Goal: Task Accomplishment & Management: Manage account settings

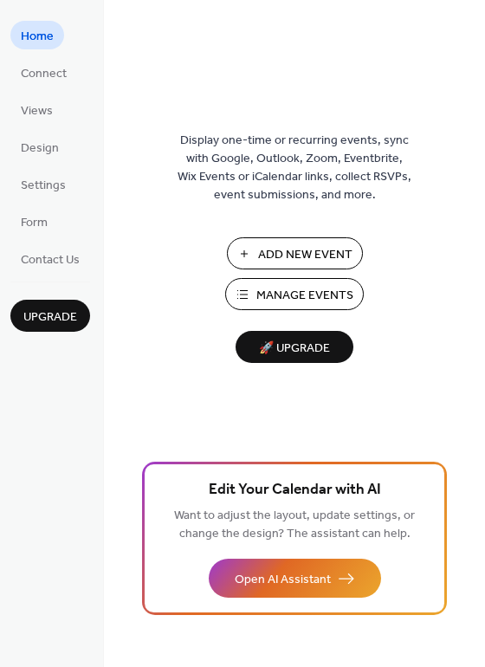
click at [258, 255] on span "Add New Event" at bounding box center [305, 255] width 94 height 18
click at [298, 296] on span "Manage Events" at bounding box center [305, 296] width 97 height 18
click at [329, 348] on span "🚀 Upgrade" at bounding box center [294, 348] width 97 height 23
click at [32, 103] on span "Views" at bounding box center [37, 111] width 32 height 18
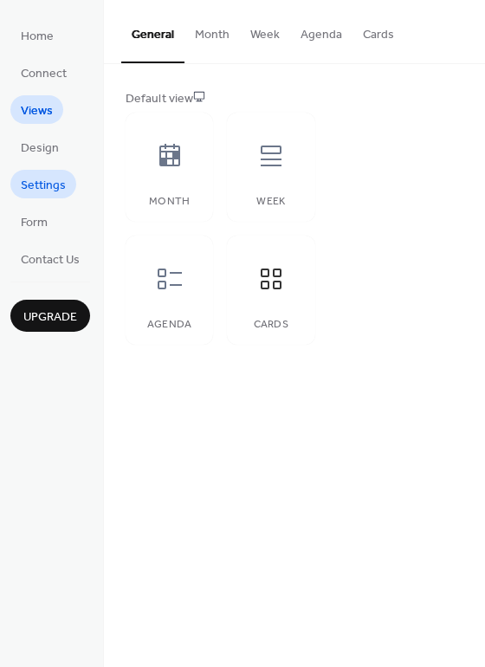
click at [36, 191] on span "Settings" at bounding box center [43, 186] width 45 height 18
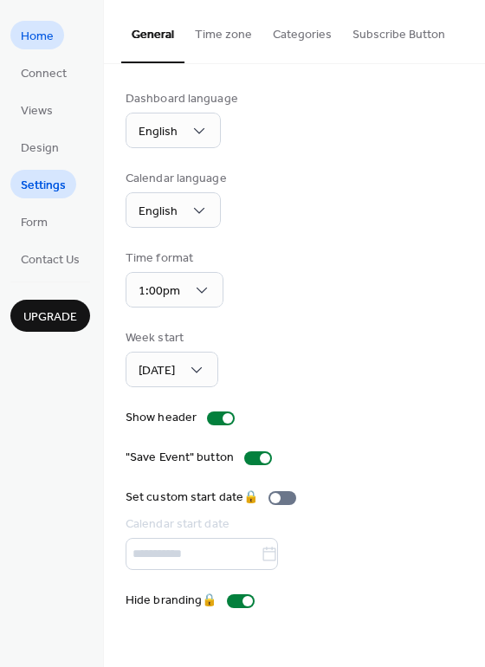
click at [32, 43] on span "Home" at bounding box center [37, 37] width 33 height 18
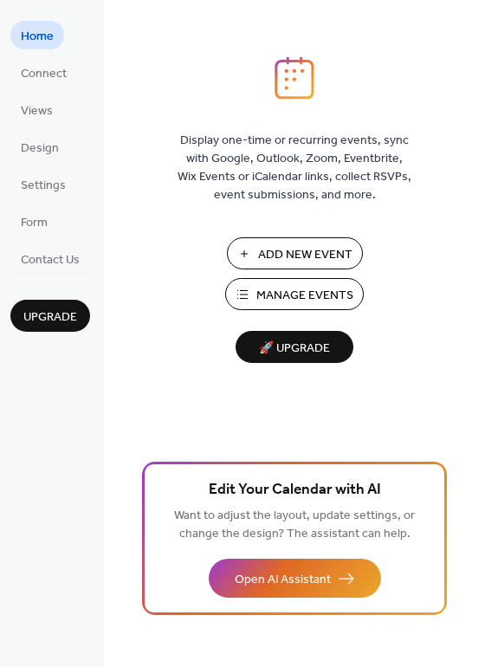
click at [309, 301] on span "Manage Events" at bounding box center [305, 296] width 97 height 18
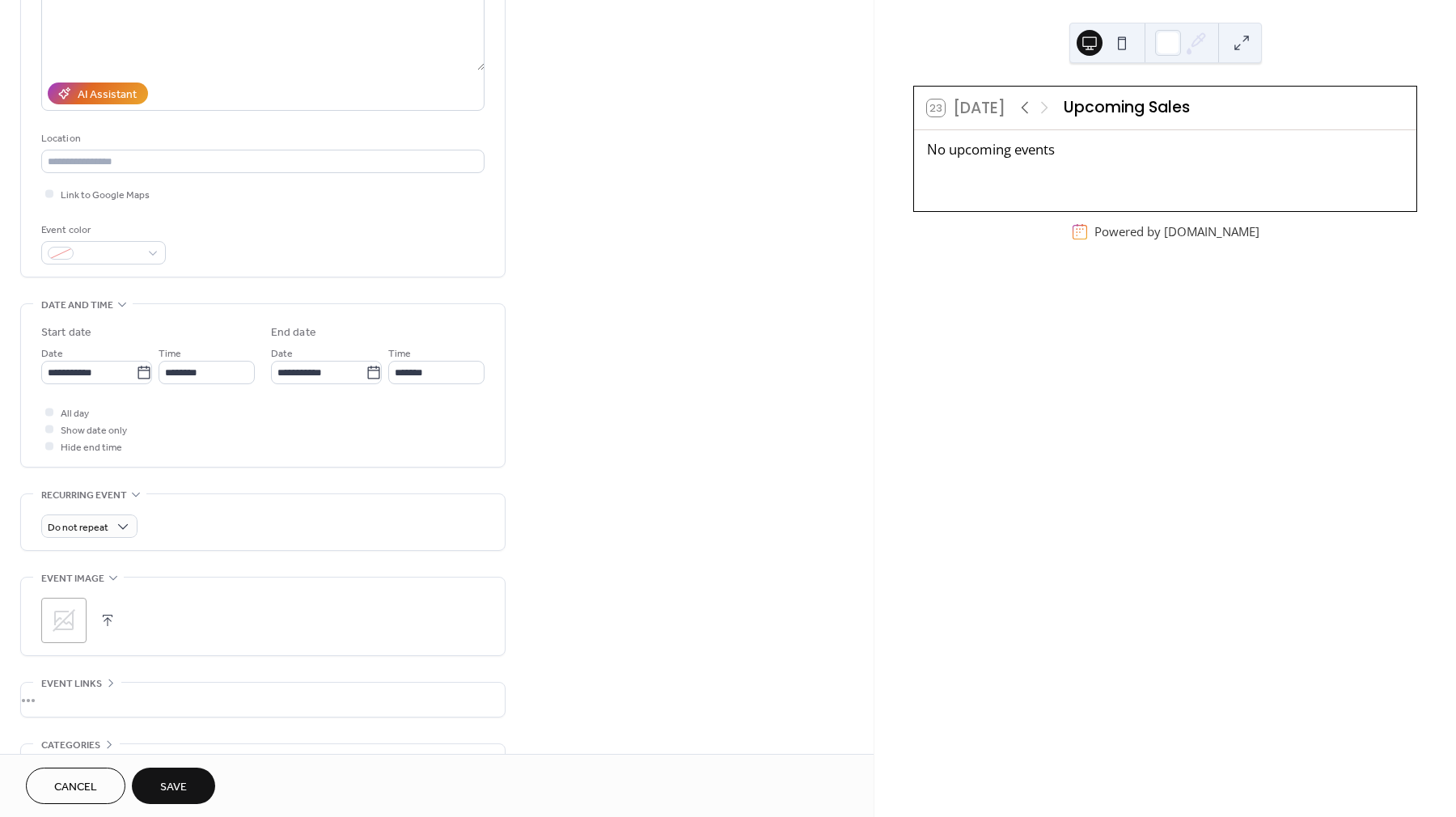
scroll to position [235, 0]
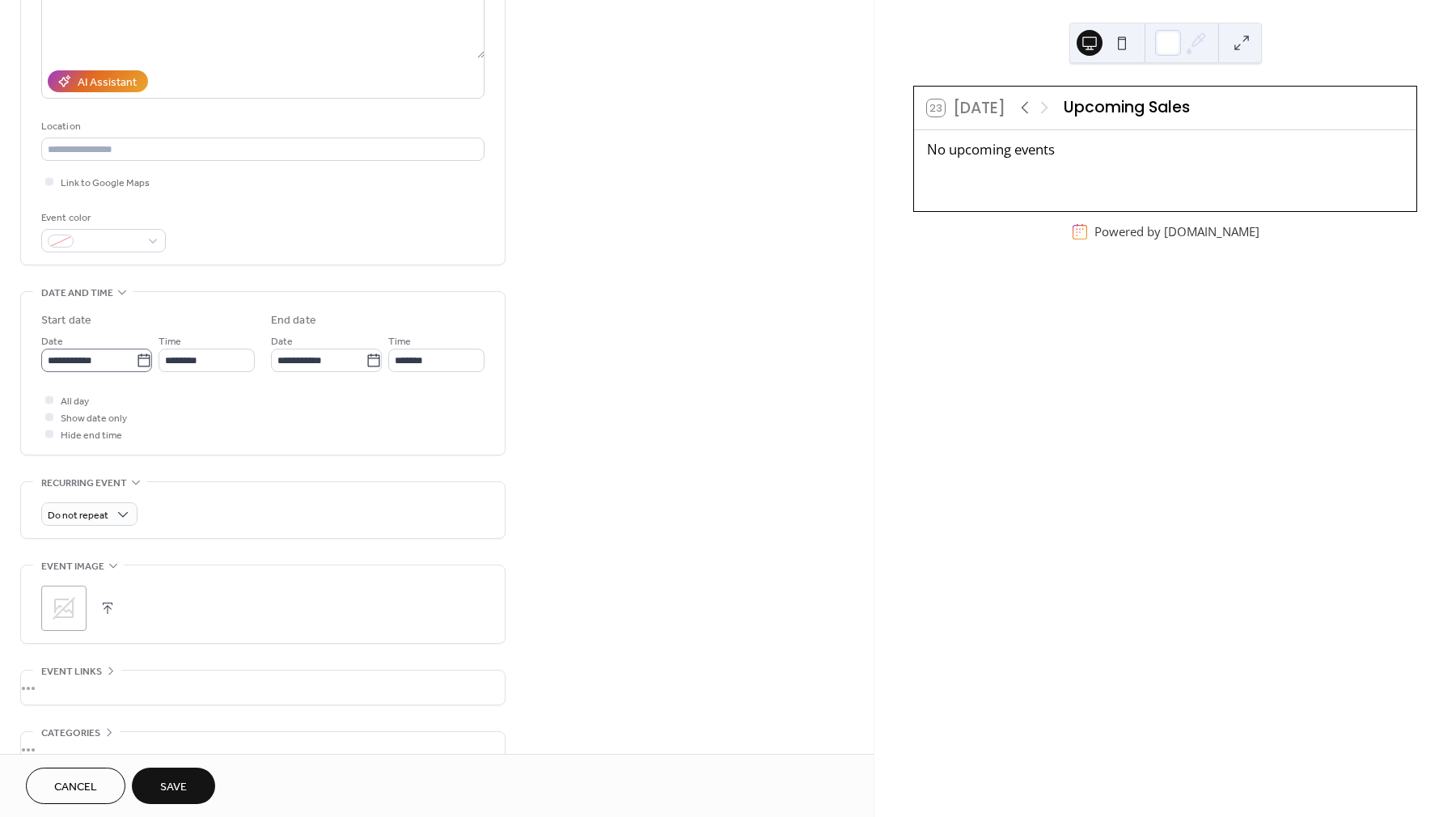
type input "**********"
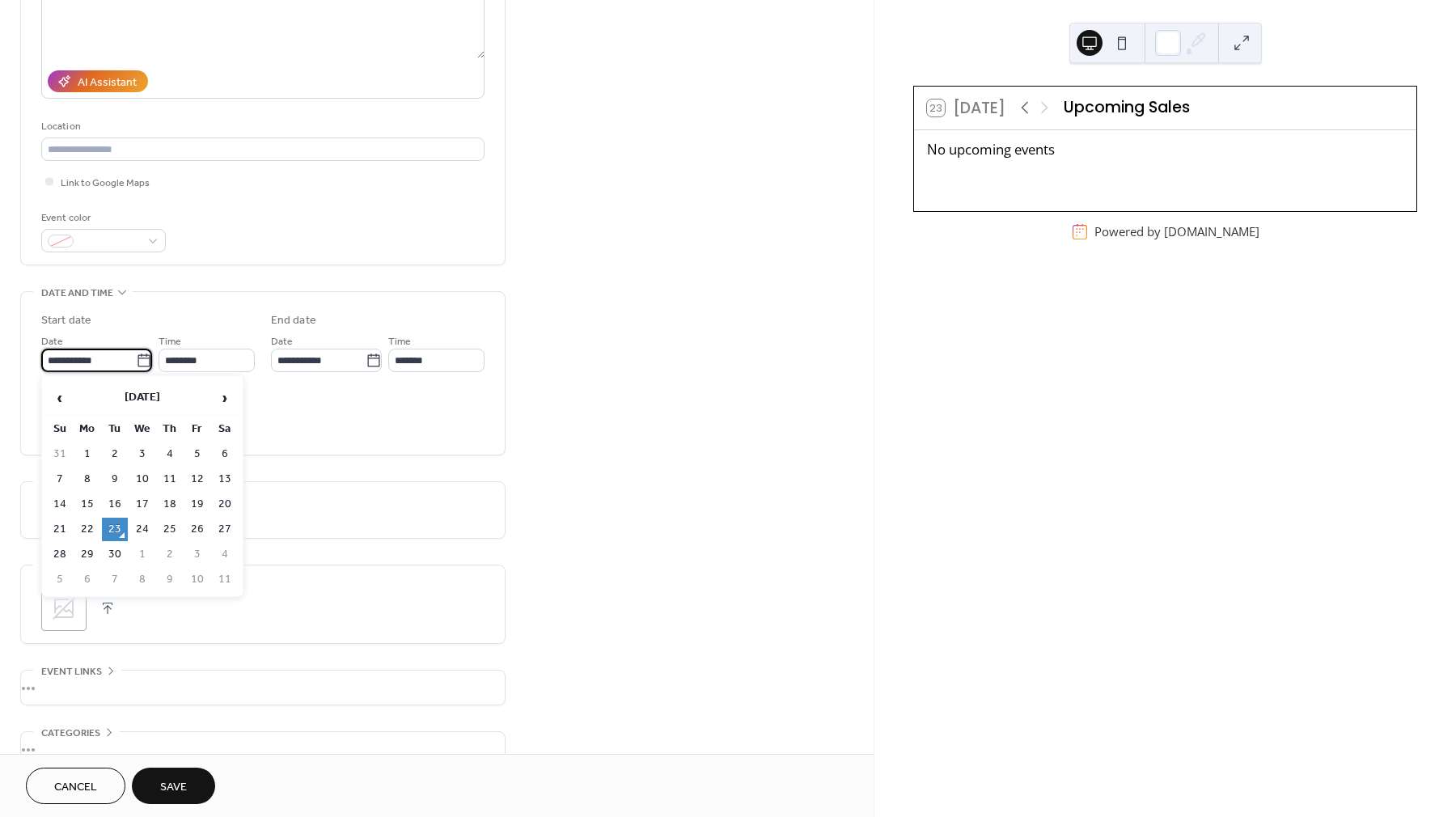
click at [79, 353] on input "**********" at bounding box center [88, 360] width 94 height 23
click at [230, 522] on td "27" at bounding box center [225, 529] width 26 height 23
type input "**********"
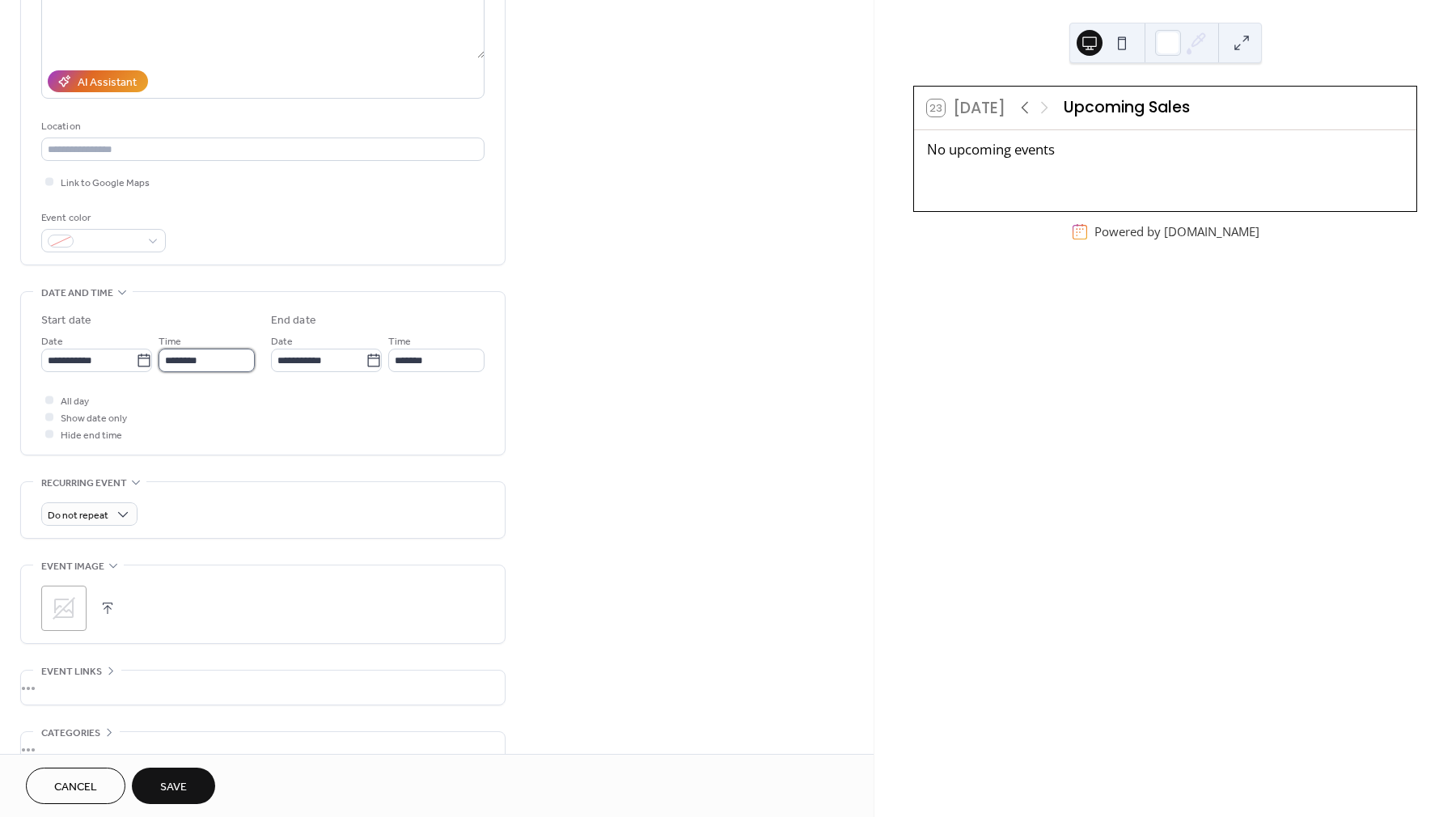
click at [203, 355] on input "********" at bounding box center [206, 360] width 96 height 23
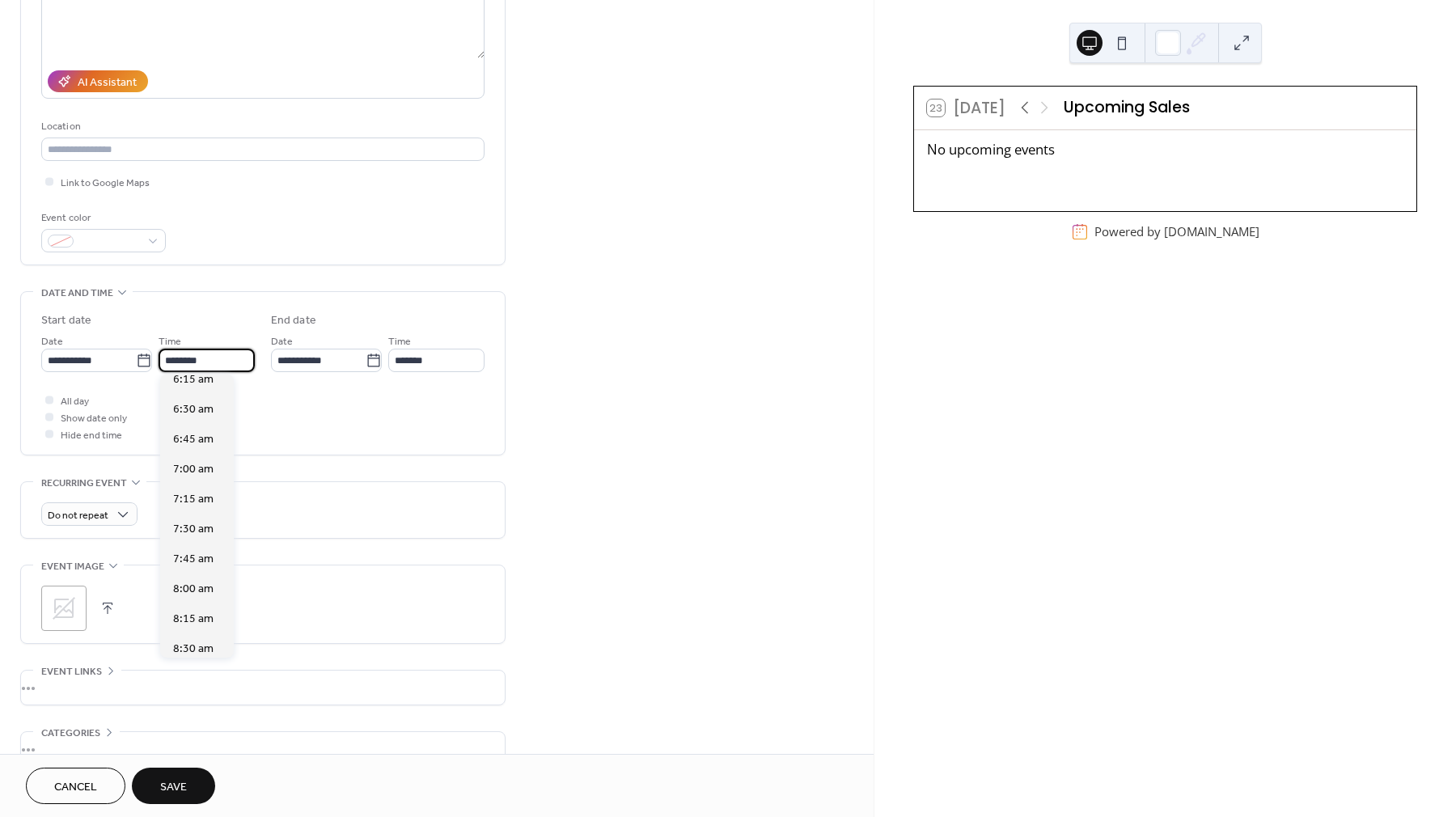
scroll to position [834, 0]
click at [193, 634] on span "9:00 am" at bounding box center [192, 635] width 40 height 17
type input "*******"
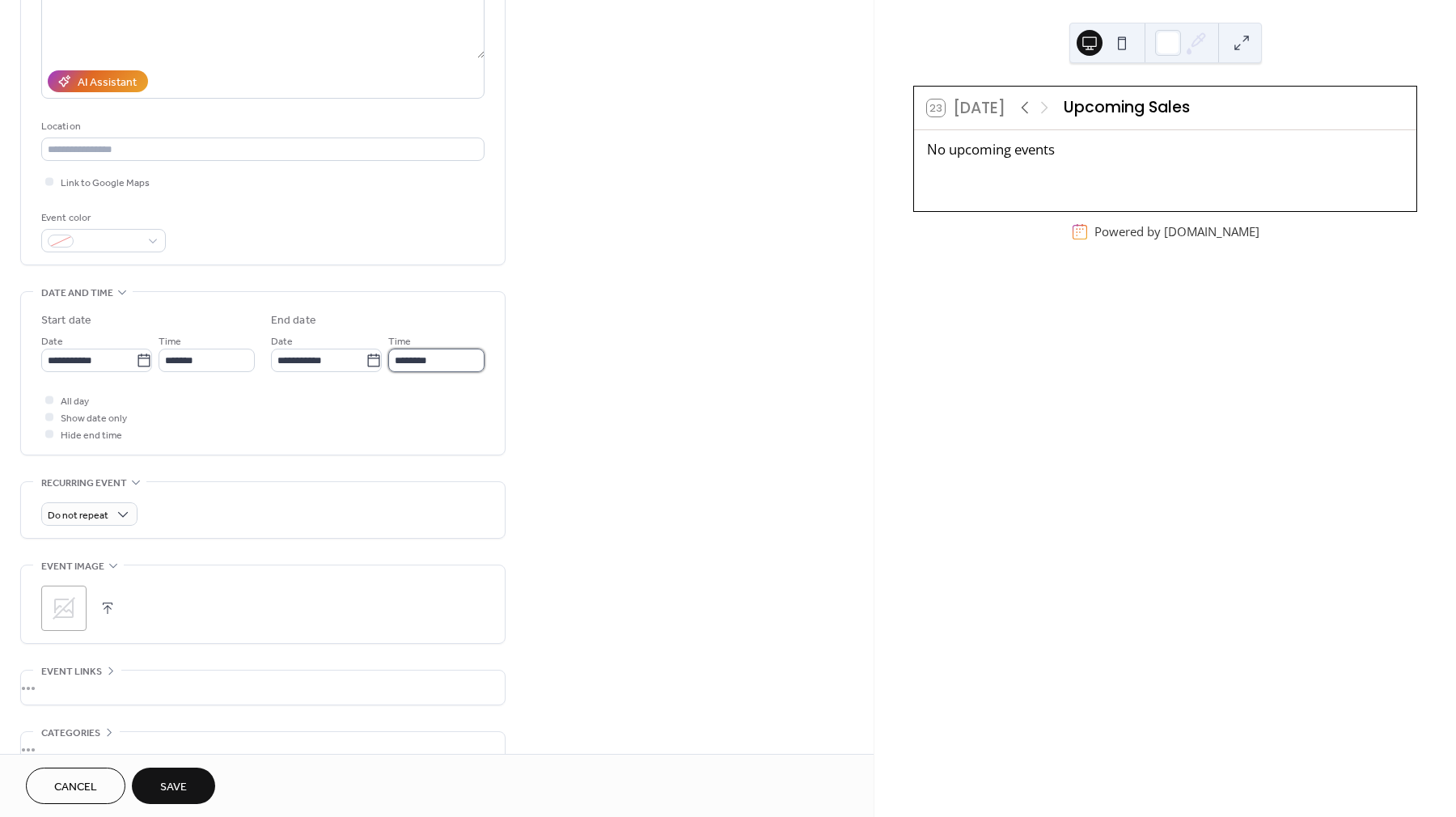
click at [445, 359] on input "********" at bounding box center [436, 360] width 96 height 23
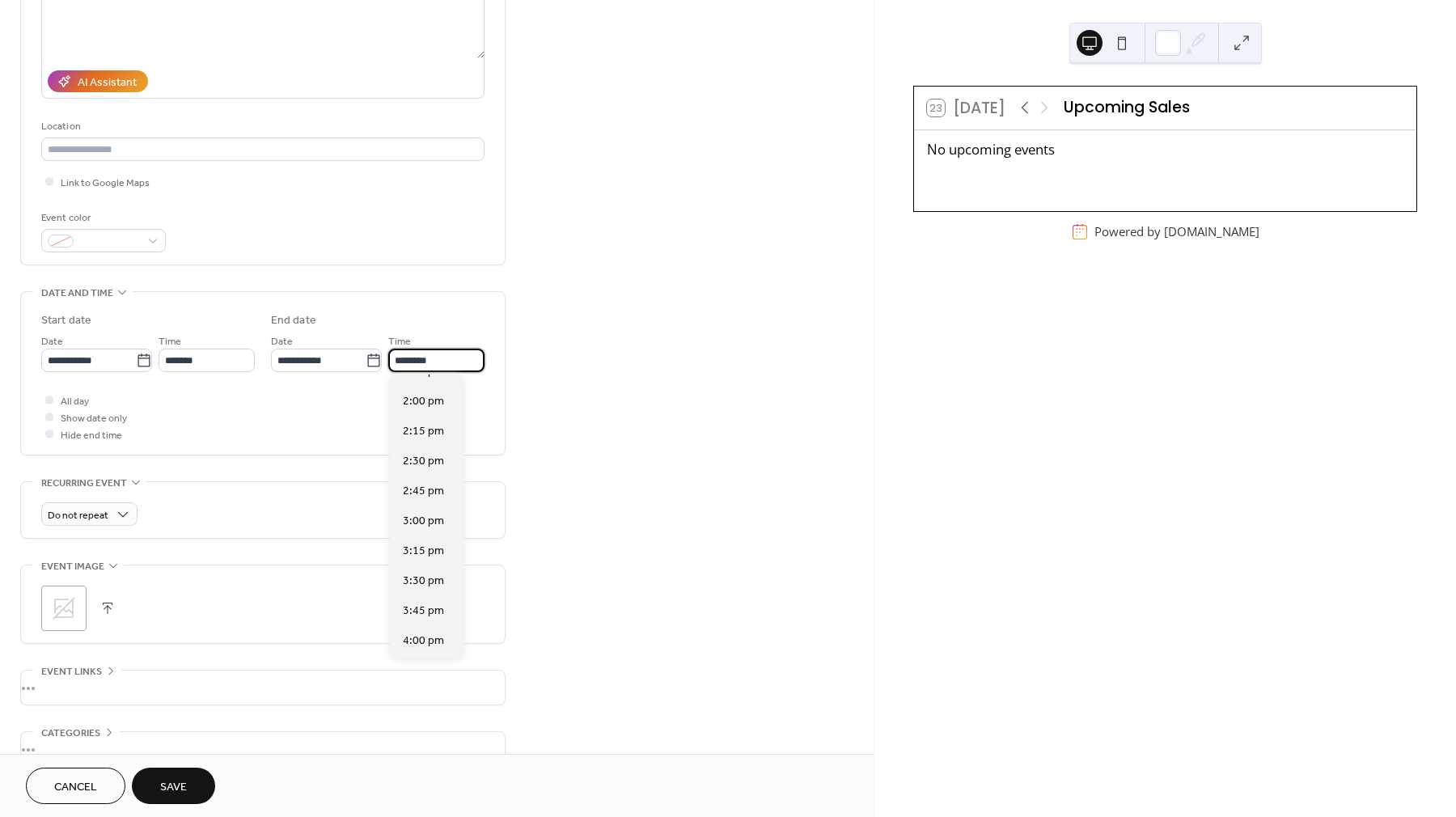
scroll to position [559, 0]
click at [429, 580] on span "3:30 pm" at bounding box center [424, 580] width 41 height 17
type input "*******"
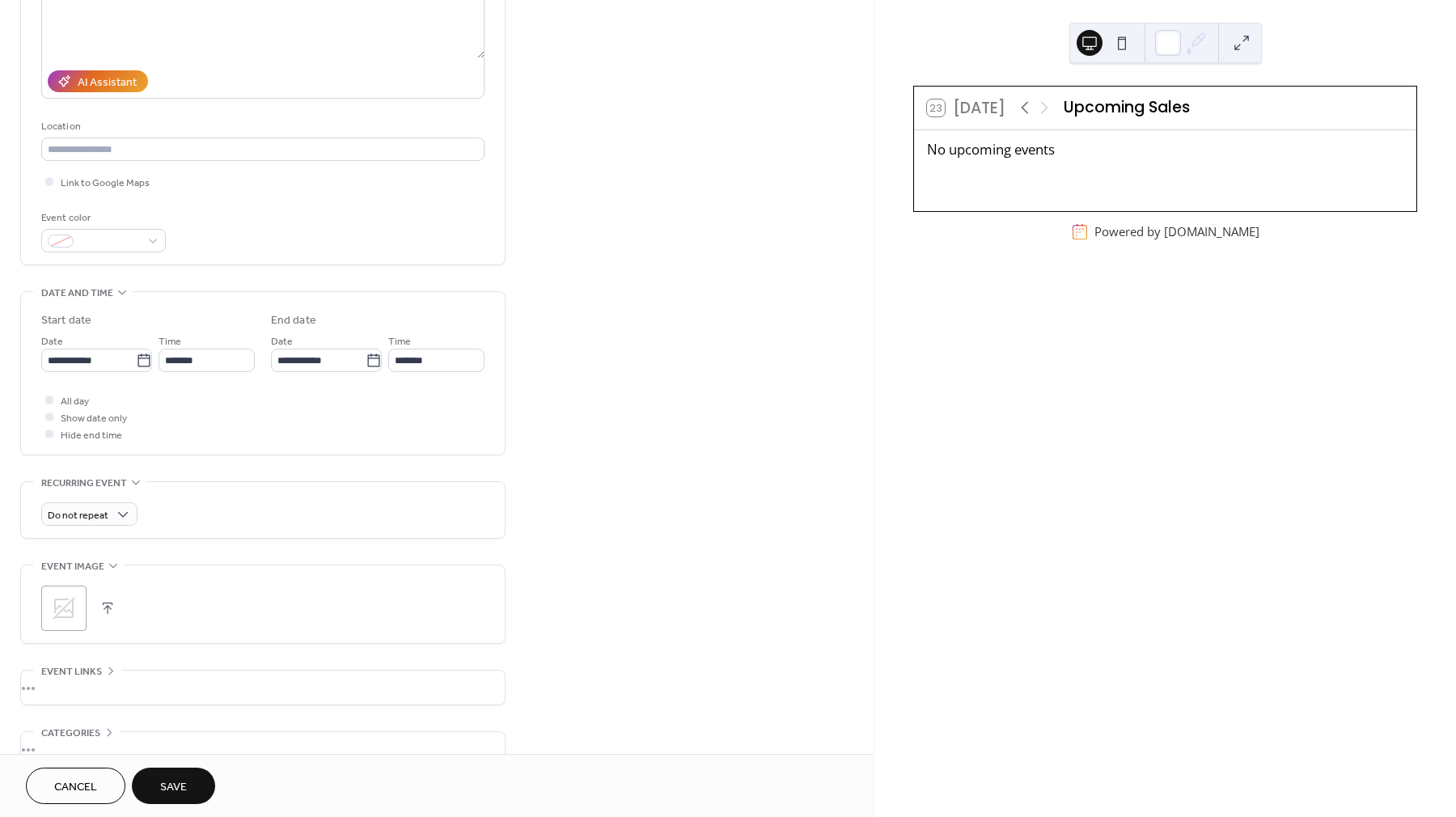
click at [73, 609] on icon at bounding box center [63, 609] width 22 height 22
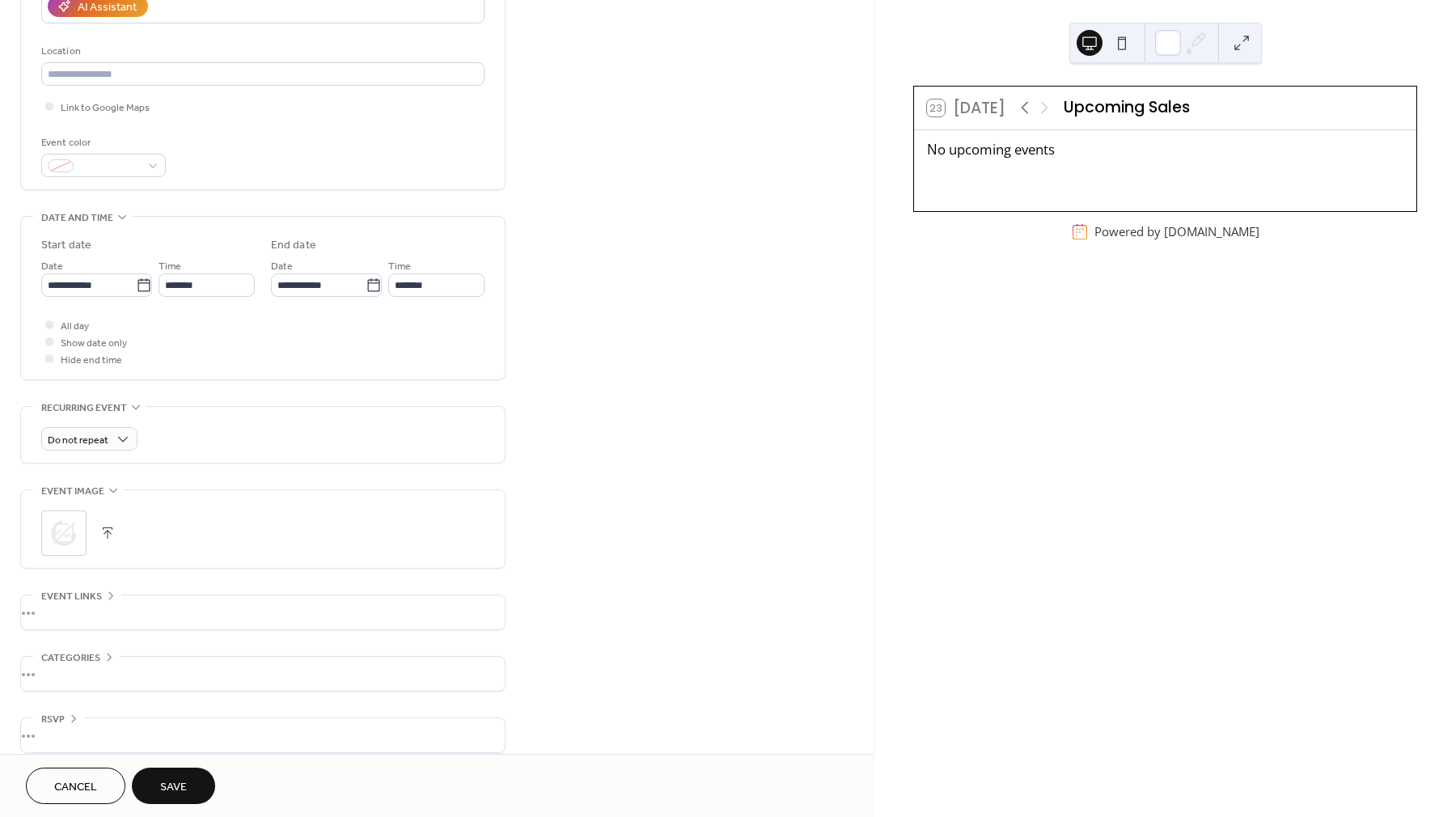
scroll to position [325, 0]
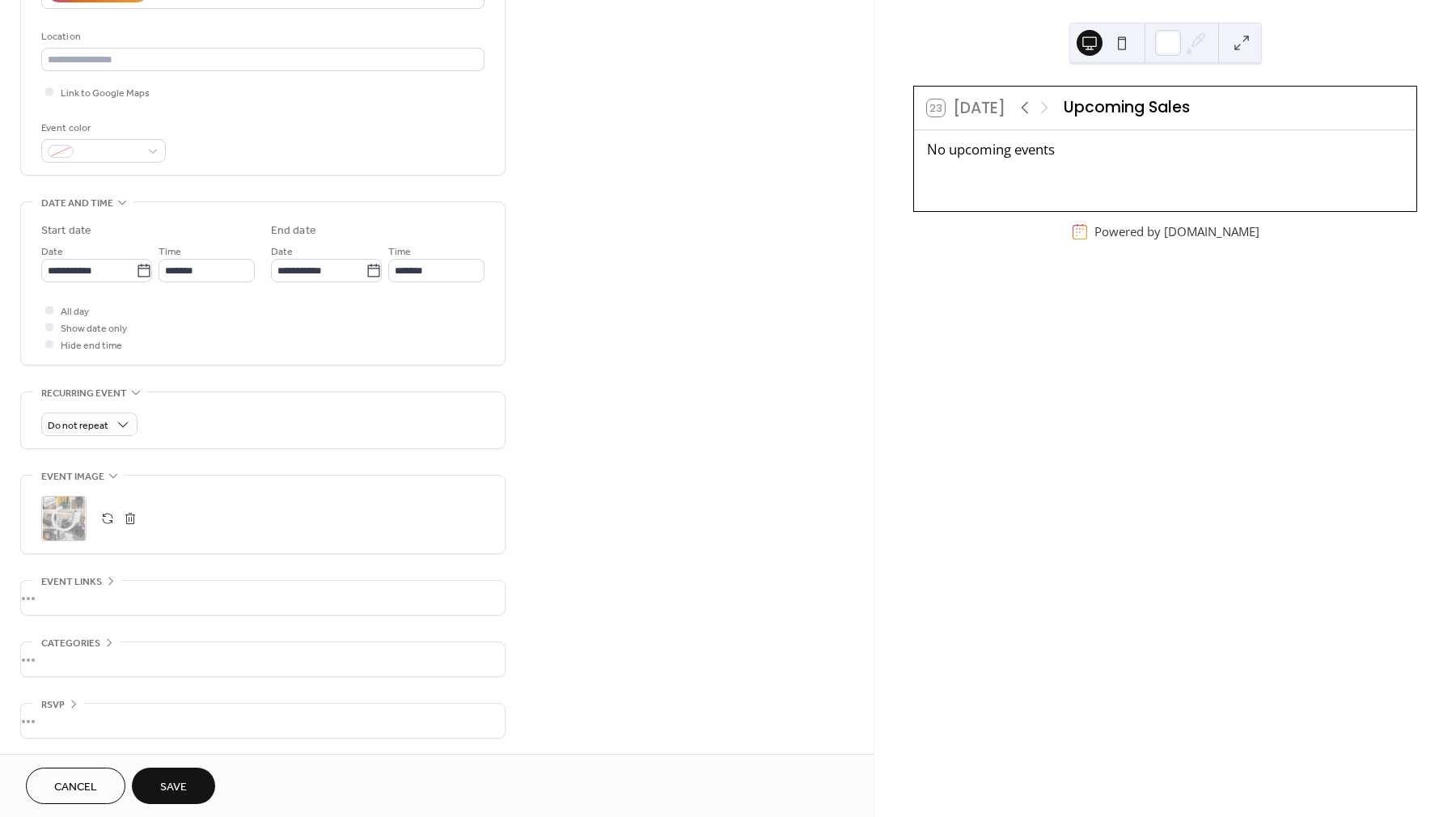
click at [52, 592] on div "•••" at bounding box center [263, 598] width 483 height 34
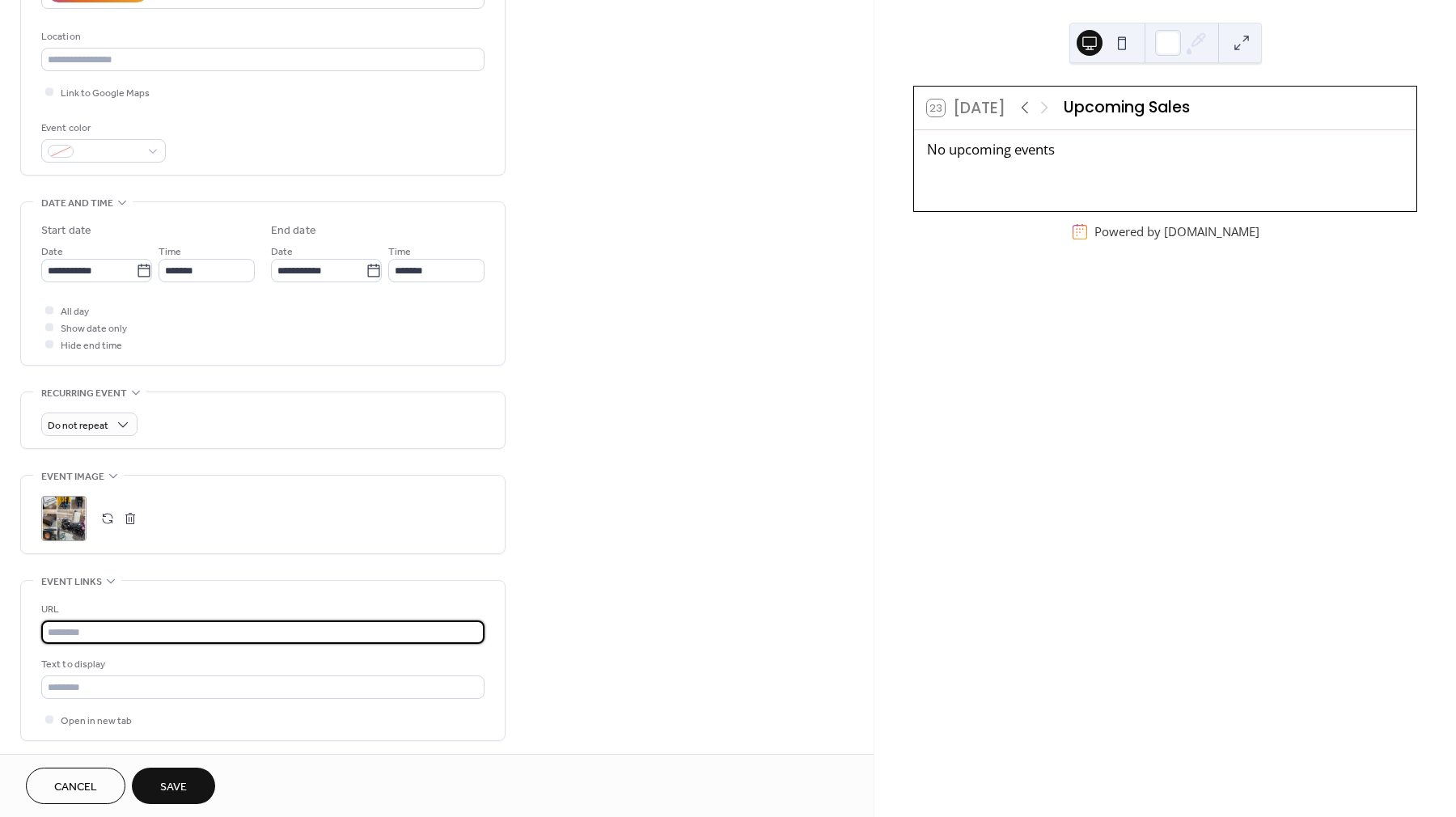
click at [93, 636] on input "text" at bounding box center [262, 632] width 443 height 23
paste input "**********"
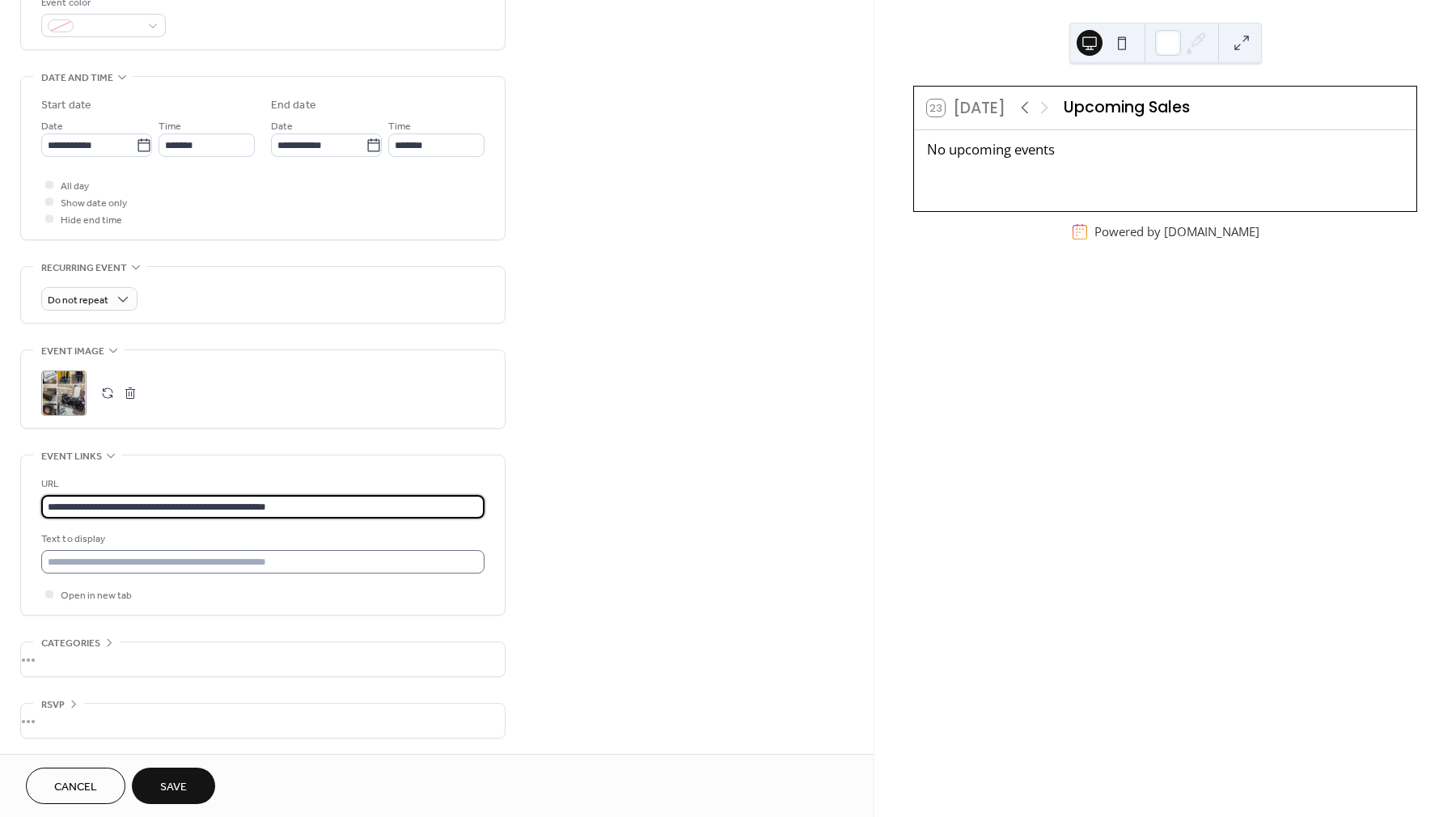
type input "**********"
click at [131, 568] on input "text" at bounding box center [262, 561] width 443 height 23
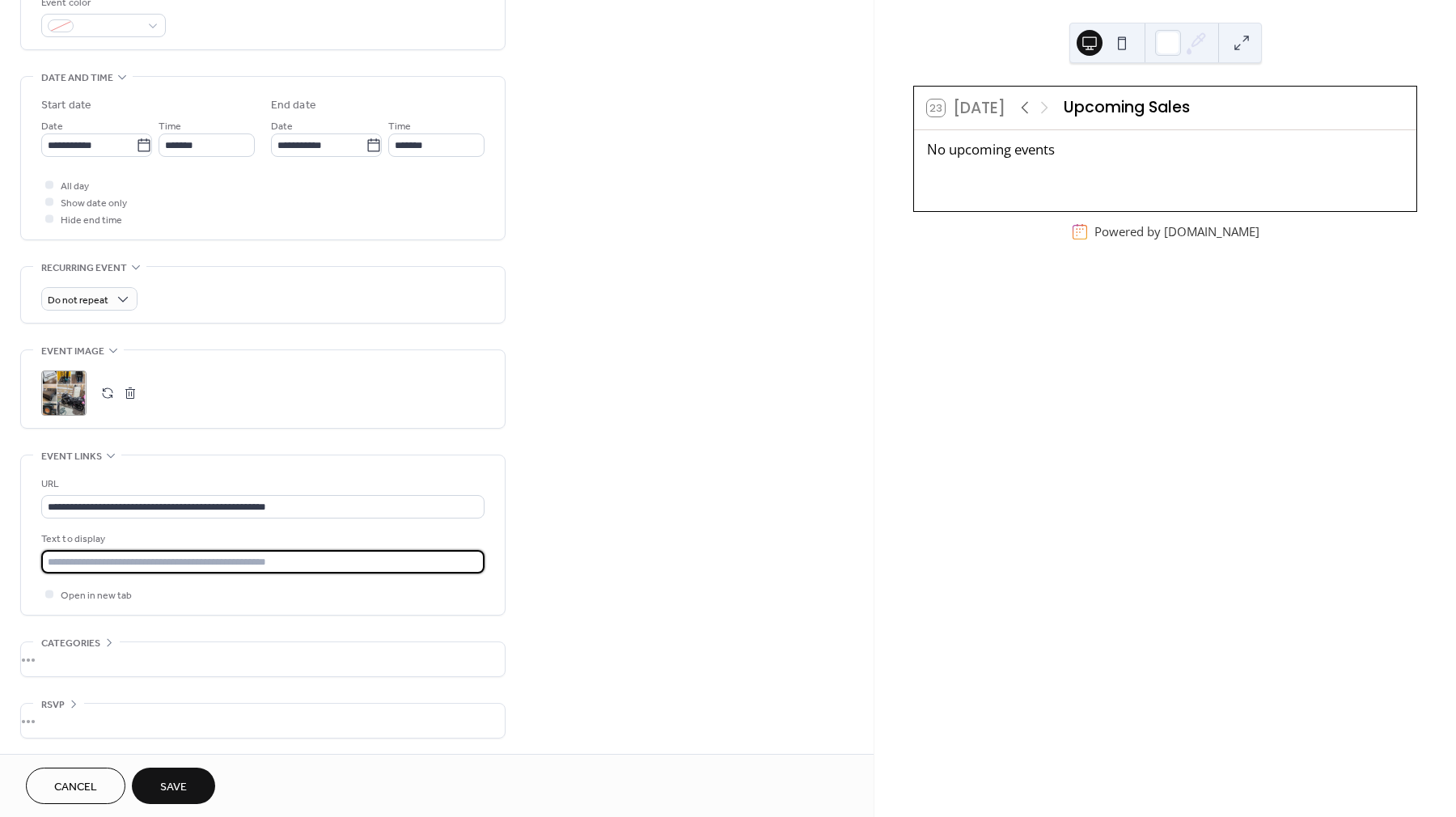
click at [171, 784] on span "Save" at bounding box center [174, 788] width 27 height 17
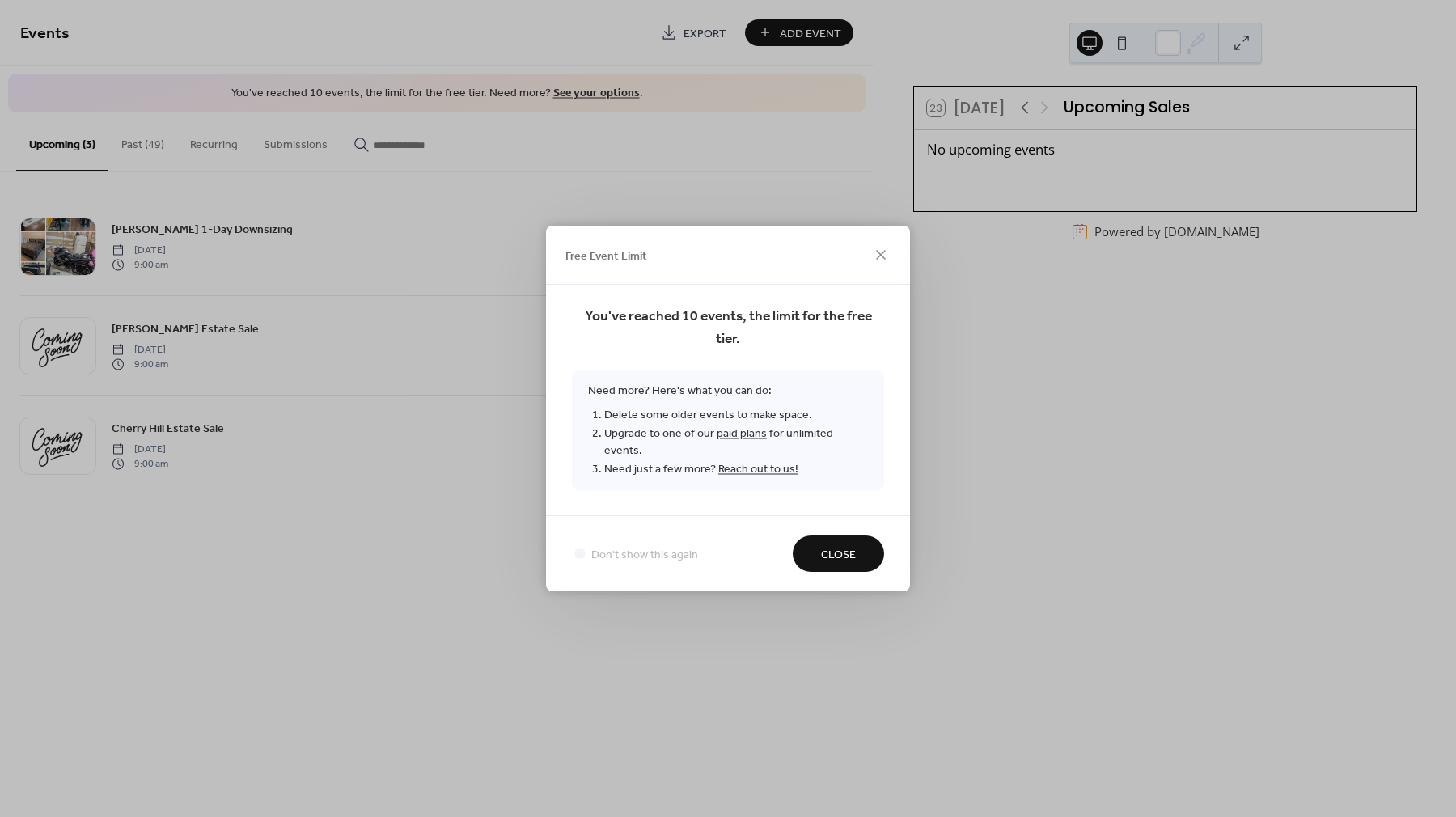
click at [849, 547] on span "Close" at bounding box center [838, 556] width 35 height 17
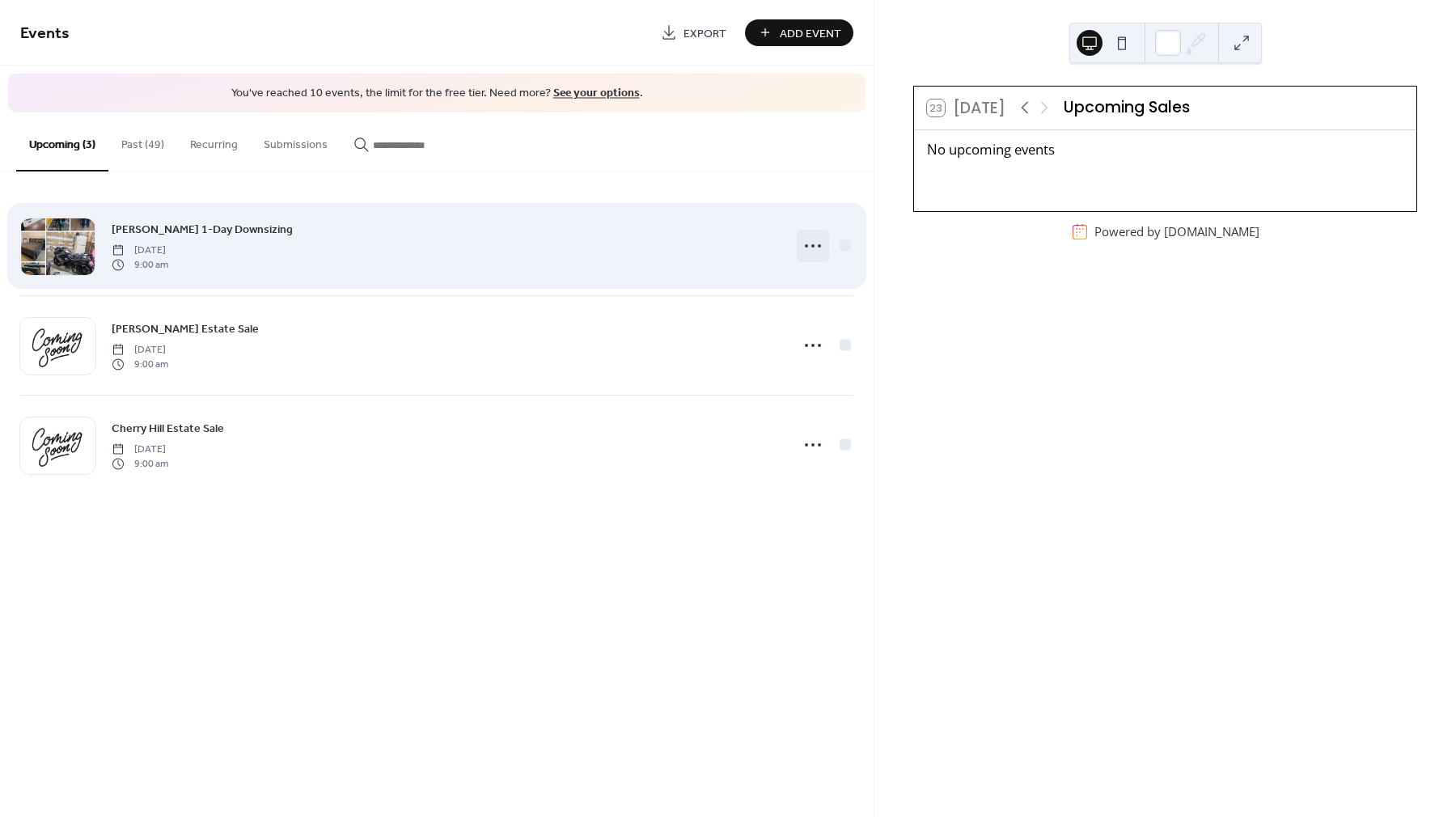
click at [813, 246] on circle at bounding box center [812, 246] width 3 height 3
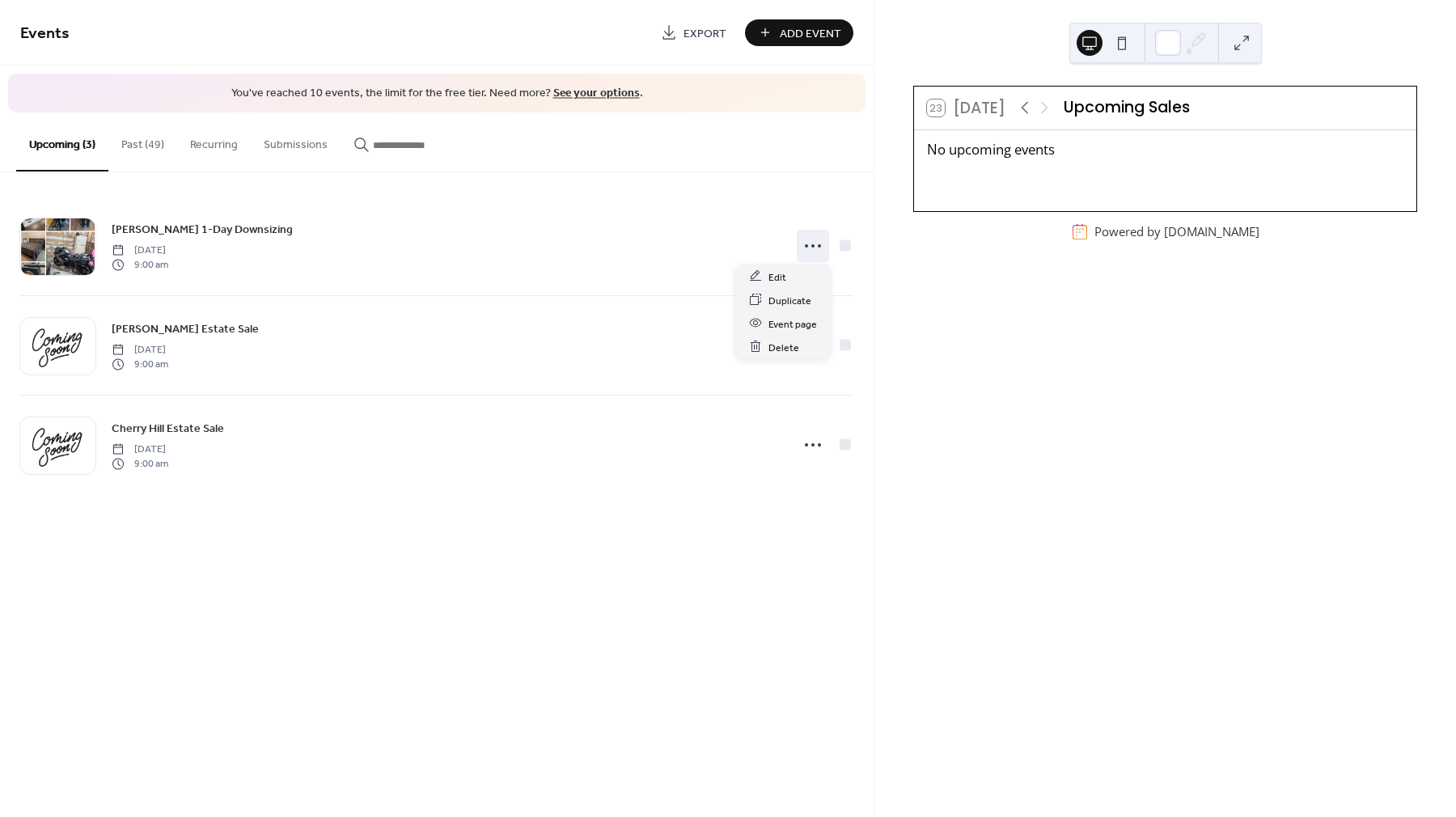
click at [608, 102] on link "See your options" at bounding box center [596, 92] width 87 height 21
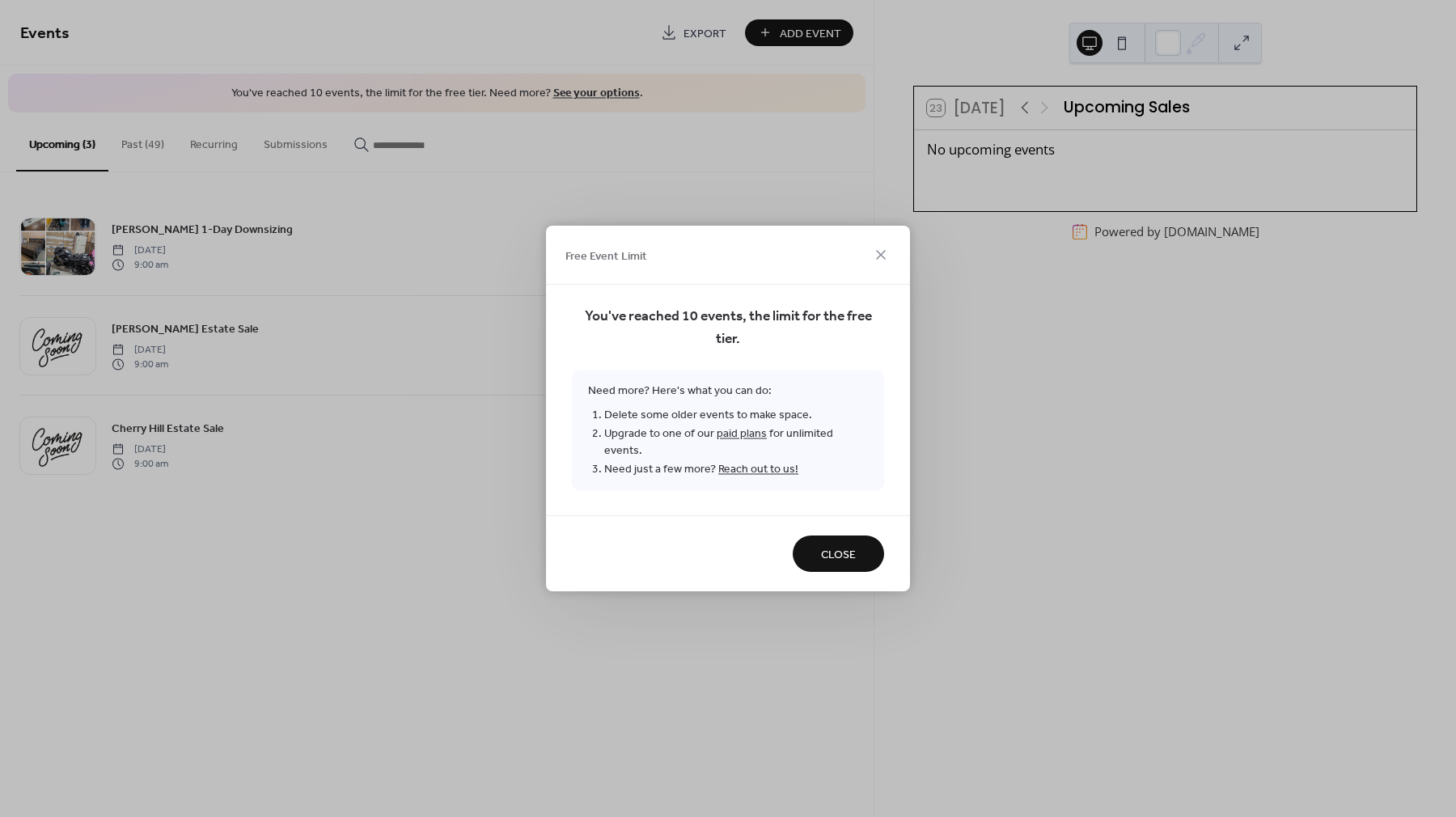
click at [736, 442] on link "paid plans" at bounding box center [742, 433] width 50 height 21
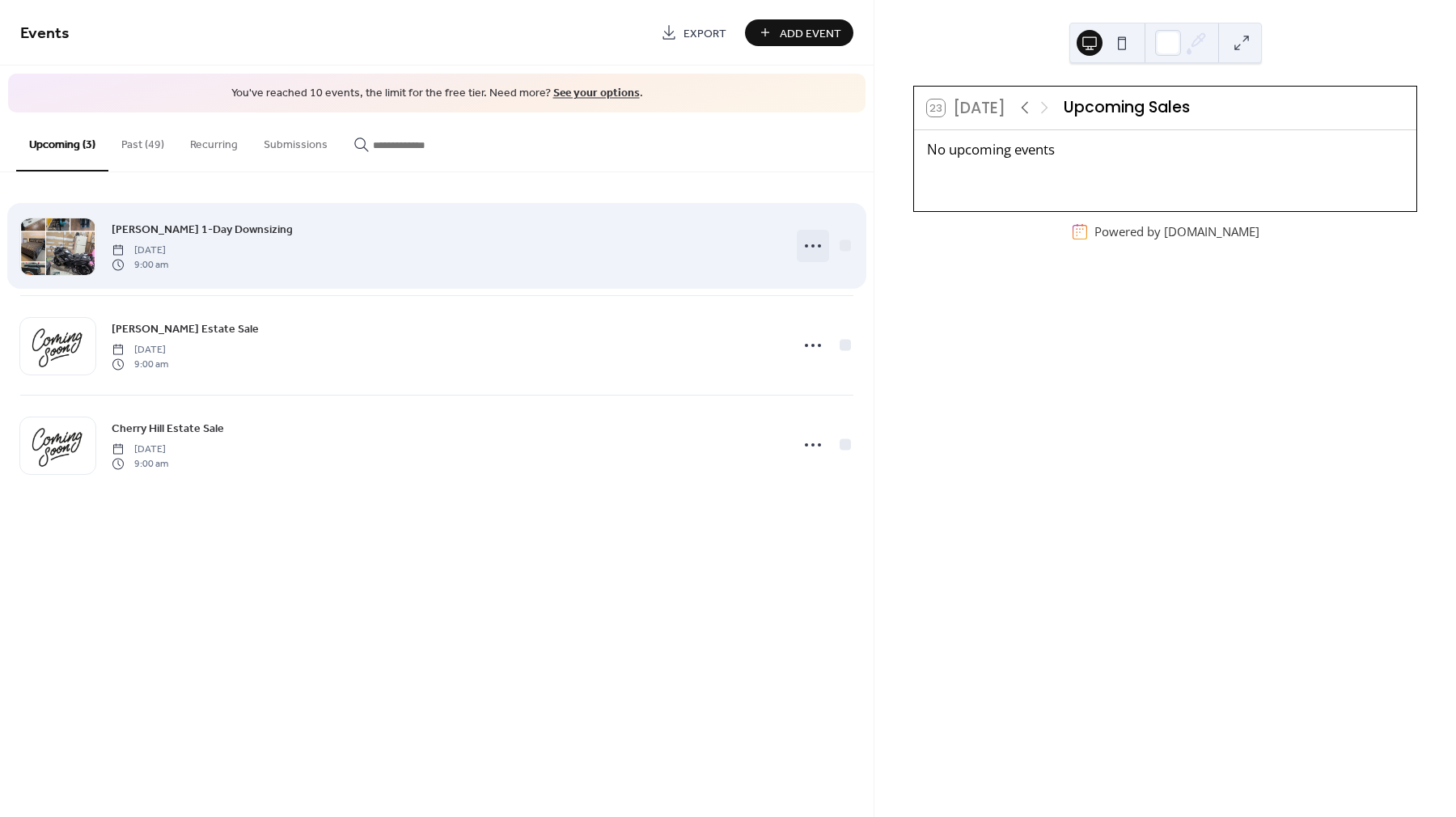
click at [819, 246] on circle at bounding box center [819, 246] width 3 height 3
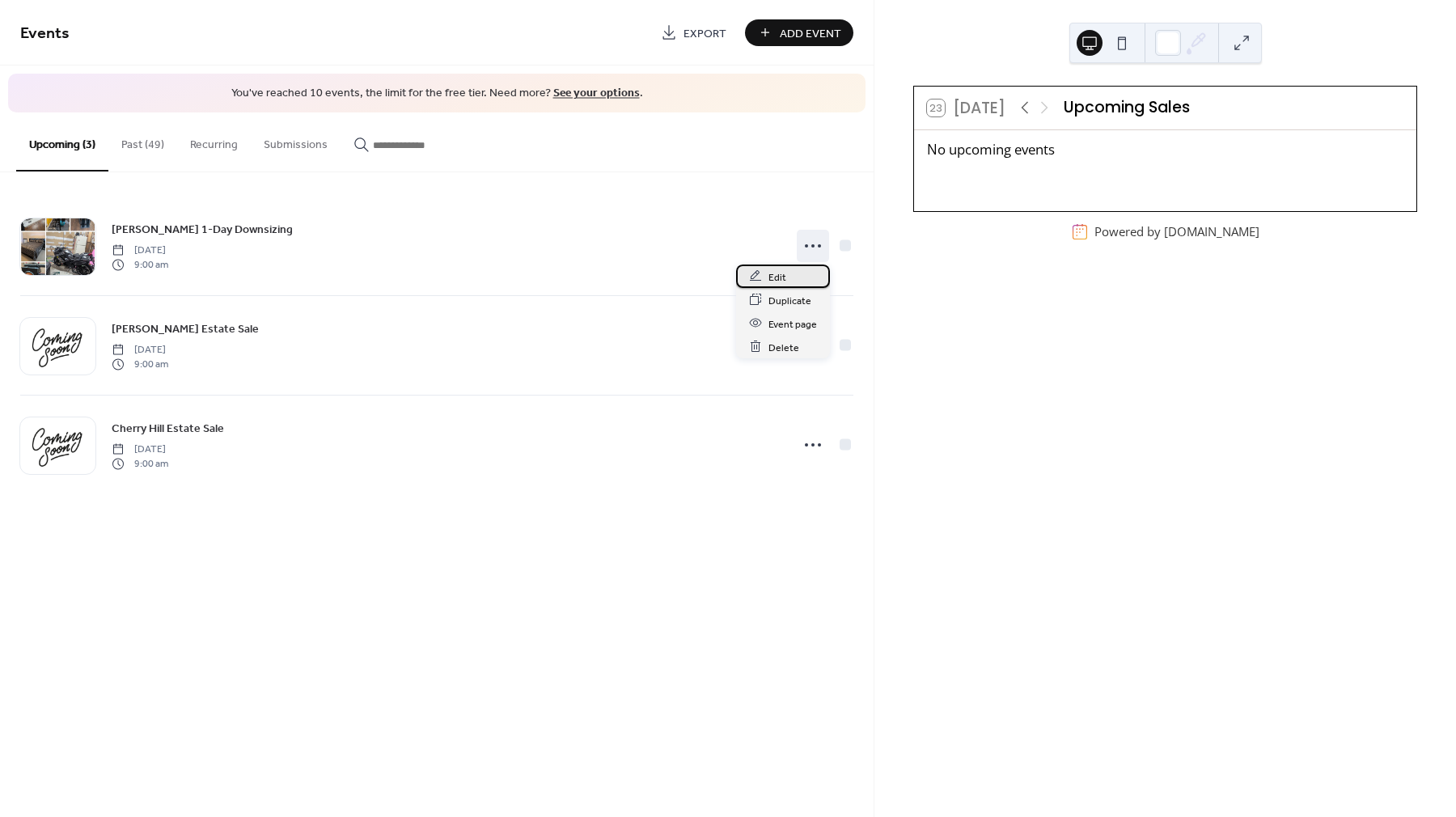
click at [776, 271] on span "Edit" at bounding box center [777, 277] width 18 height 17
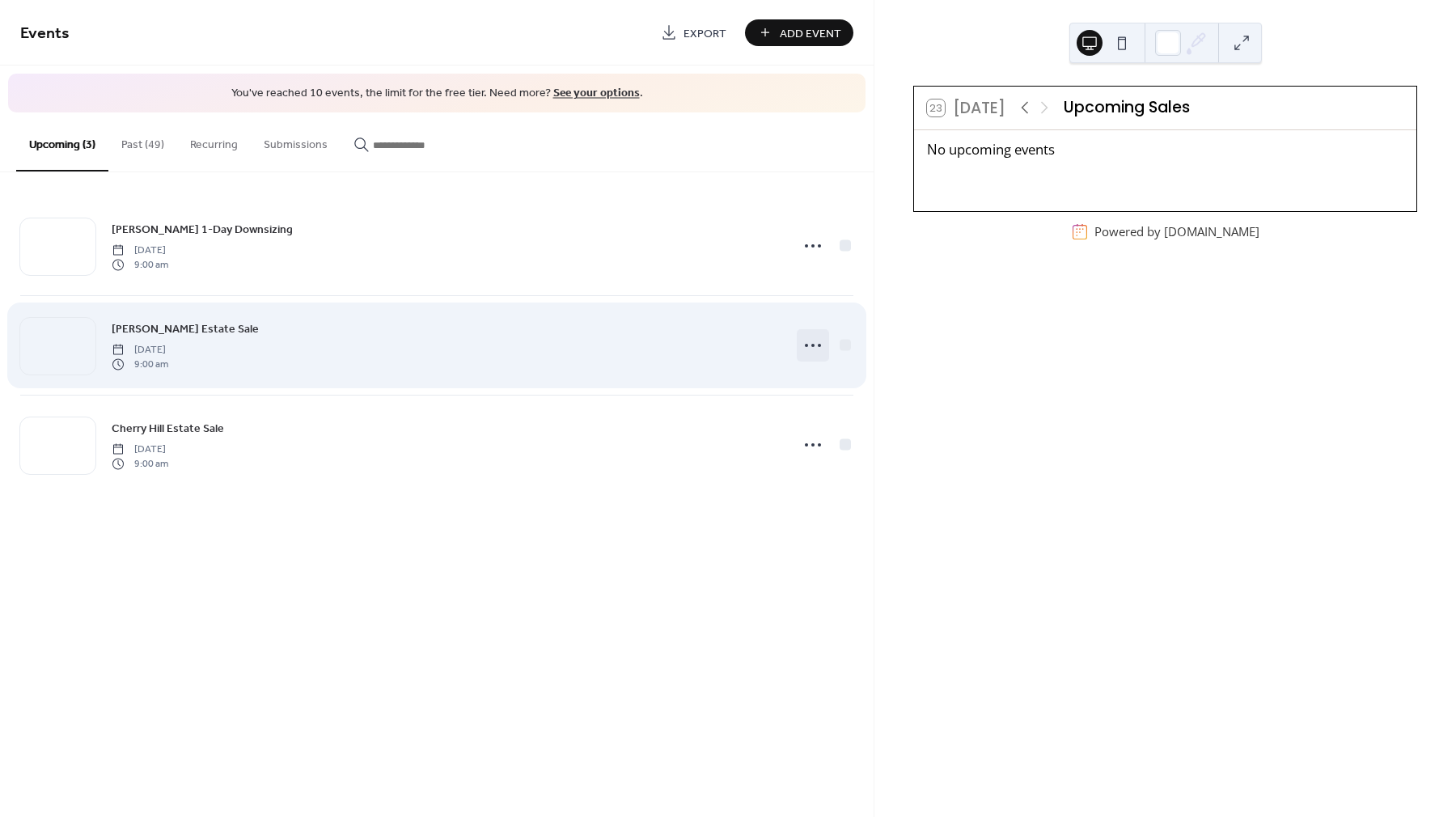
click at [811, 345] on icon at bounding box center [813, 345] width 26 height 26
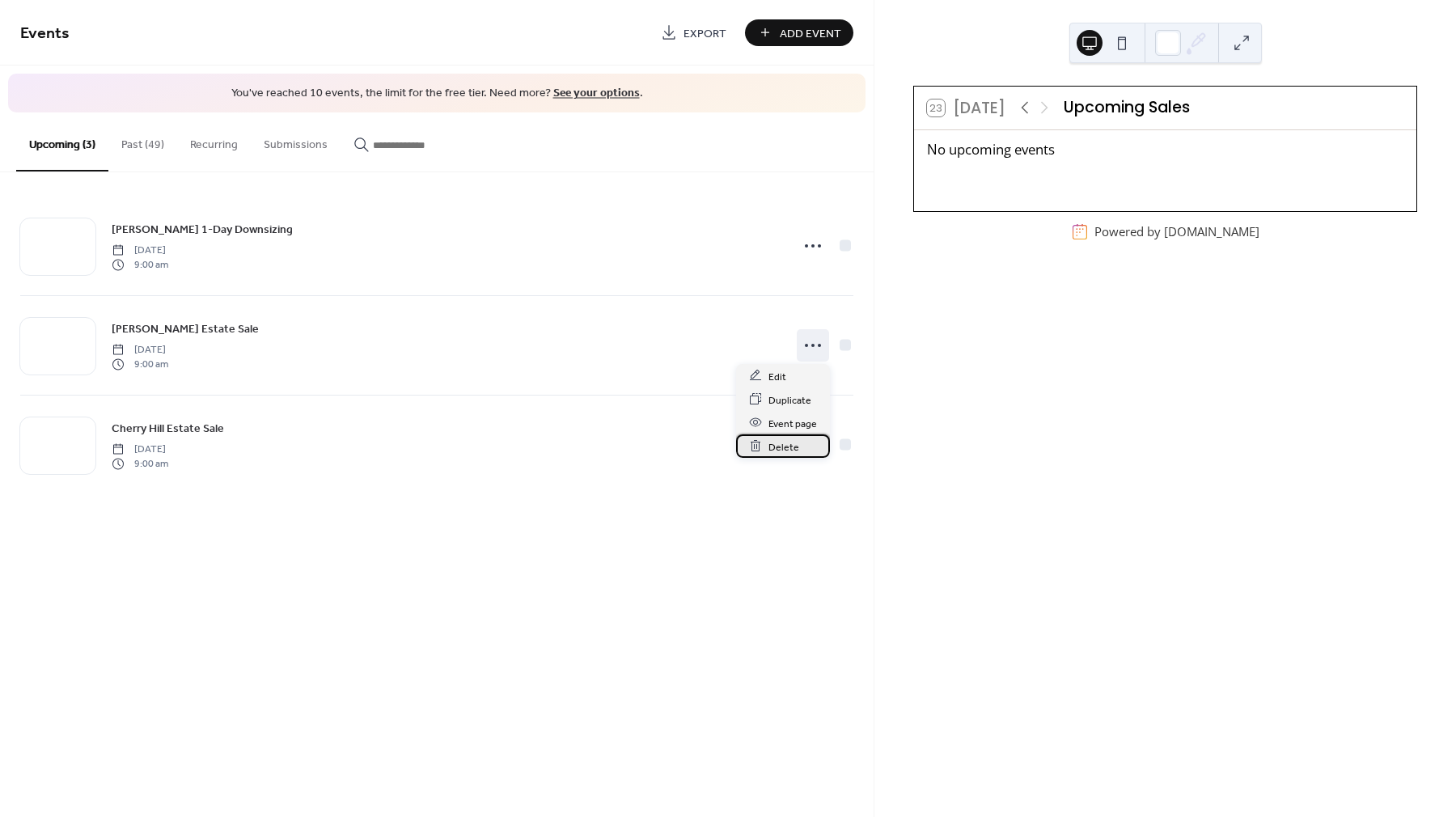
click at [778, 448] on span "Delete" at bounding box center [783, 447] width 31 height 17
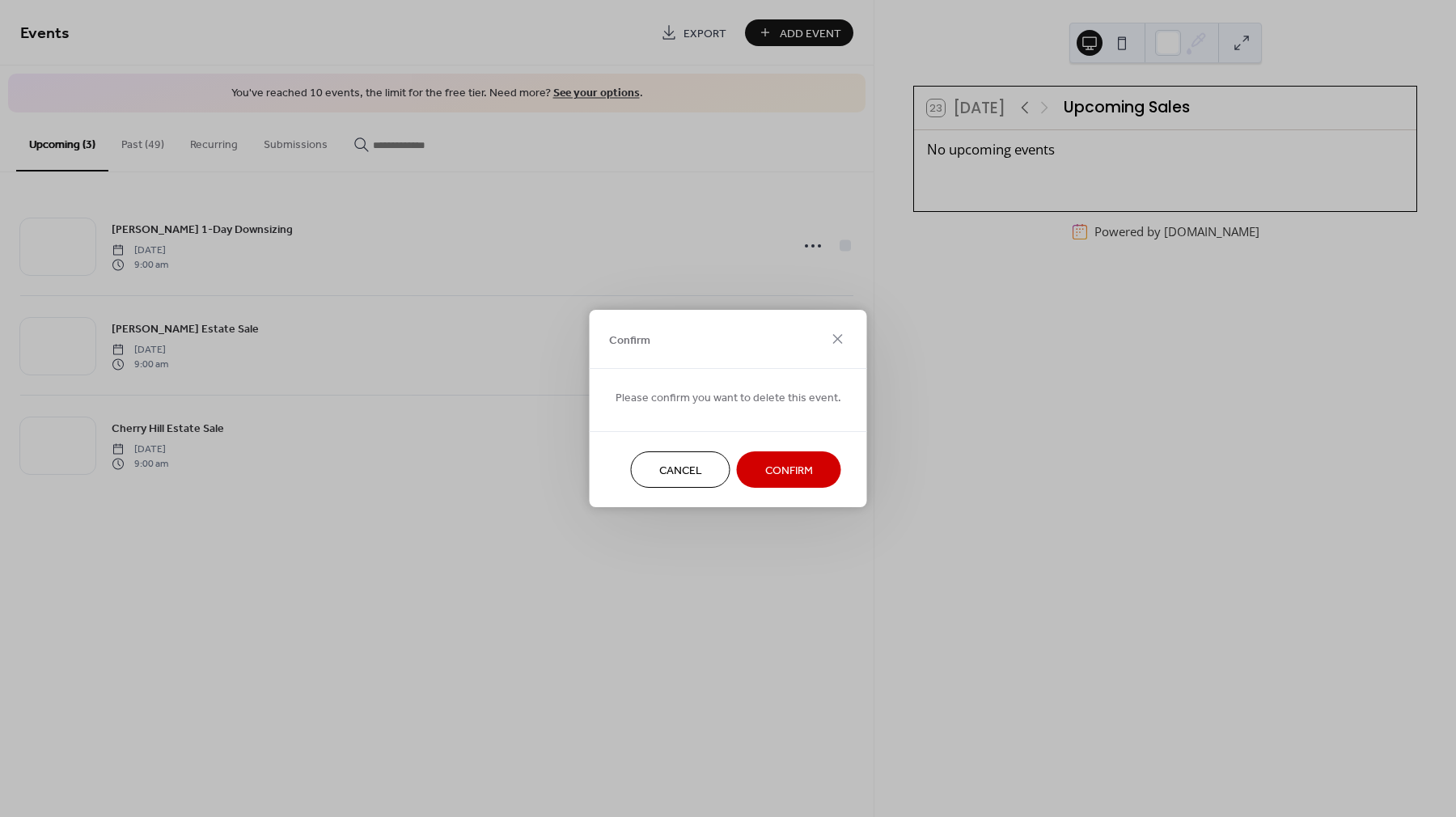
click at [649, 478] on button "Cancel" at bounding box center [680, 470] width 100 height 36
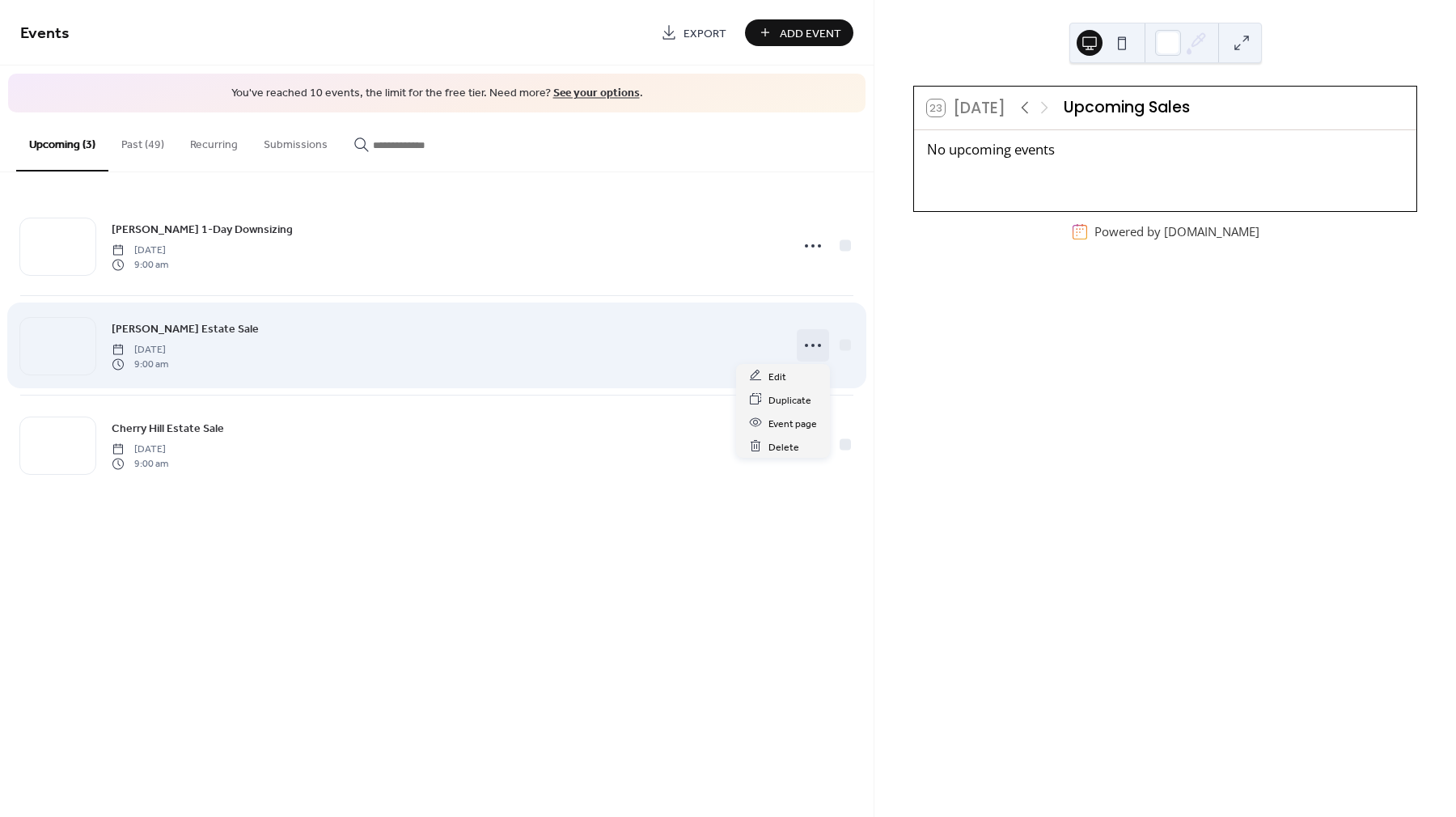
click at [815, 345] on icon at bounding box center [813, 345] width 26 height 26
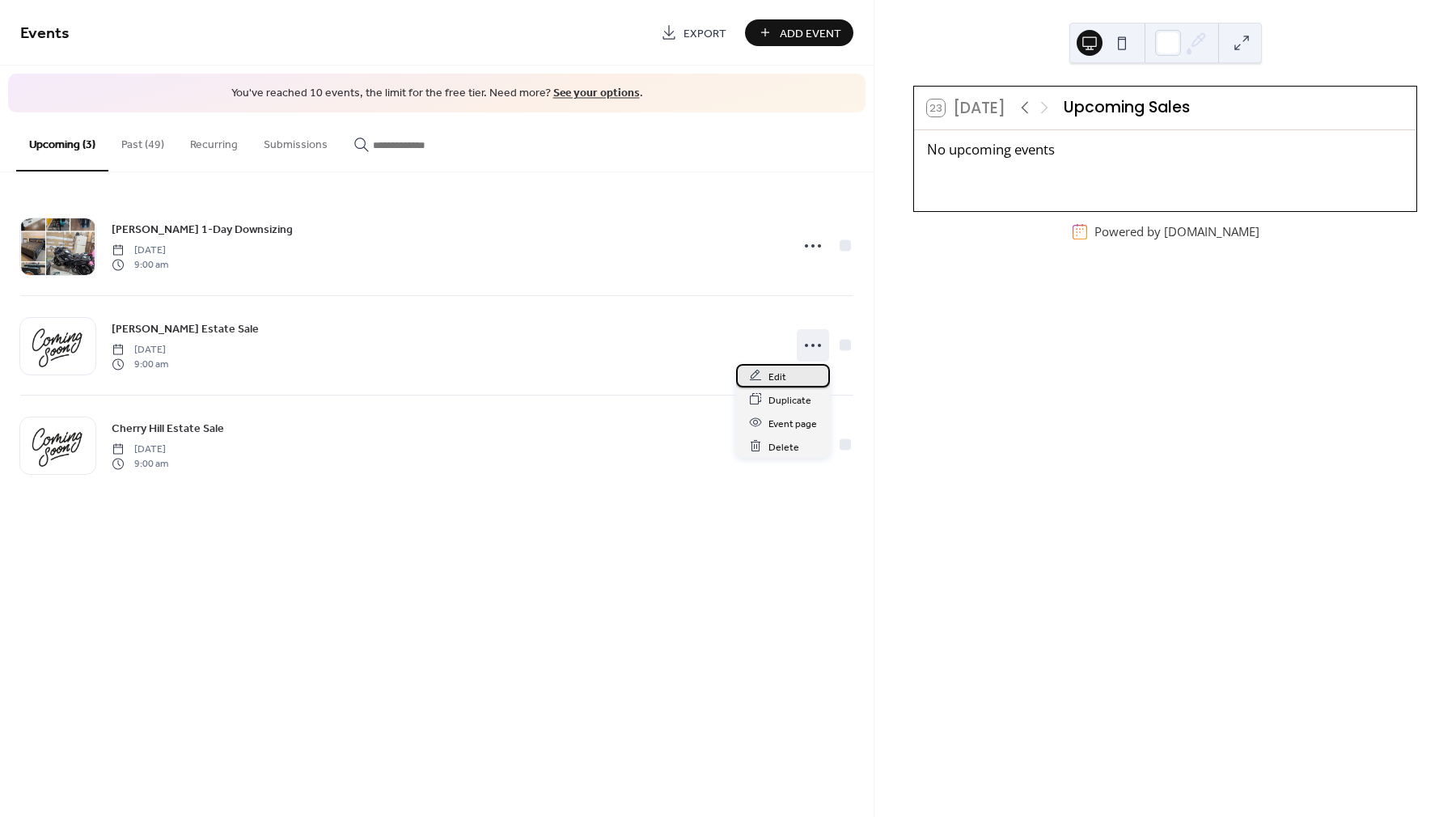
click at [799, 375] on div "Edit" at bounding box center [783, 375] width 94 height 23
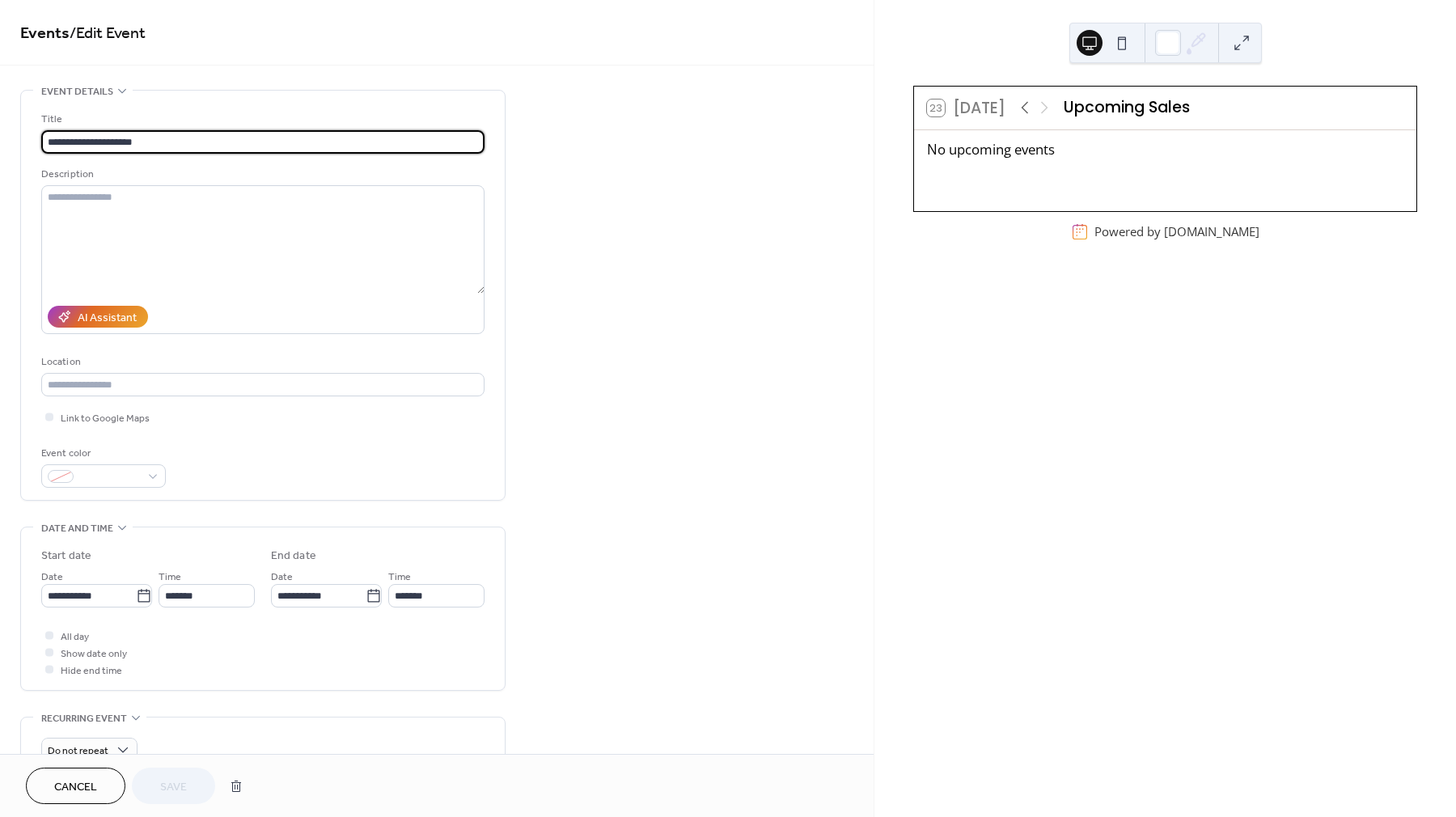
drag, startPoint x: 285, startPoint y: 138, endPoint x: 44, endPoint y: 133, distance: 241.1
click at [44, 133] on input "**********" at bounding box center [262, 142] width 443 height 23
click at [124, 142] on input "**********" at bounding box center [262, 142] width 443 height 23
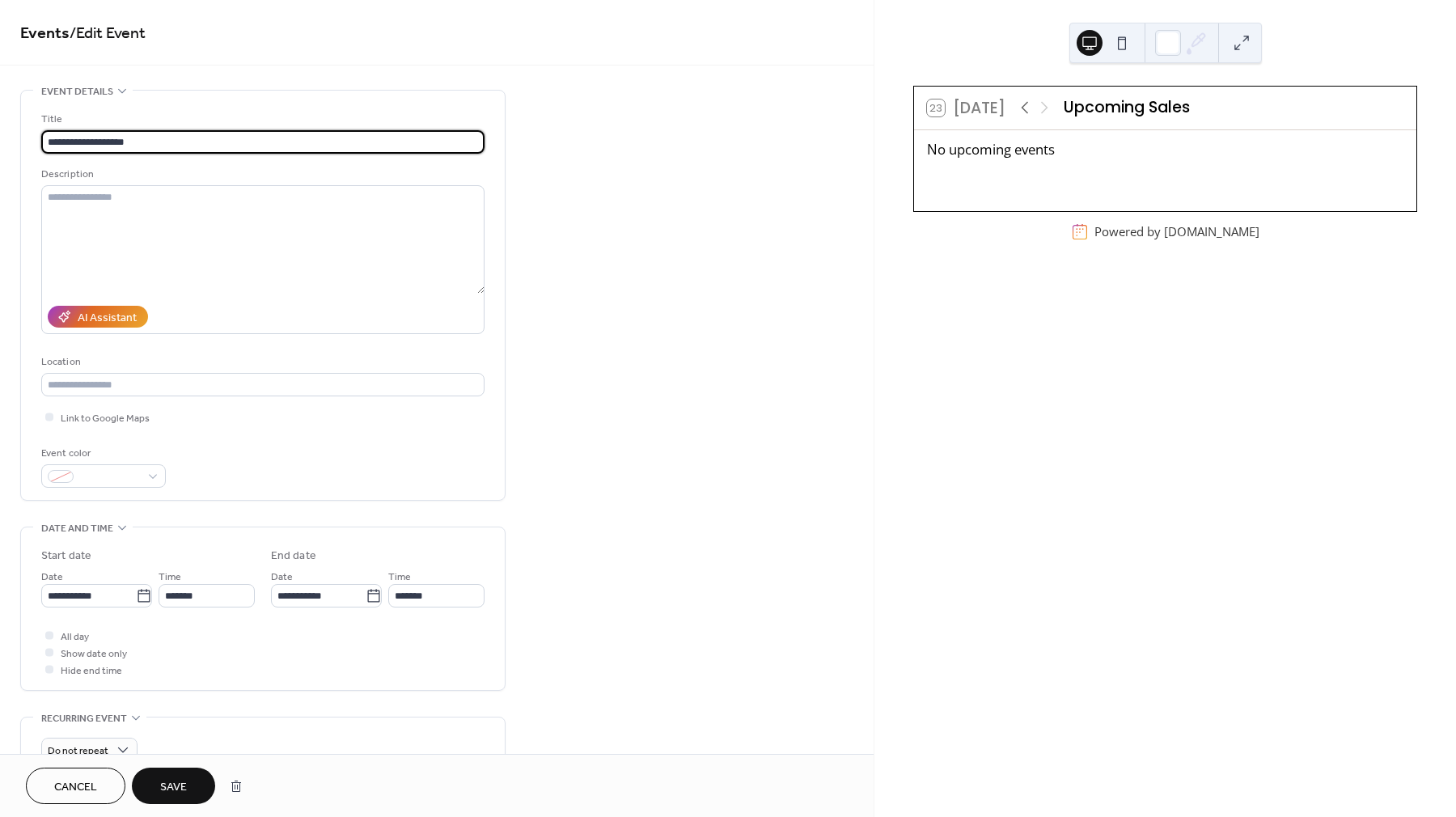
type input "**********"
click at [76, 782] on span "Cancel" at bounding box center [76, 788] width 43 height 17
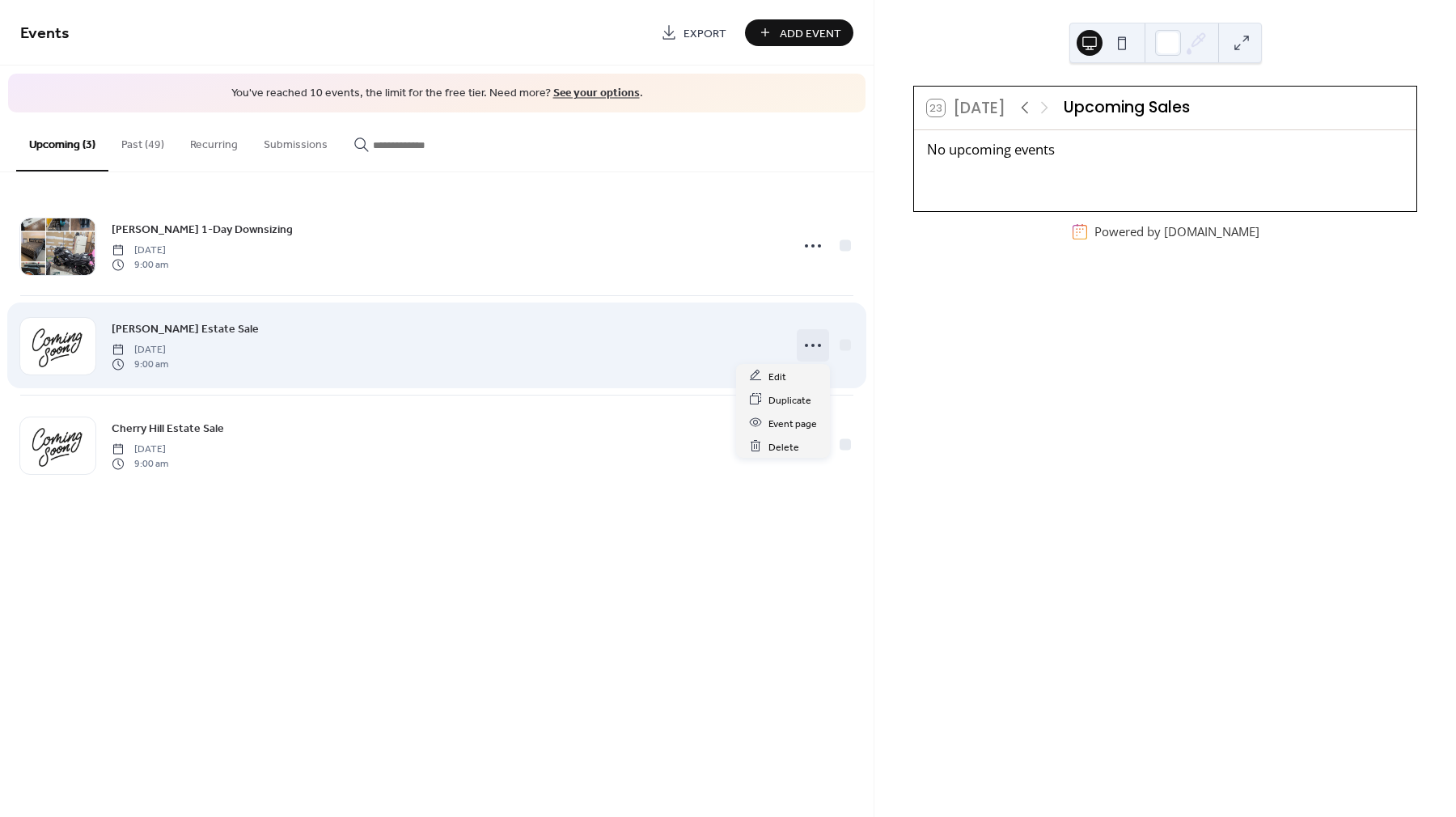
click at [819, 342] on icon at bounding box center [813, 345] width 26 height 26
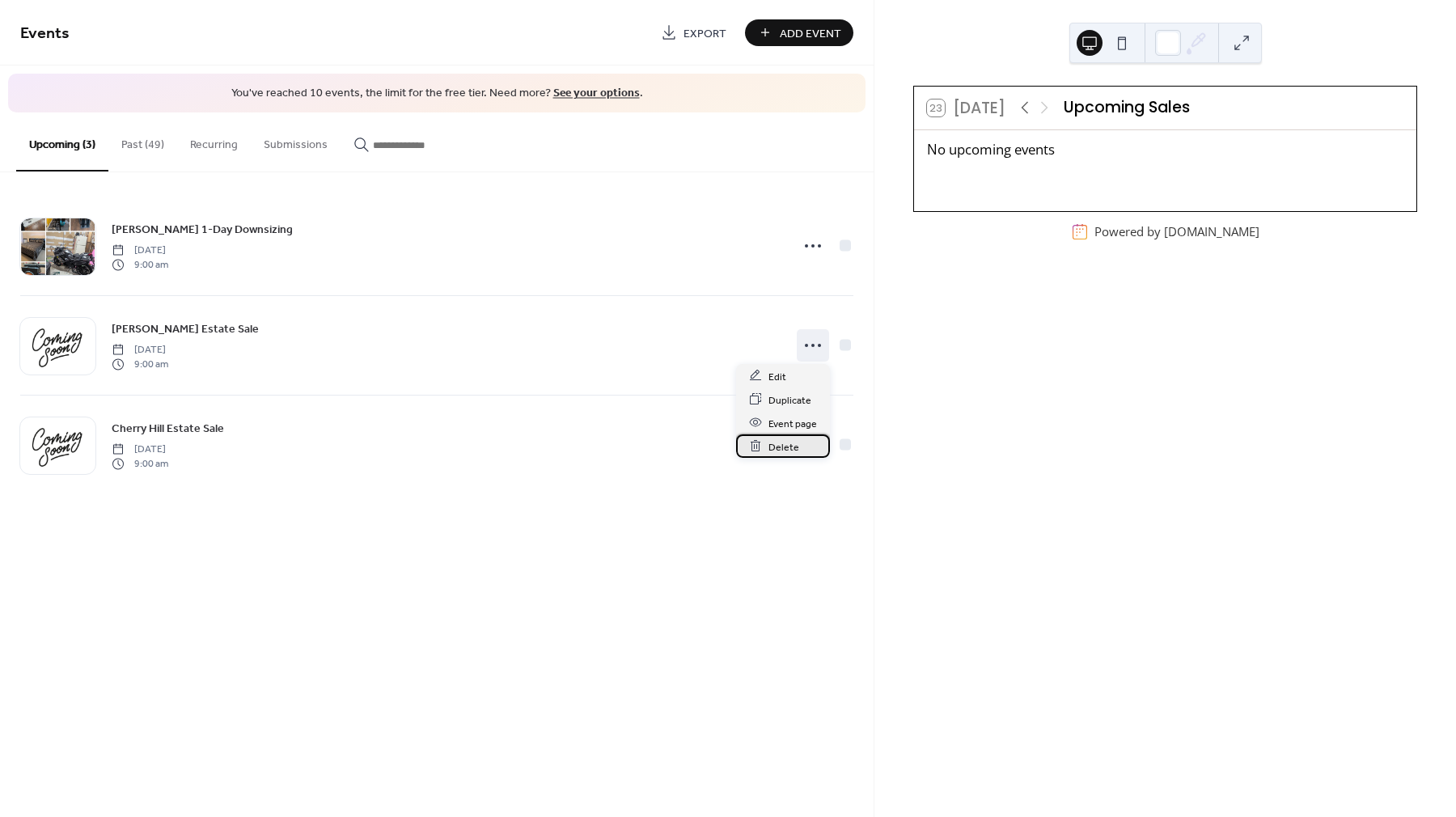
click at [777, 449] on span "Delete" at bounding box center [783, 447] width 31 height 17
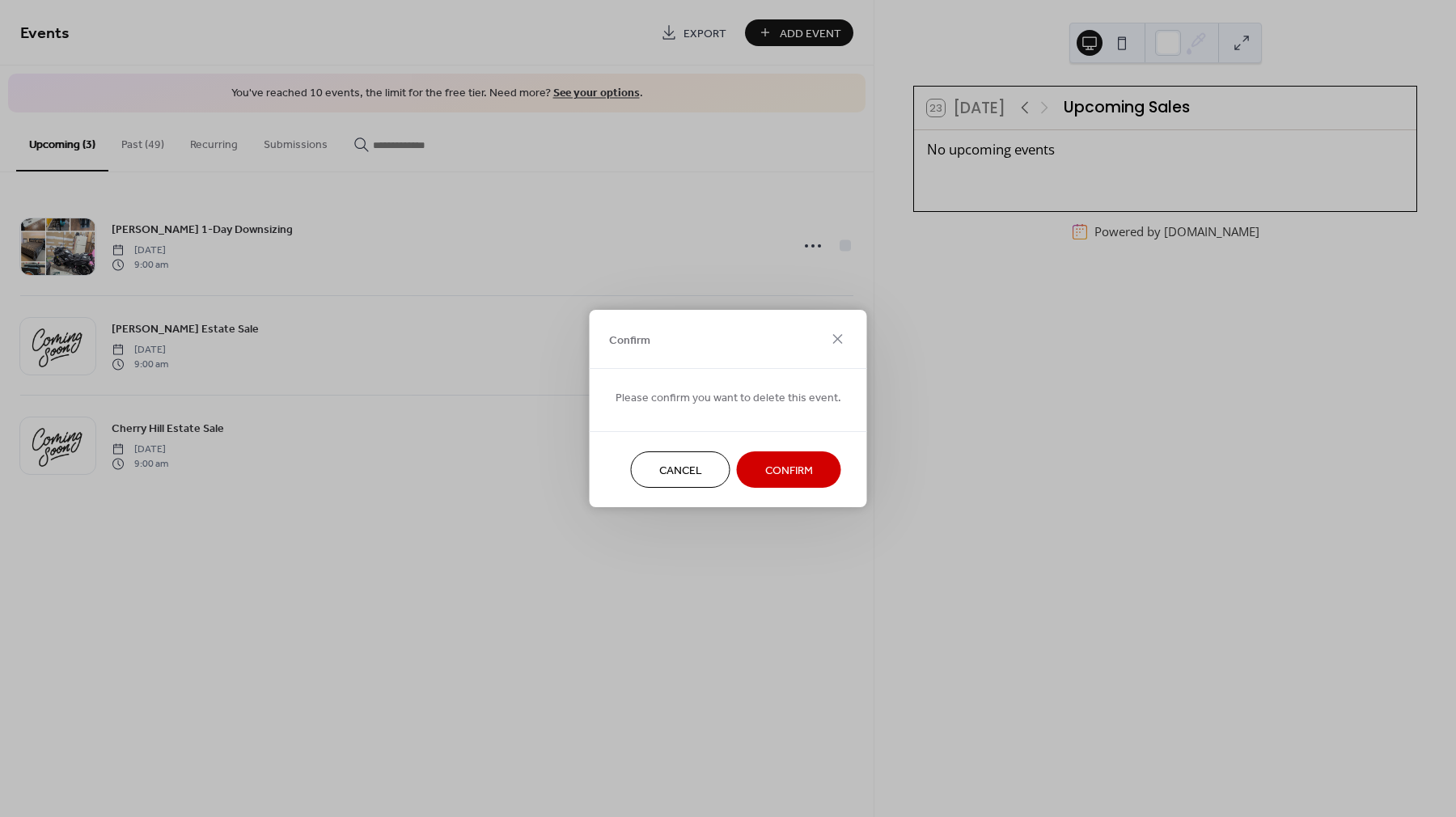
click at [786, 474] on span "Confirm" at bounding box center [789, 472] width 48 height 17
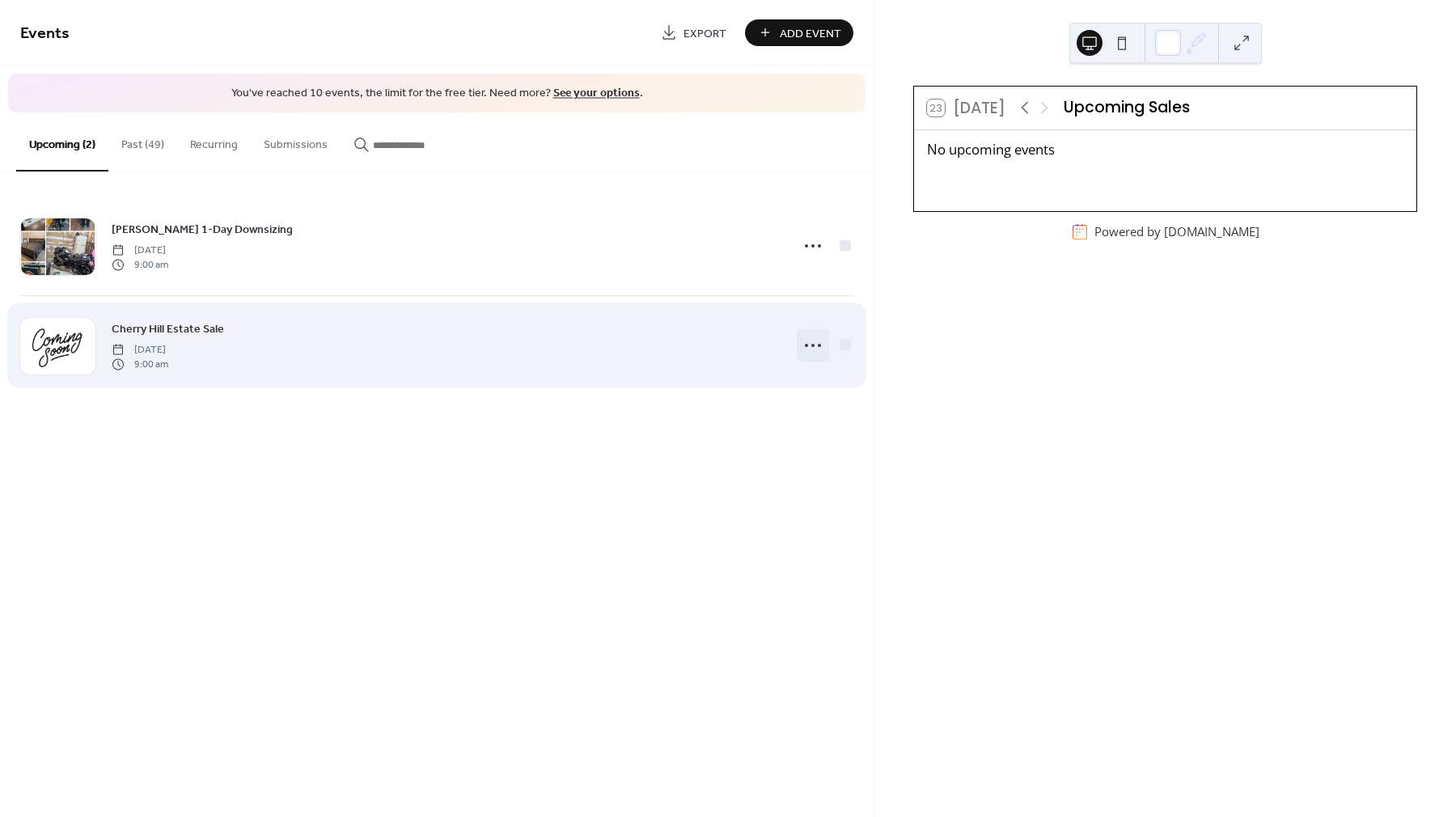
click at [811, 345] on icon at bounding box center [813, 345] width 26 height 26
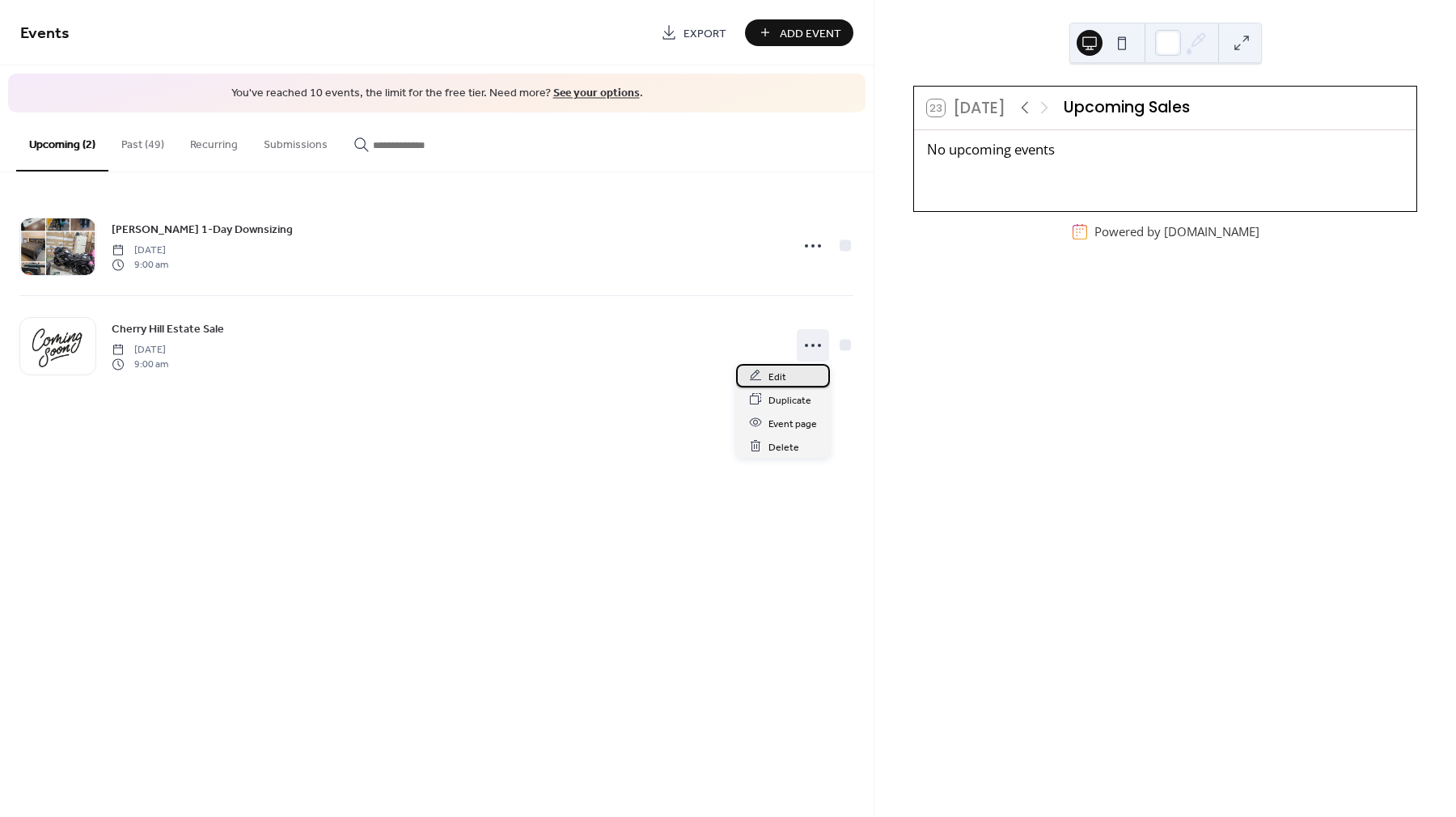
click at [791, 374] on div "Edit" at bounding box center [783, 375] width 94 height 23
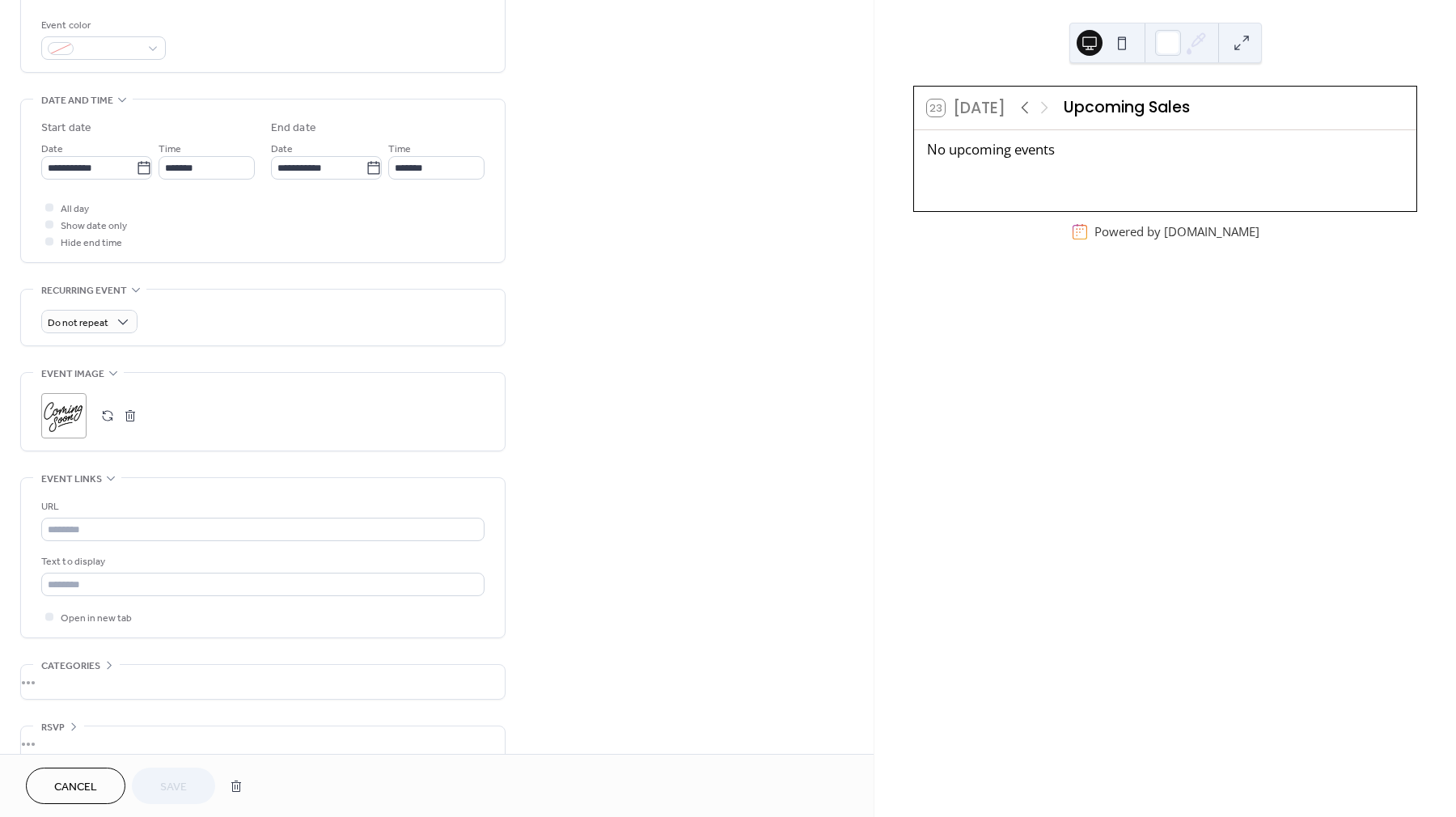
scroll to position [432, 0]
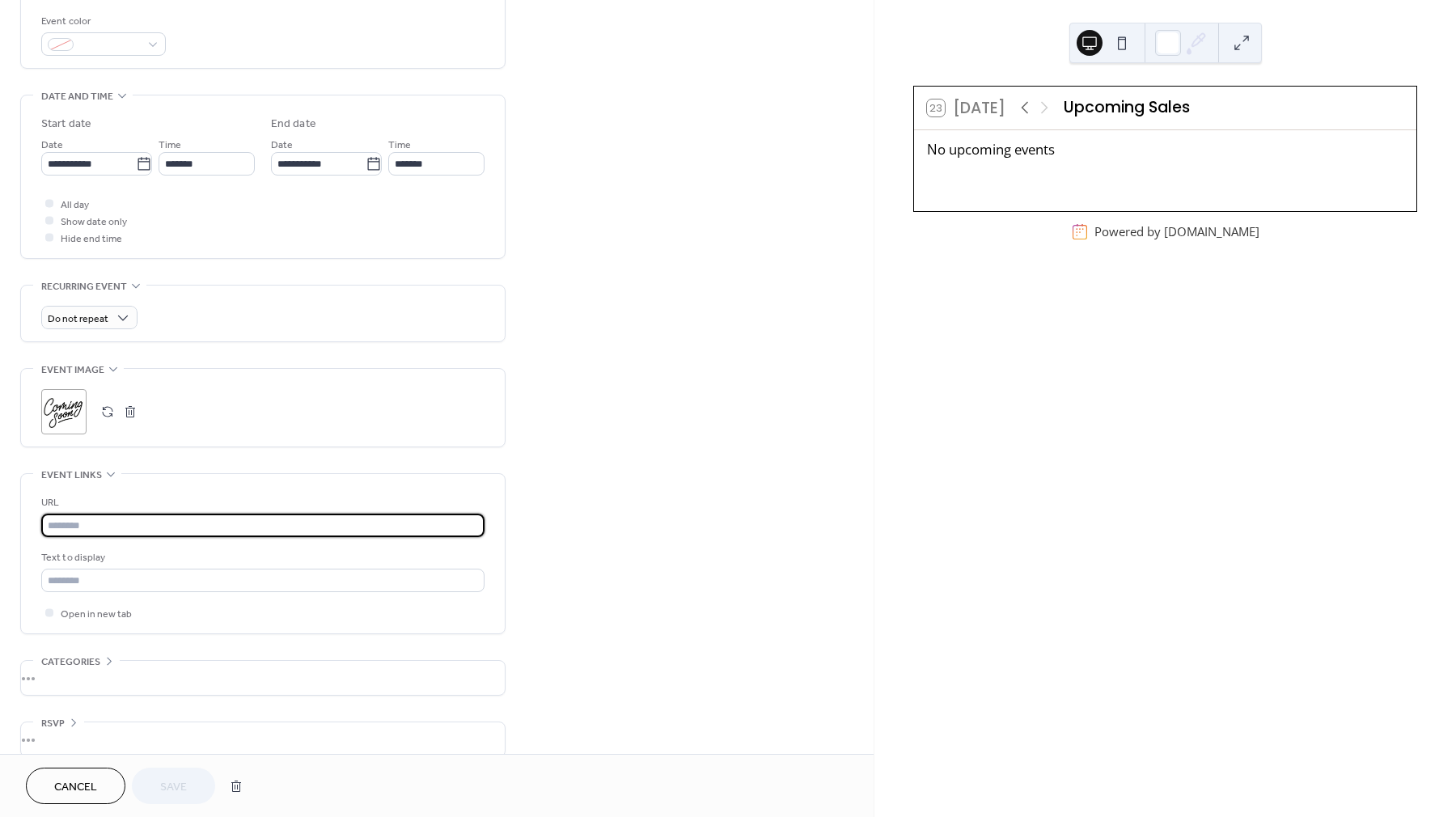
click at [70, 532] on input "text" at bounding box center [262, 525] width 443 height 23
paste input "**********"
type input "**********"
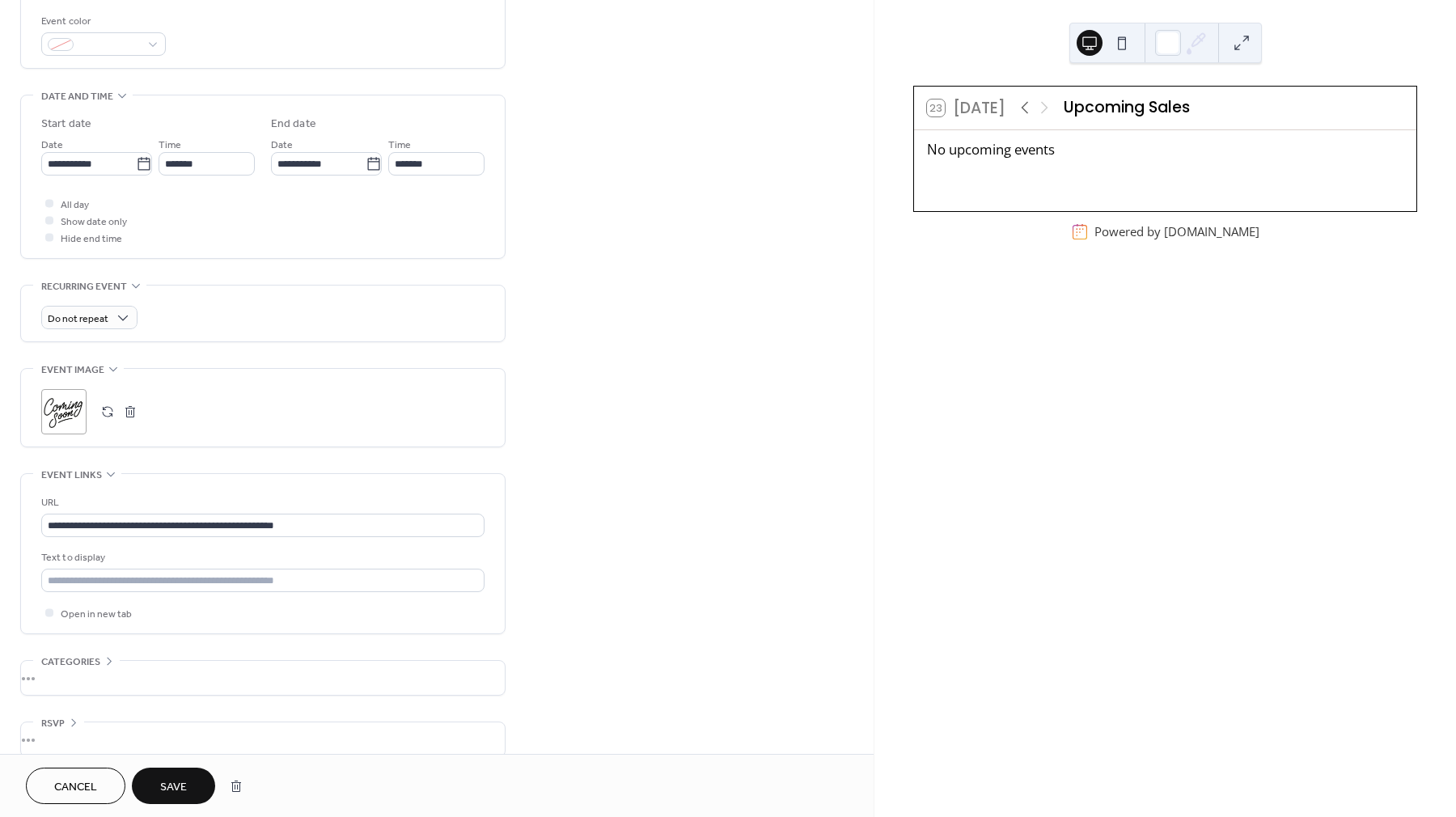
click at [190, 778] on button "Save" at bounding box center [173, 786] width 83 height 36
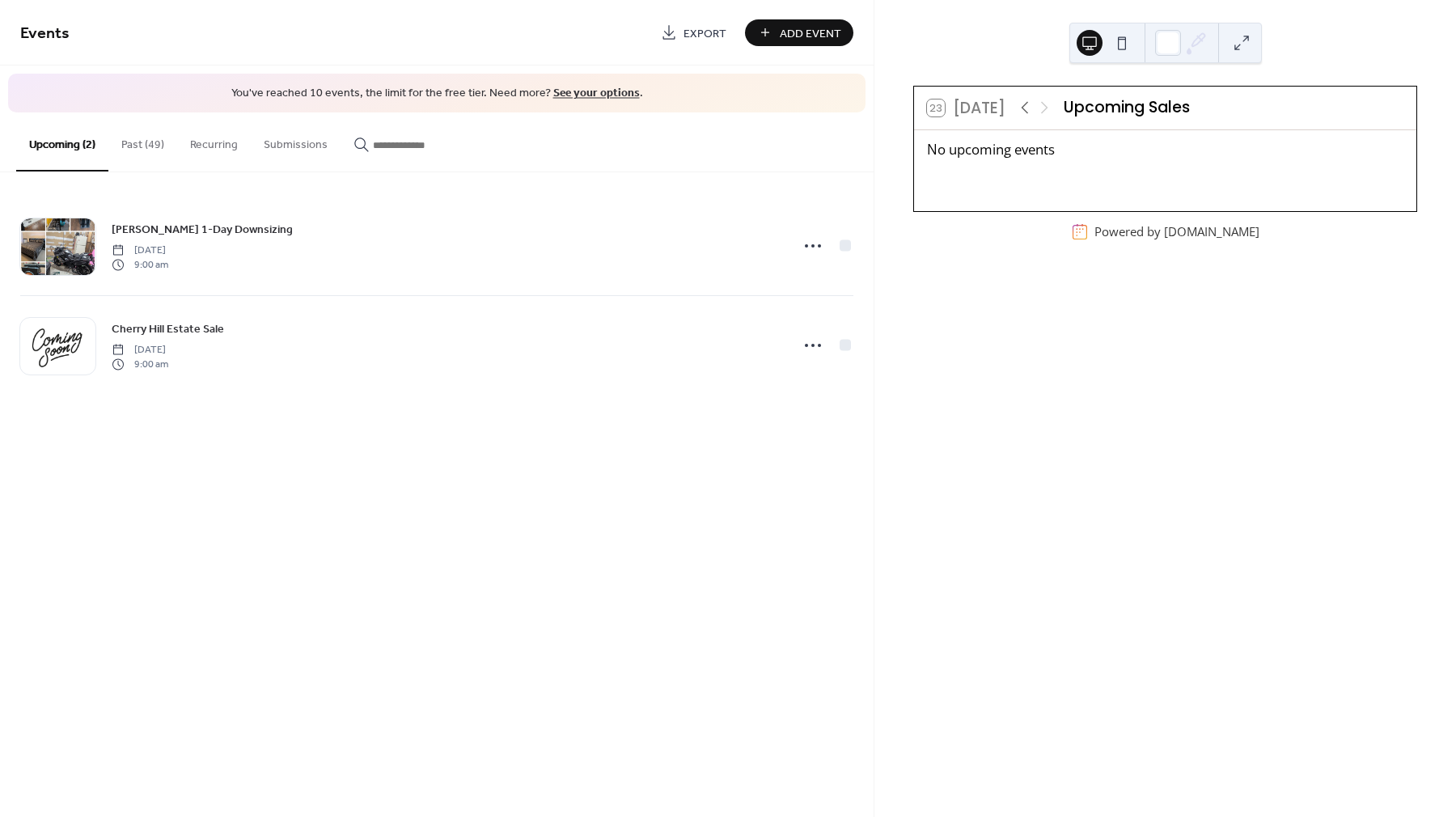
click at [590, 90] on link "See your options" at bounding box center [596, 92] width 87 height 21
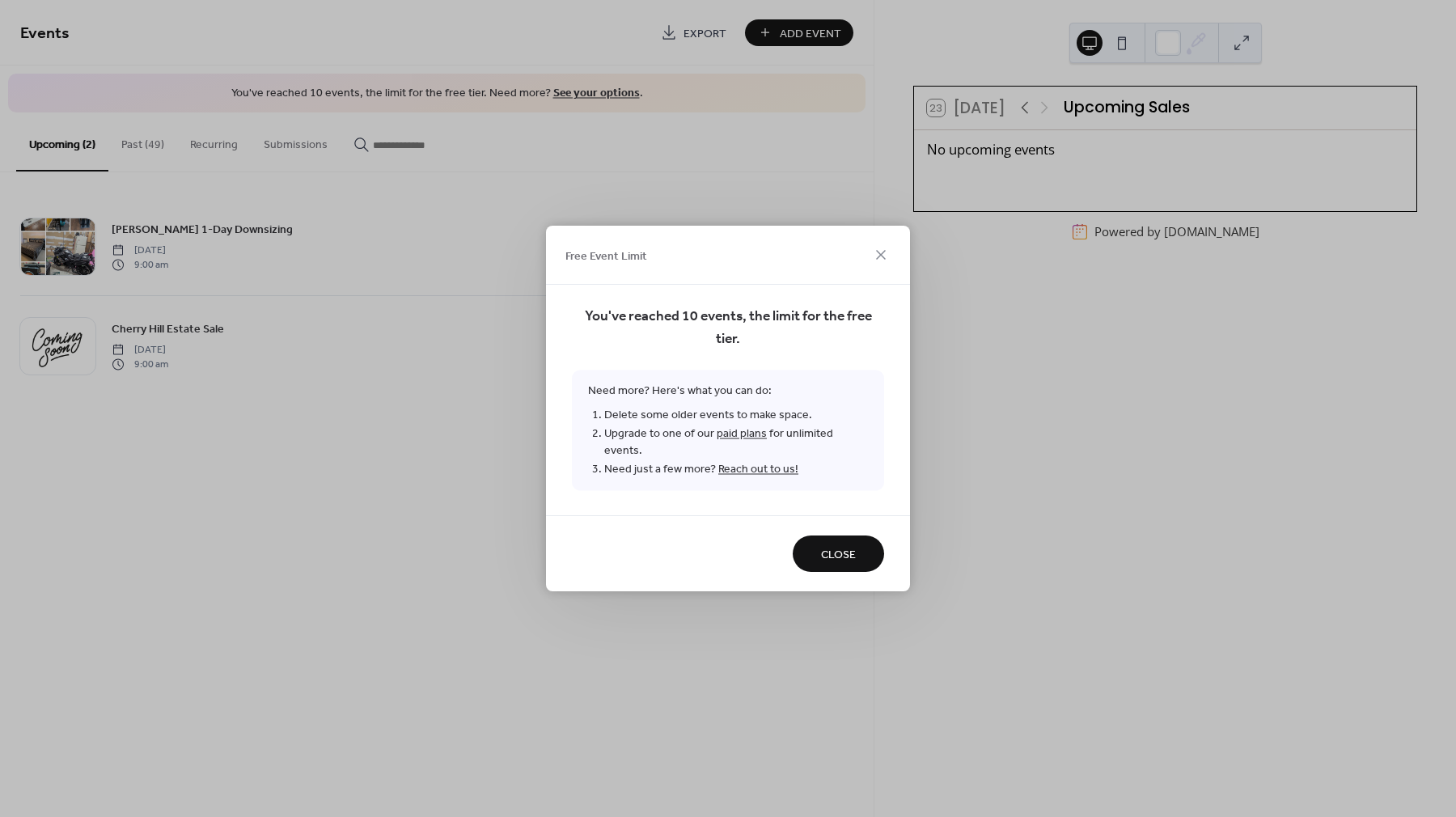
click at [834, 547] on span "Close" at bounding box center [838, 556] width 35 height 17
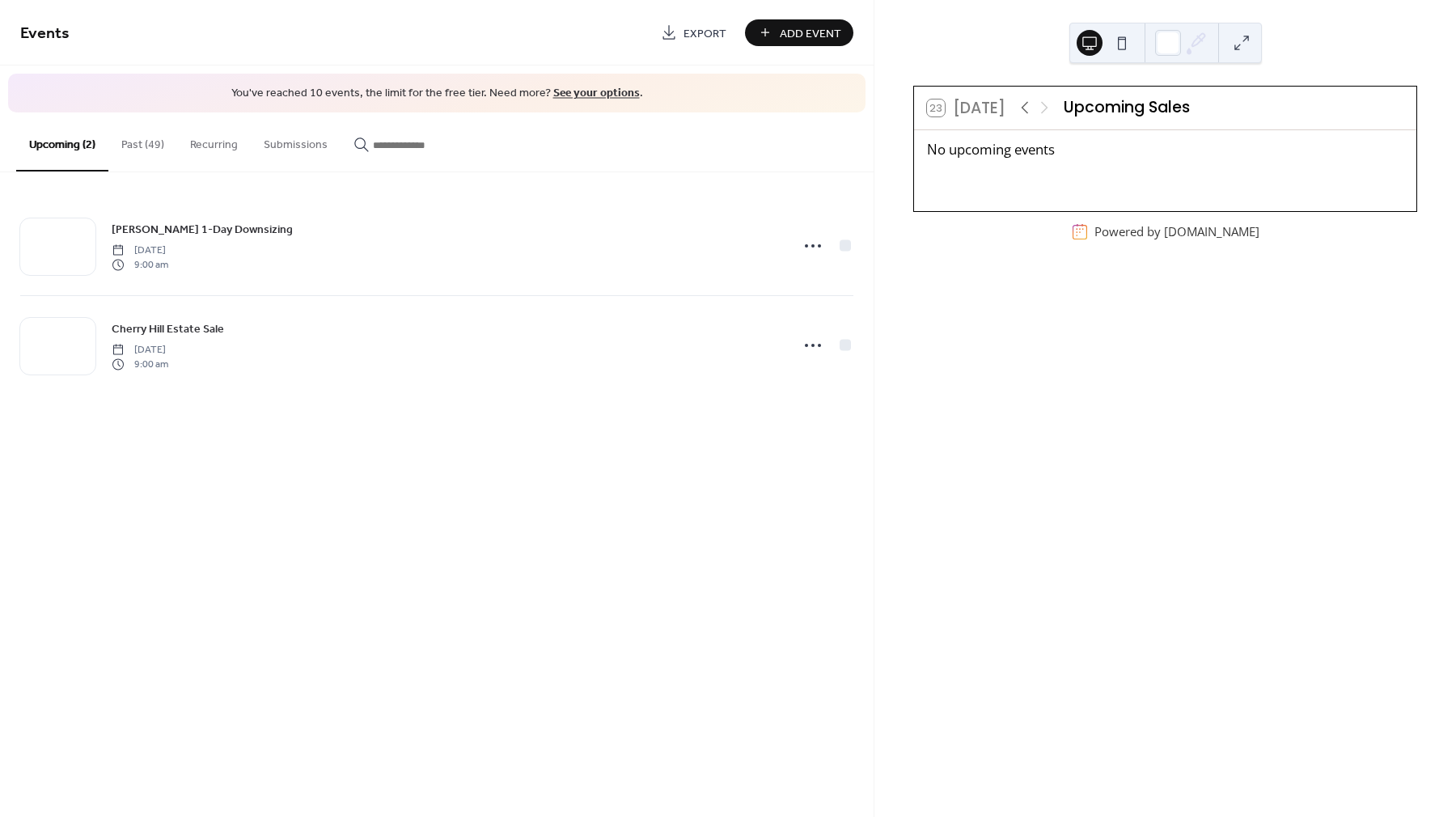
click at [150, 145] on button "Past (49)" at bounding box center [143, 141] width 69 height 58
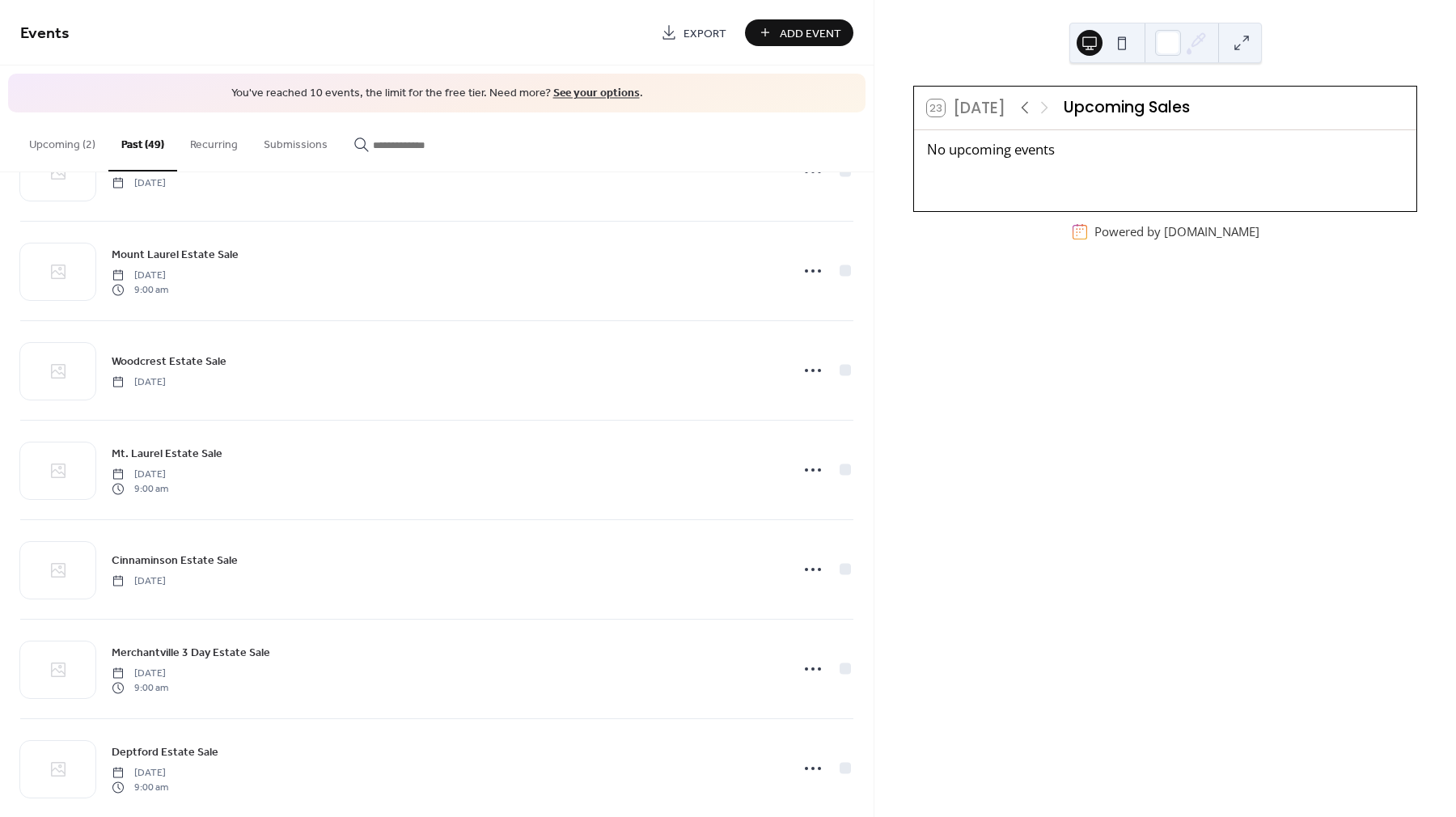
scroll to position [3379, 0]
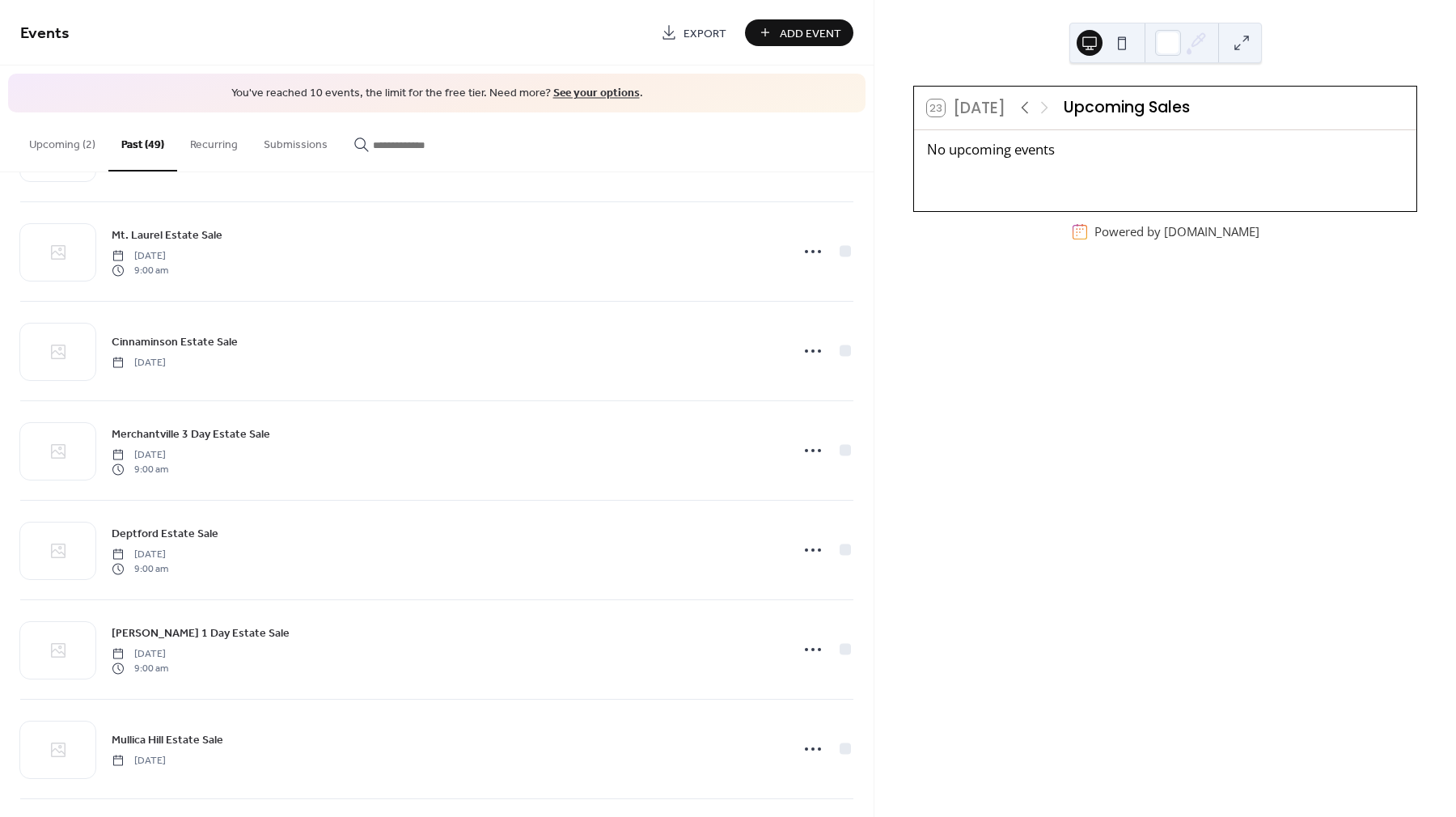
click at [274, 150] on button "Submissions" at bounding box center [296, 141] width 90 height 58
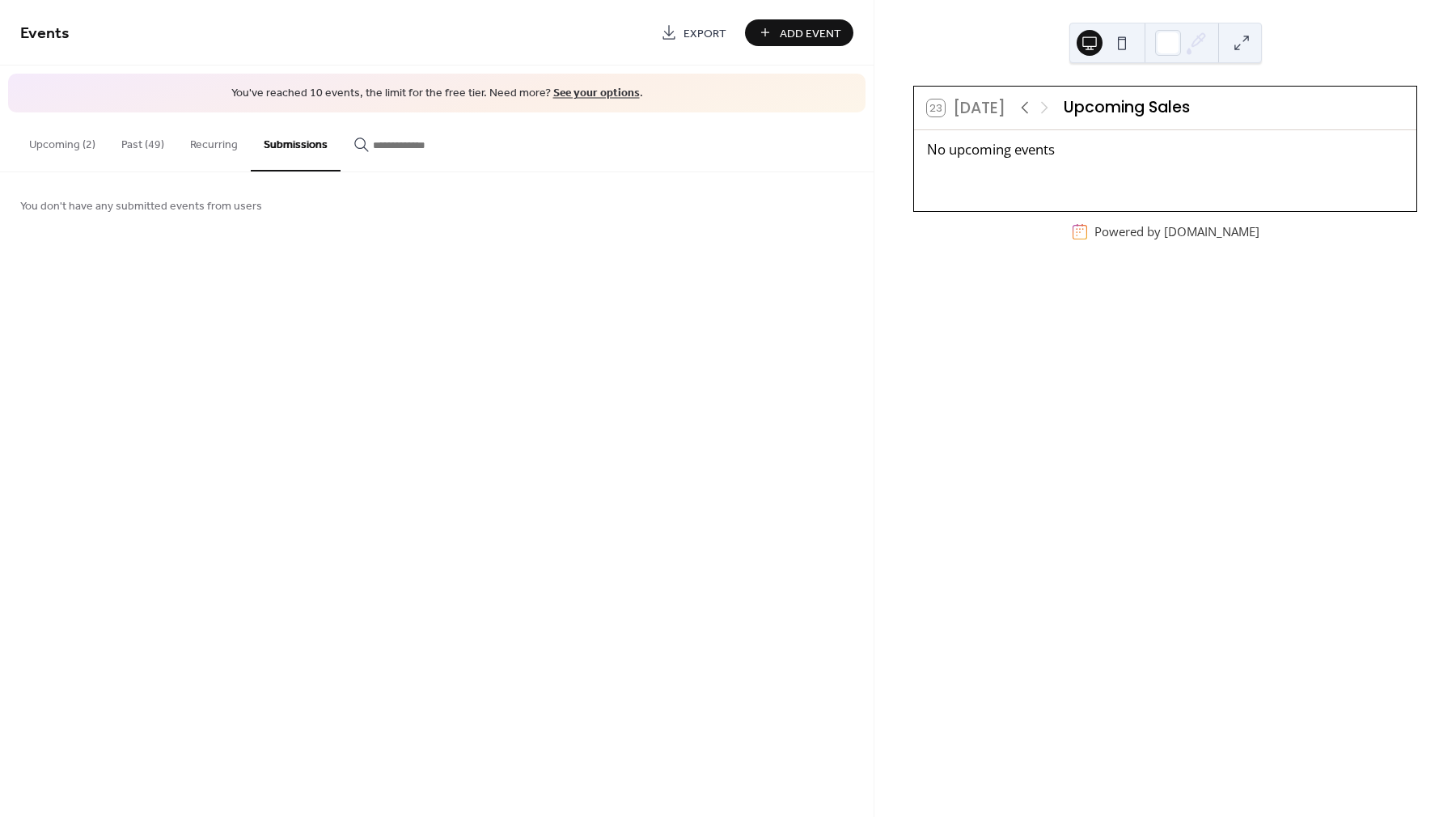
click at [203, 147] on button "Recurring" at bounding box center [214, 141] width 74 height 58
click at [44, 148] on button "Upcoming (2)" at bounding box center [62, 141] width 92 height 58
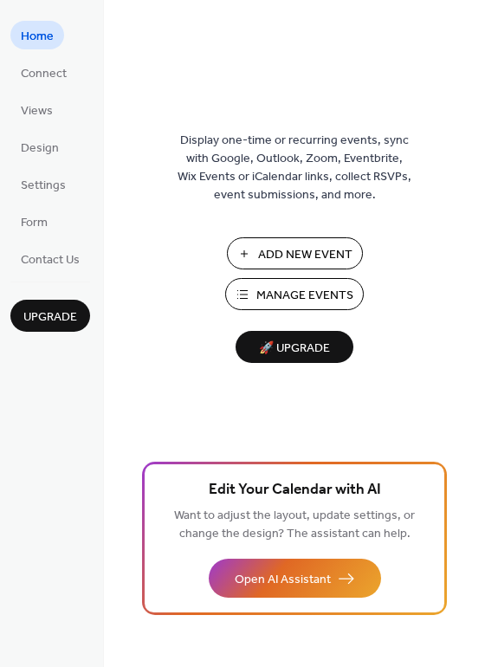
click at [278, 350] on span "🚀 Upgrade" at bounding box center [294, 348] width 97 height 23
click at [281, 343] on span "🚀 Upgrade" at bounding box center [294, 348] width 97 height 23
click at [296, 292] on span "Manage Events" at bounding box center [305, 296] width 97 height 18
click at [311, 294] on span "Manage Events" at bounding box center [305, 296] width 97 height 18
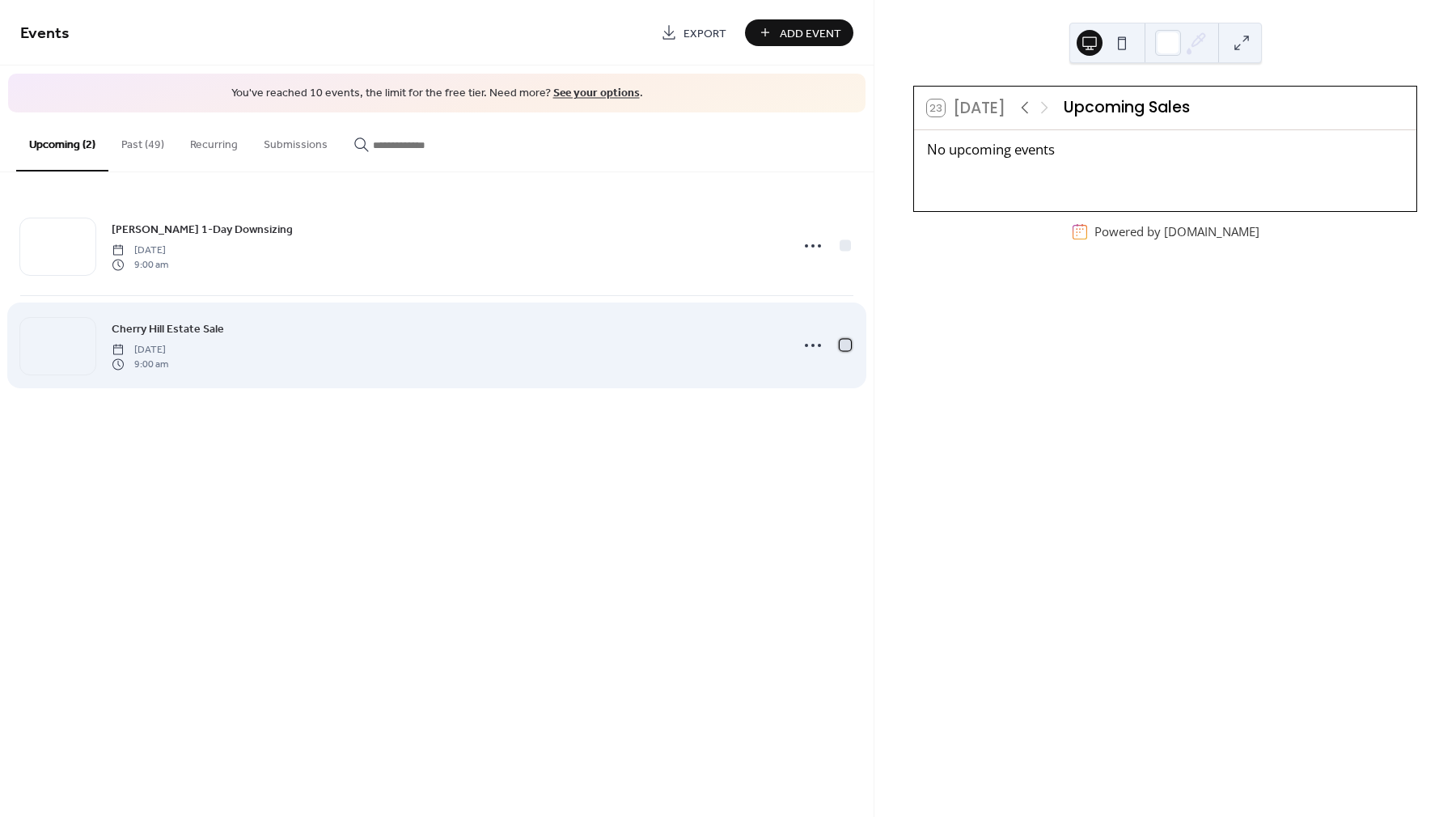
click at [846, 345] on div at bounding box center [846, 345] width 11 height 11
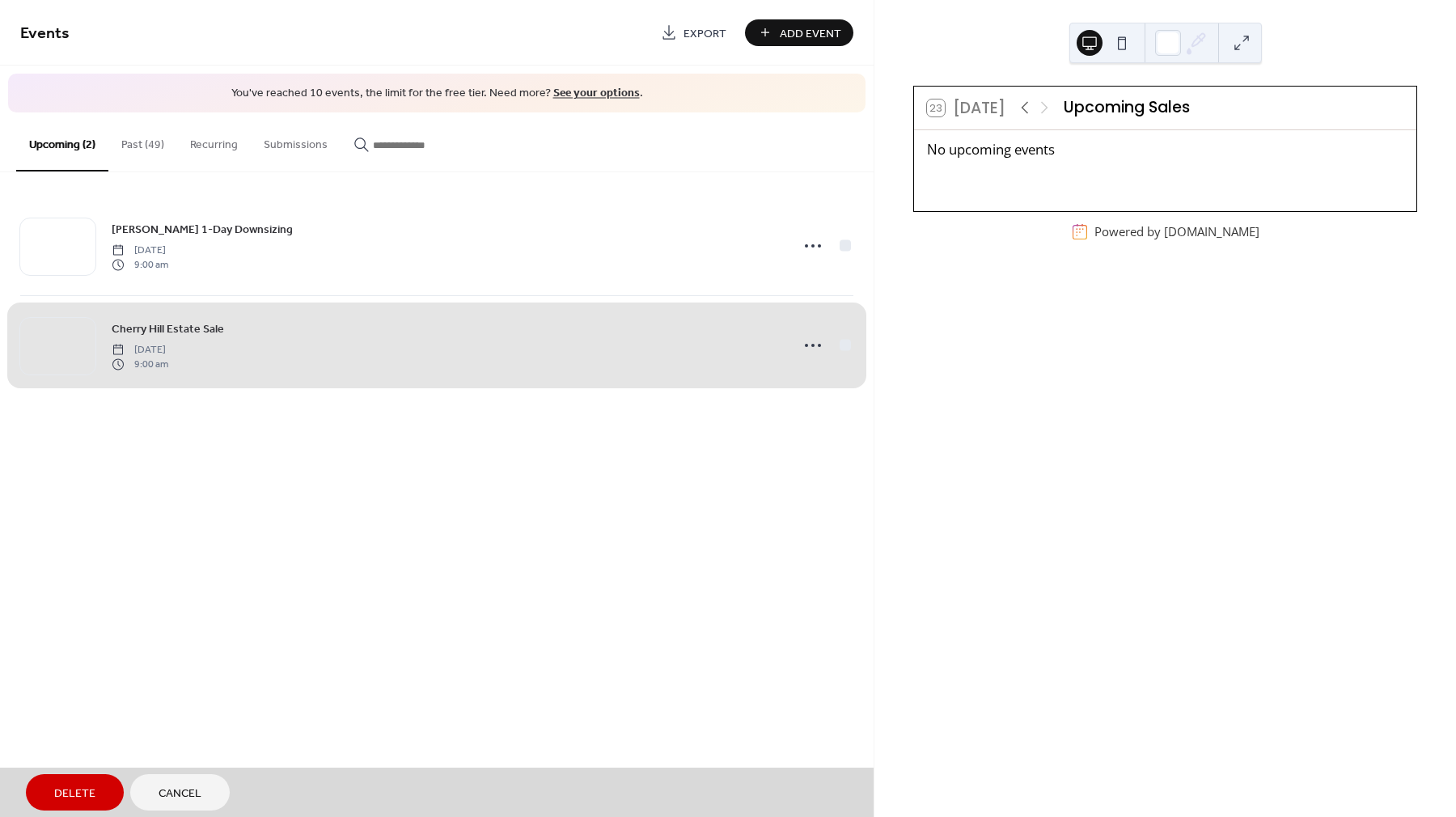
click at [61, 788] on span "Delete" at bounding box center [75, 795] width 41 height 17
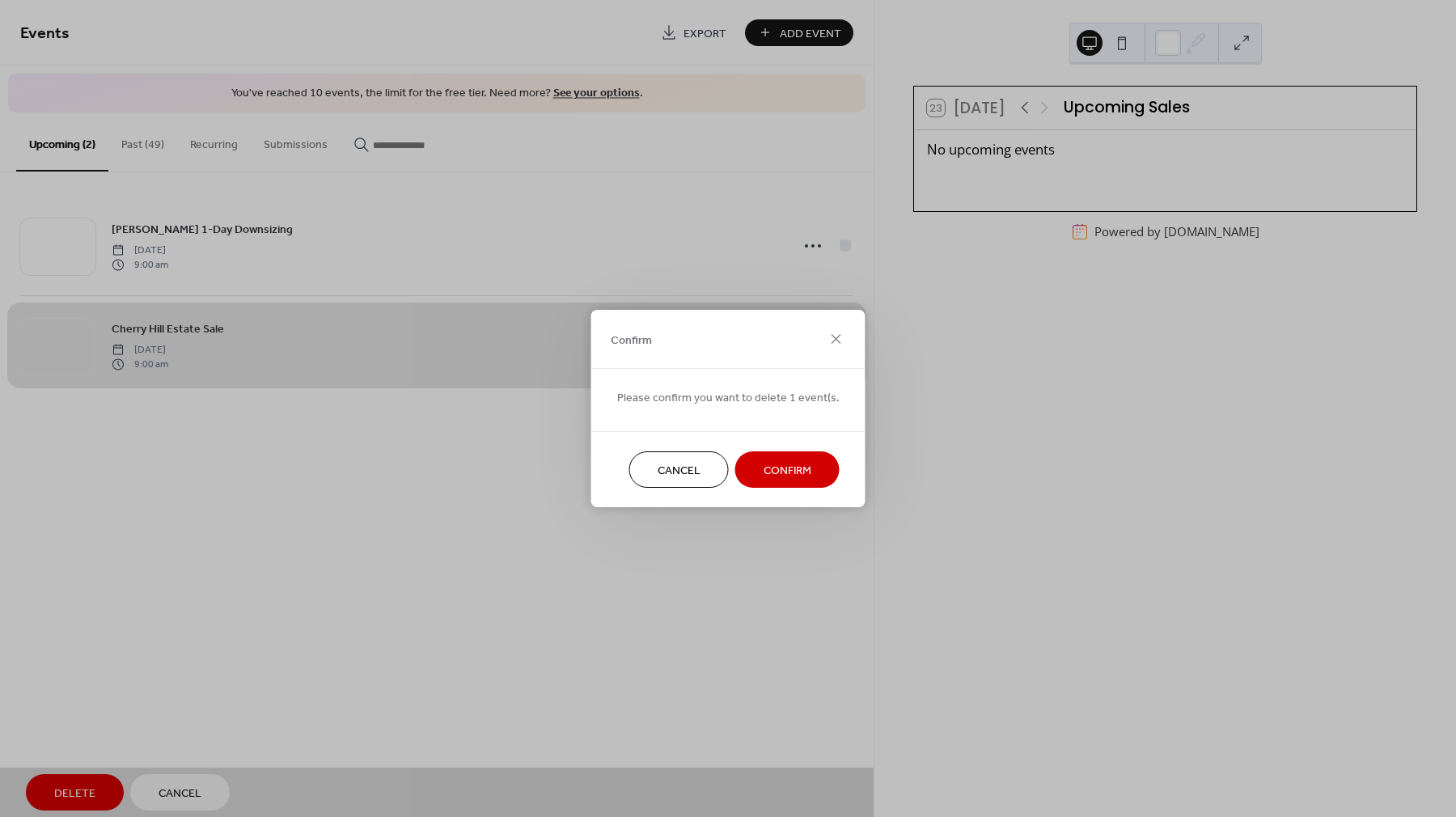
click at [801, 478] on span "Confirm" at bounding box center [787, 472] width 48 height 17
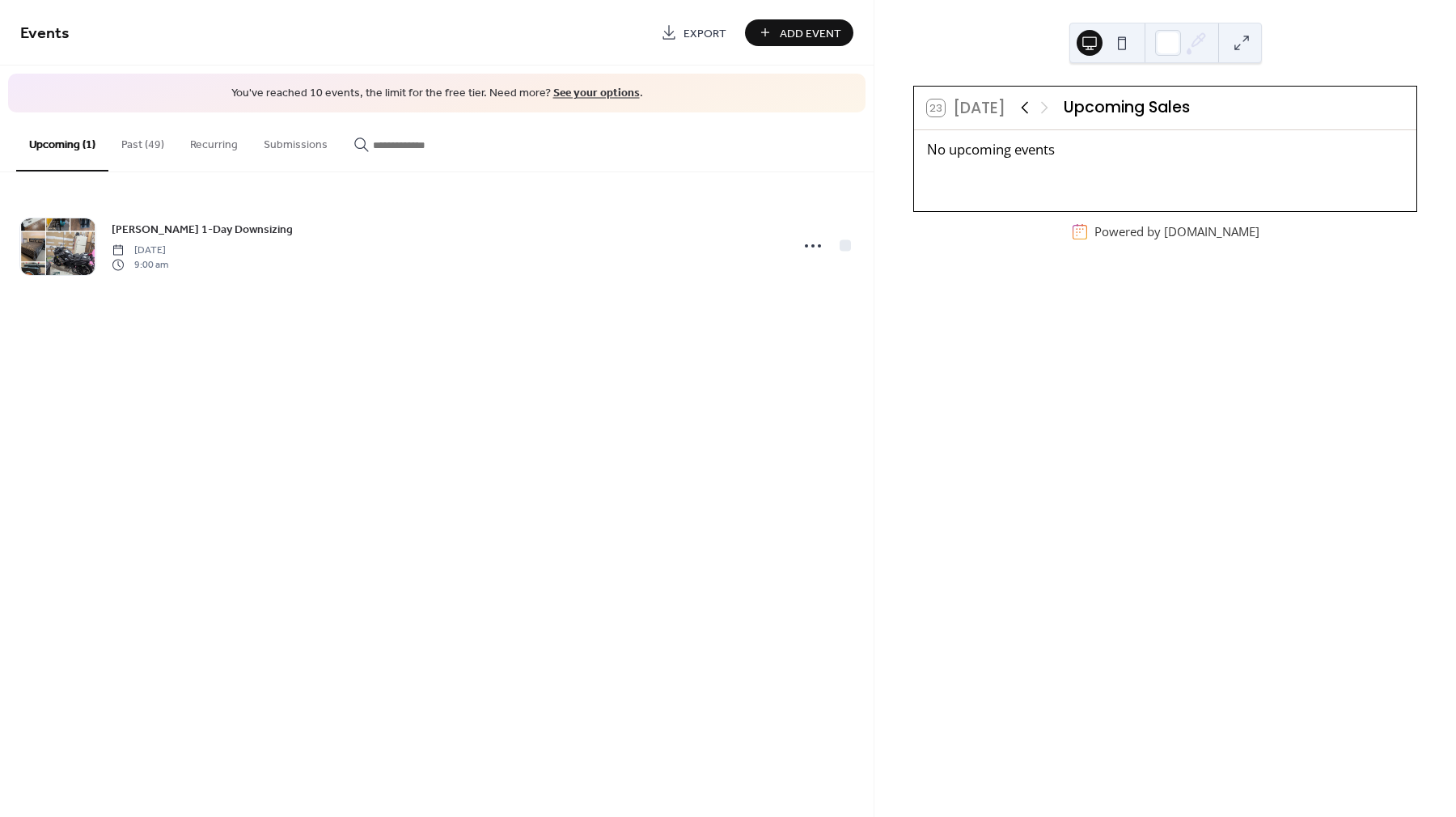
click at [1015, 114] on icon at bounding box center [1025, 107] width 20 height 20
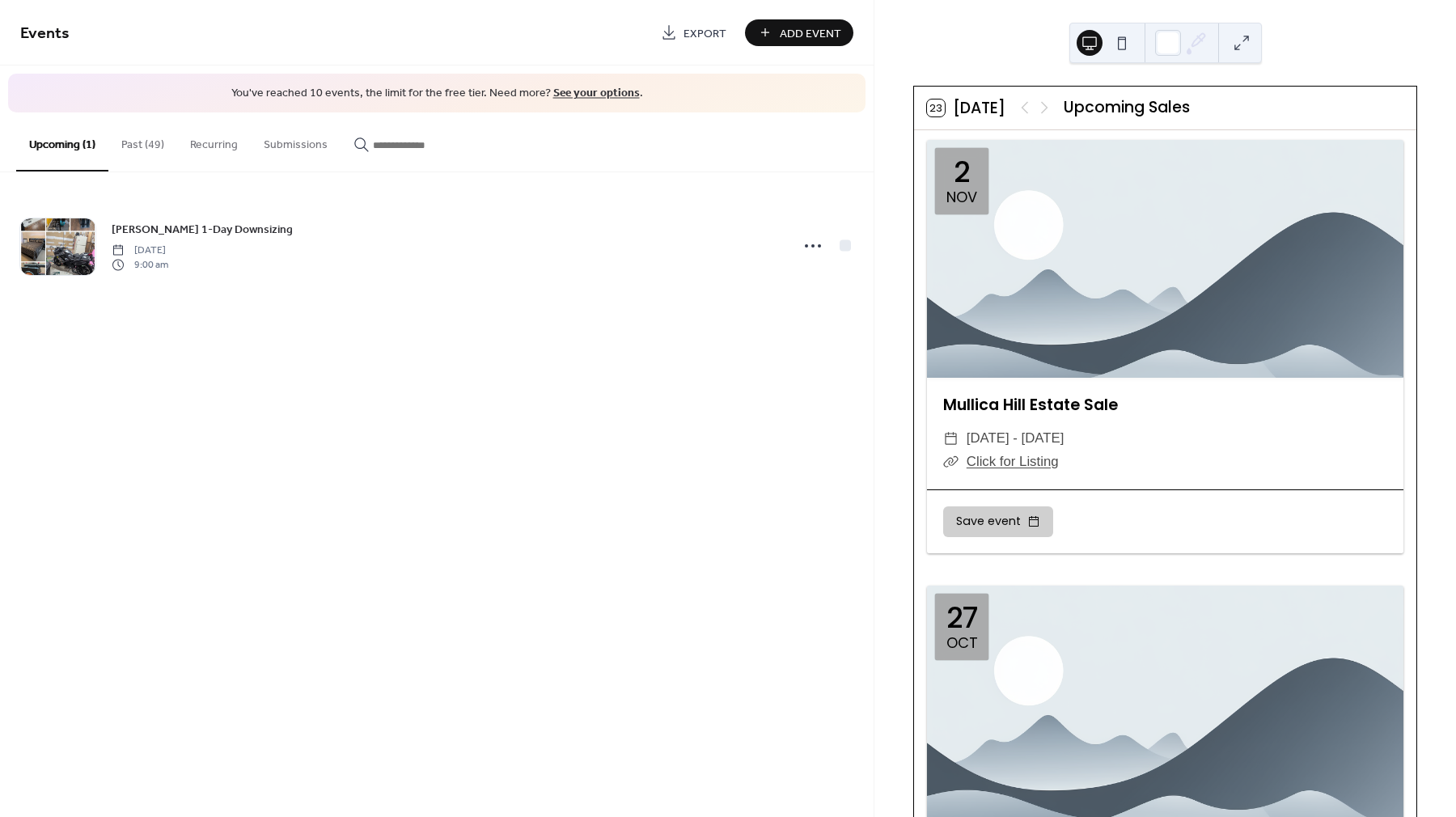
click at [1047, 112] on div at bounding box center [1035, 107] width 39 height 20
click at [1043, 107] on div at bounding box center [1035, 107] width 39 height 20
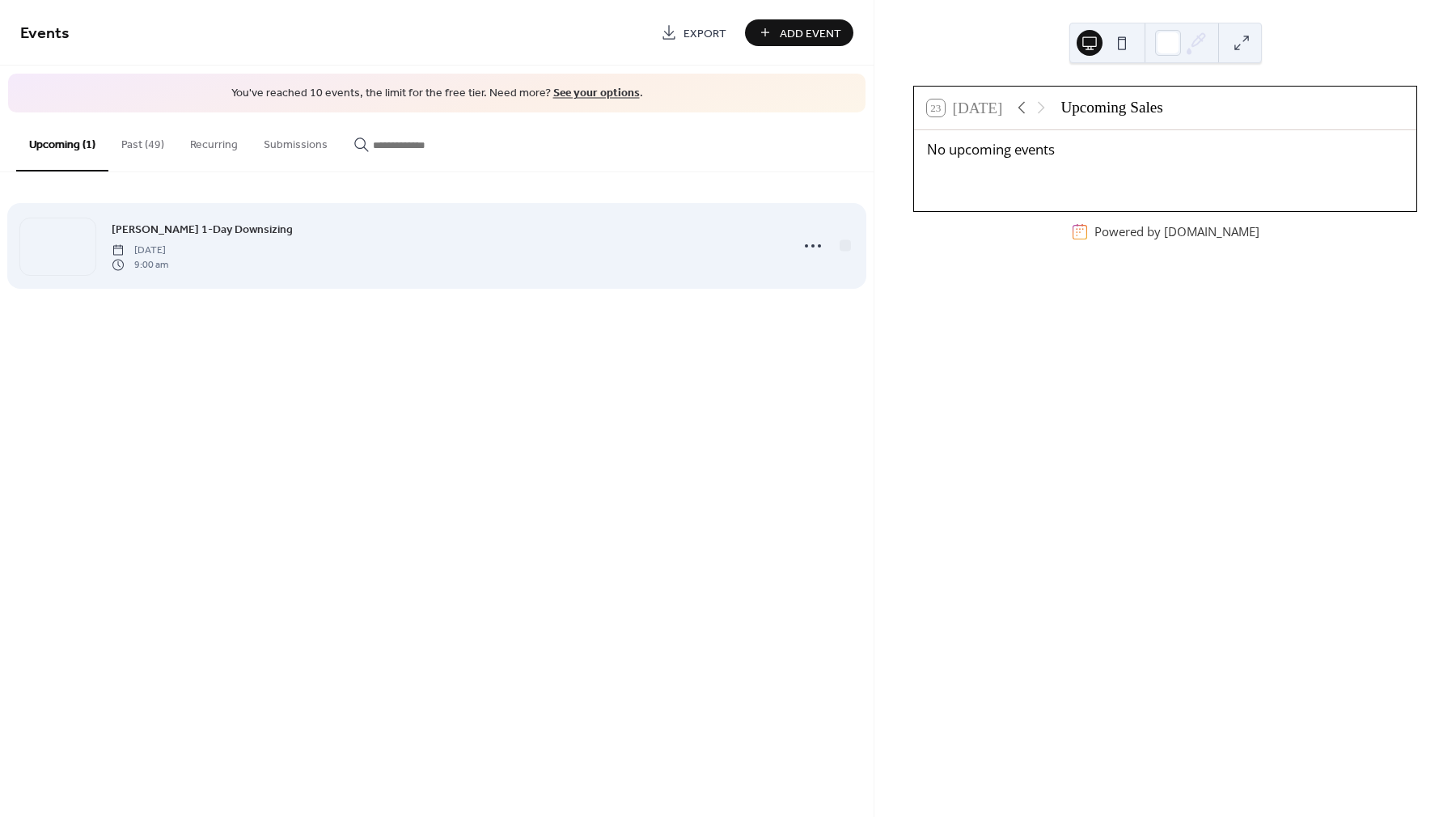
click at [593, 234] on div "[PERSON_NAME] 1-Day Downsizing [DATE] 9:00 am" at bounding box center [446, 246] width 669 height 51
click at [826, 250] on div at bounding box center [813, 246] width 33 height 33
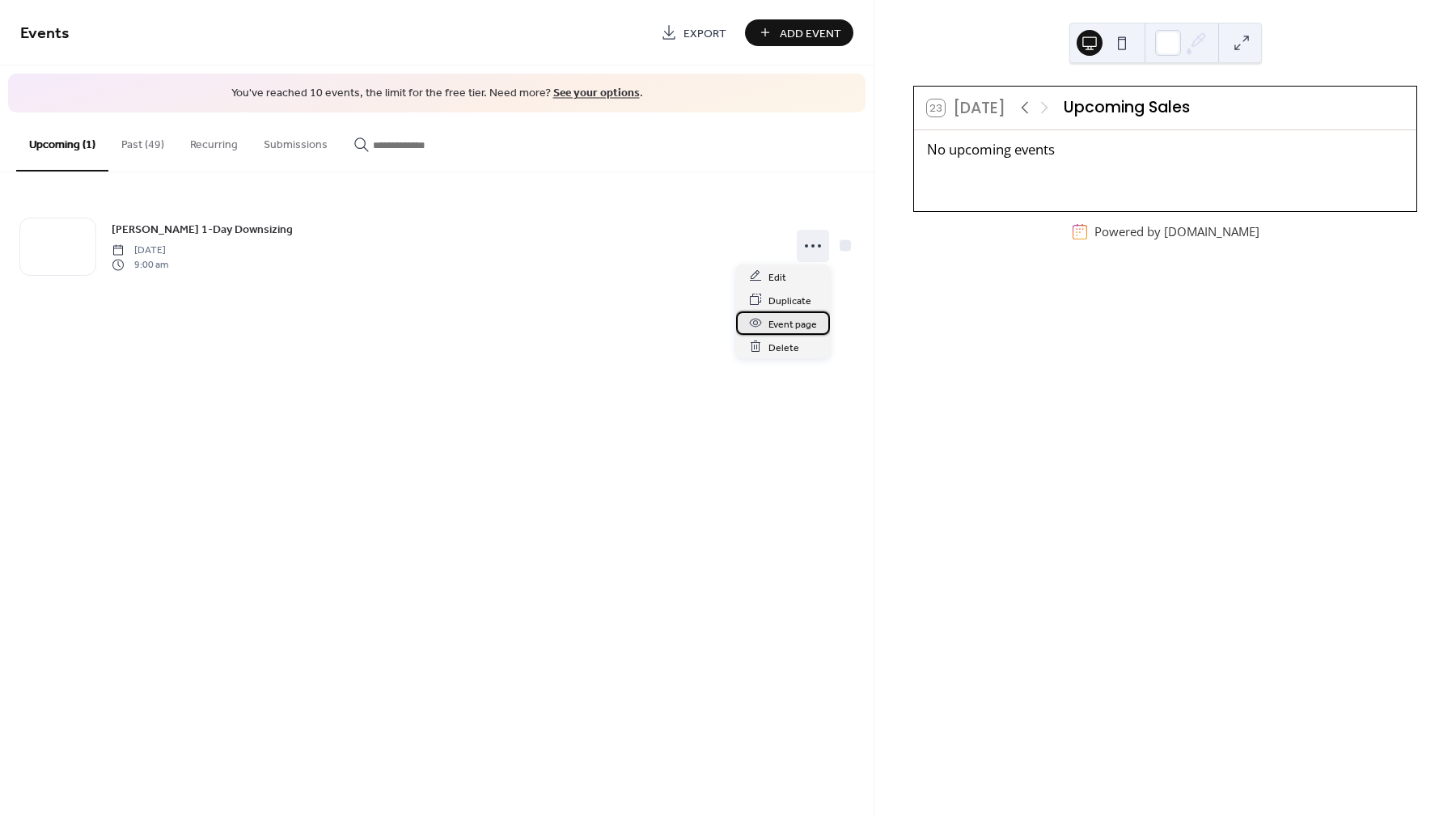
click at [803, 323] on span "Event page" at bounding box center [792, 324] width 49 height 17
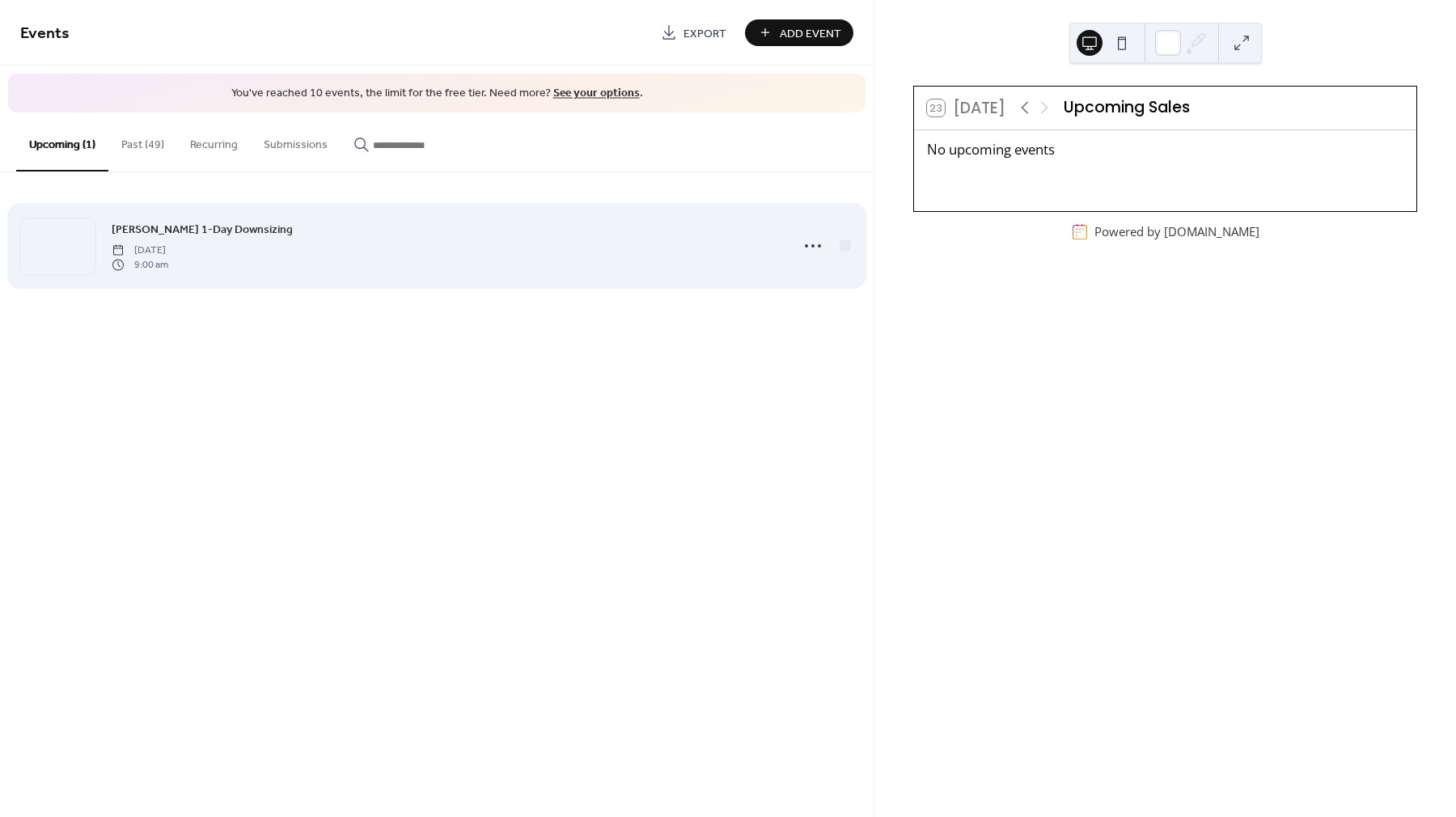
click at [152, 228] on span "[PERSON_NAME] 1-Day Downsizing" at bounding box center [203, 230] width 181 height 17
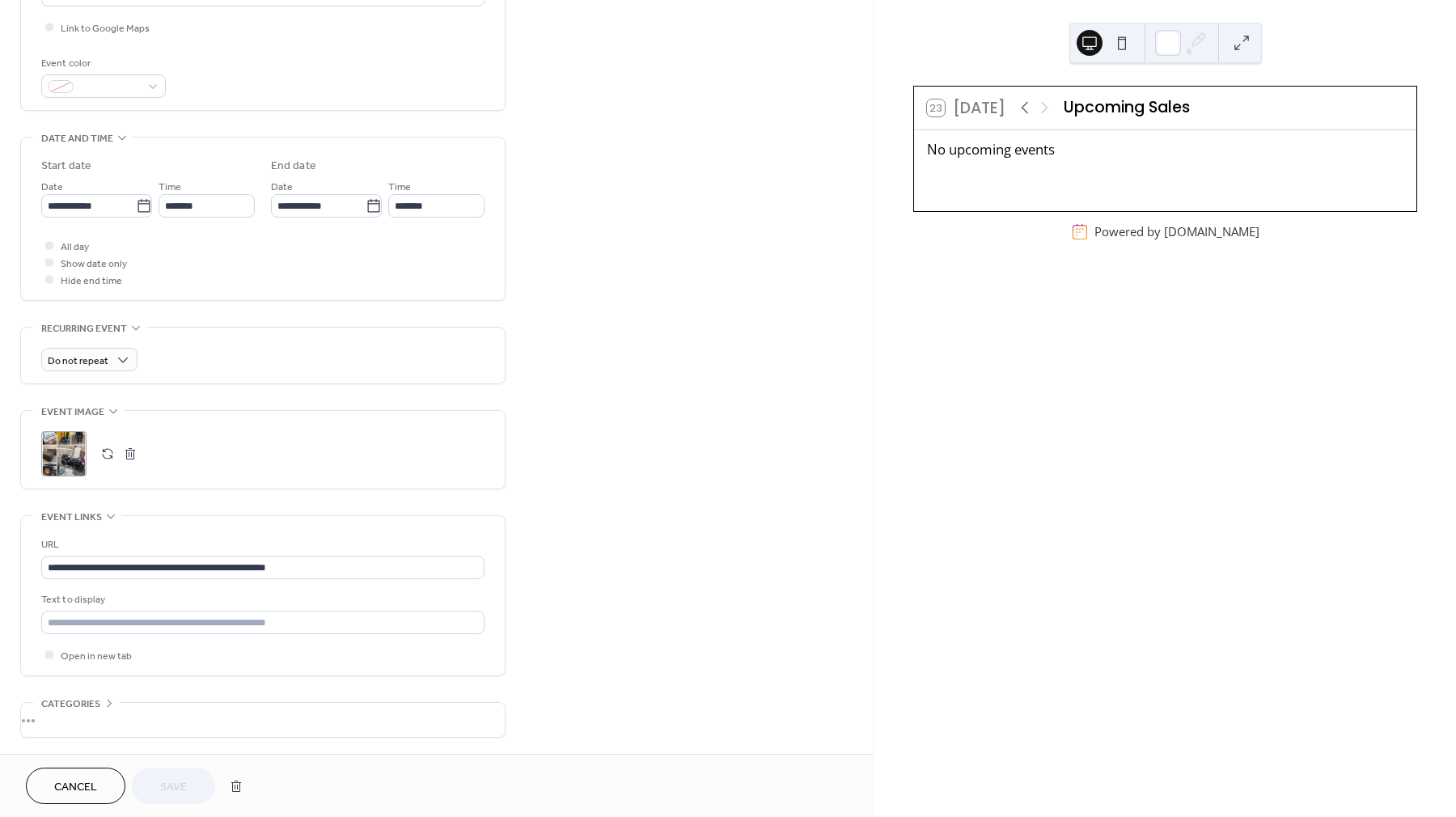
scroll to position [451, 0]
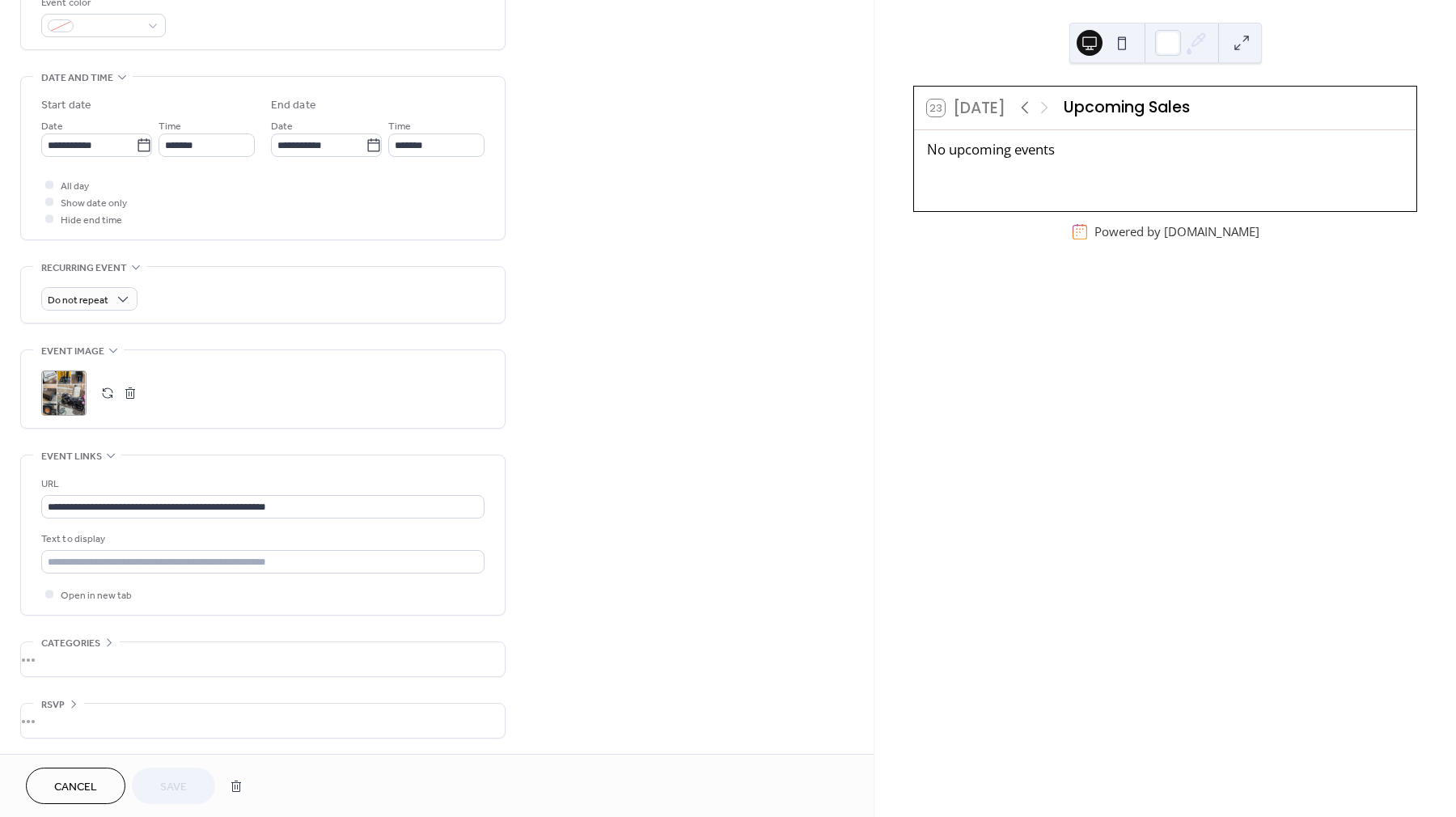
click at [99, 790] on button "Cancel" at bounding box center [76, 786] width 100 height 36
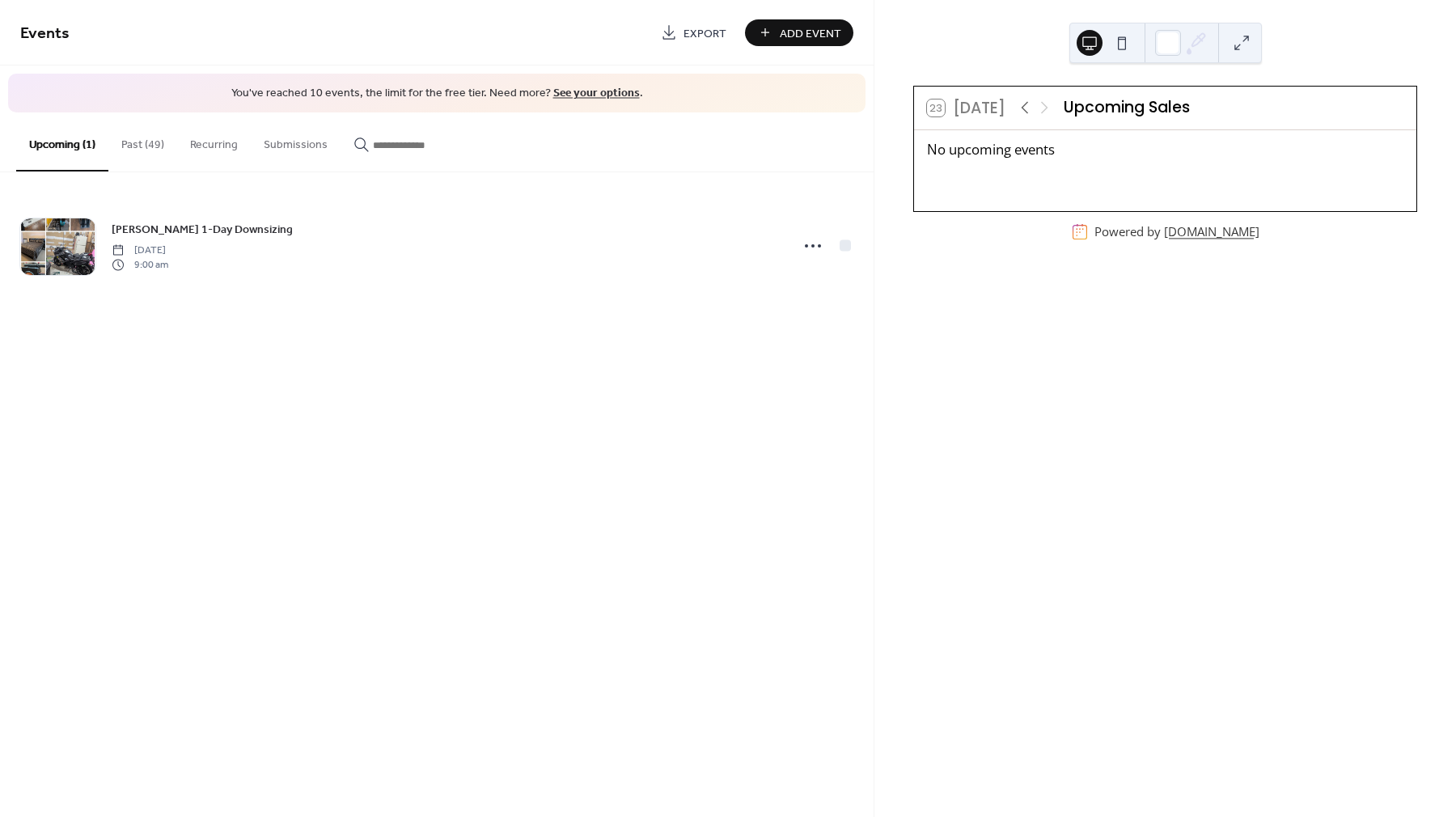
click at [1190, 231] on link "[DOMAIN_NAME]" at bounding box center [1211, 231] width 95 height 16
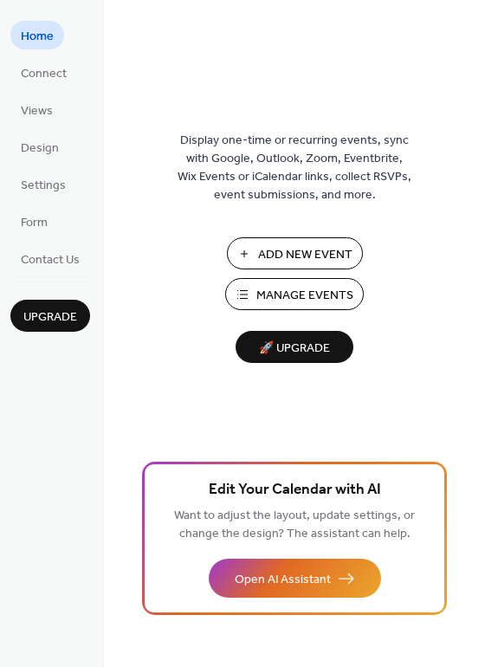
click at [285, 291] on span "Manage Events" at bounding box center [305, 296] width 97 height 18
click at [48, 67] on span "Connect" at bounding box center [44, 74] width 46 height 18
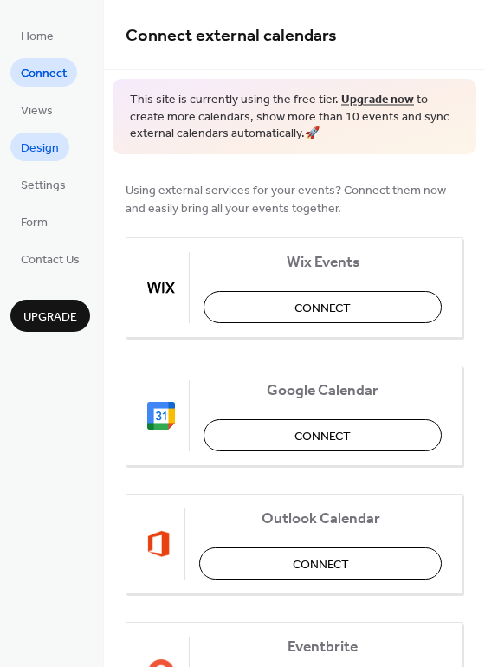
click at [45, 146] on span "Design" at bounding box center [40, 149] width 38 height 18
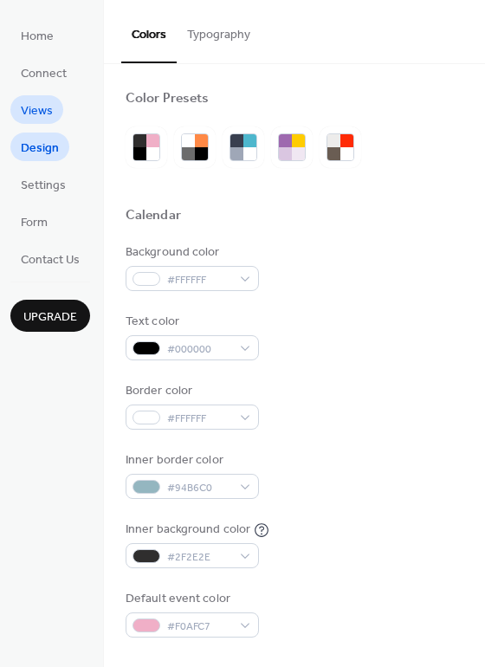
click at [23, 111] on span "Views" at bounding box center [37, 111] width 32 height 18
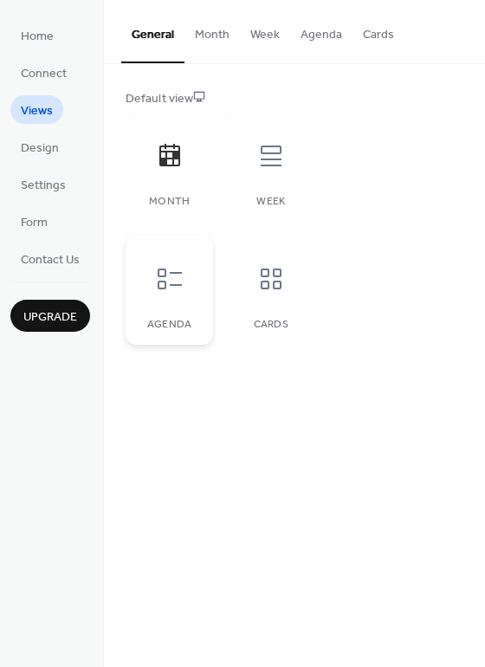
click at [177, 302] on div at bounding box center [170, 279] width 52 height 52
click at [327, 39] on button "Agenda" at bounding box center [321, 31] width 62 height 62
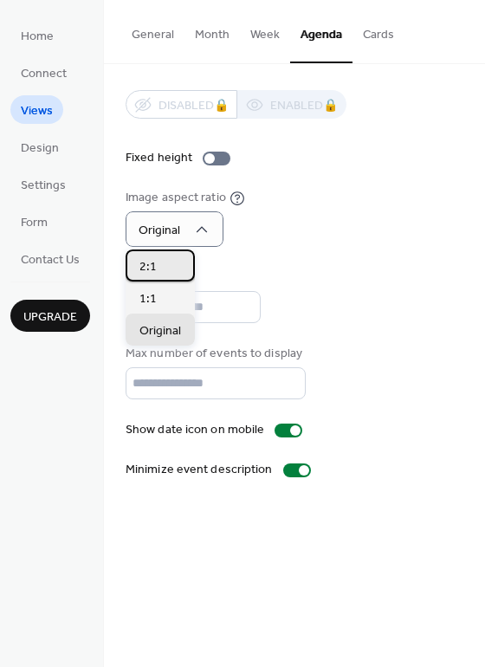
click at [157, 267] on div "2:1" at bounding box center [160, 266] width 69 height 32
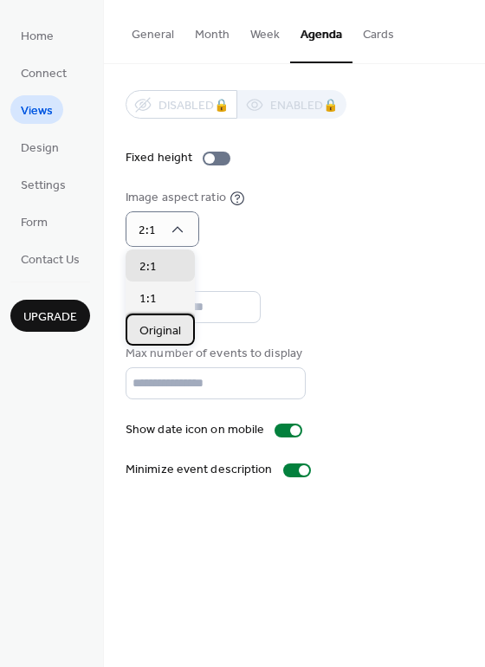
click at [167, 328] on span "Original" at bounding box center [161, 331] width 42 height 18
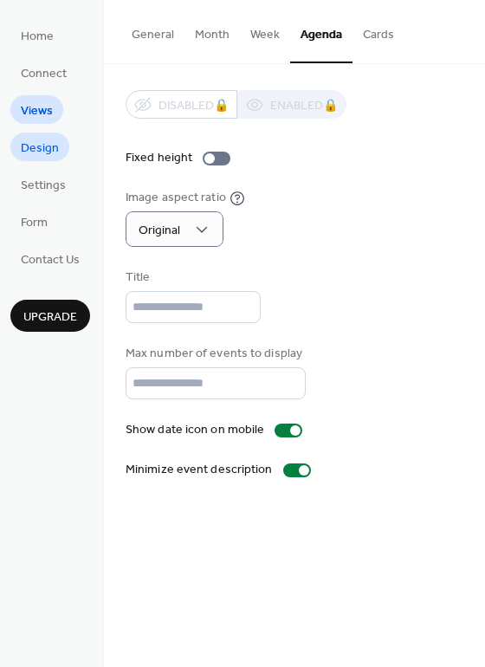
click at [46, 157] on span "Design" at bounding box center [40, 149] width 38 height 18
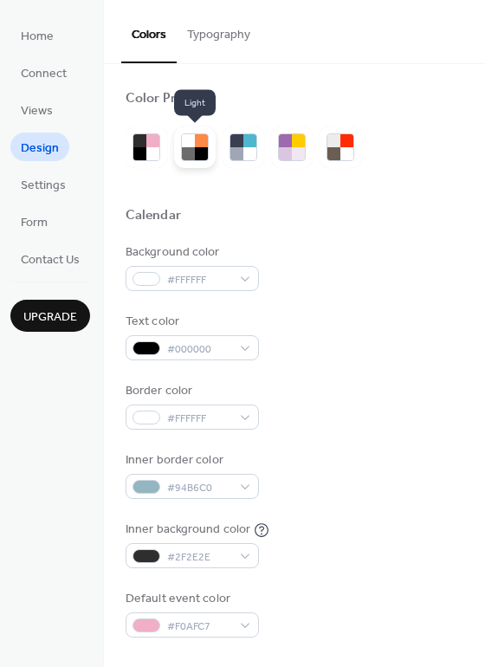
click at [200, 153] on div at bounding box center [201, 153] width 13 height 13
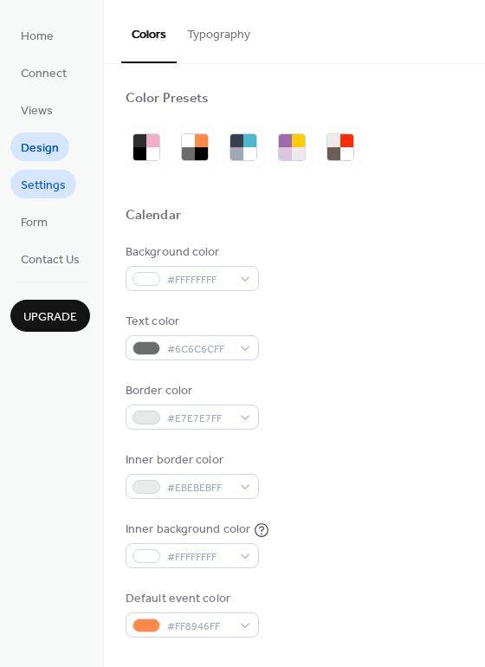
click at [33, 180] on span "Settings" at bounding box center [43, 186] width 45 height 18
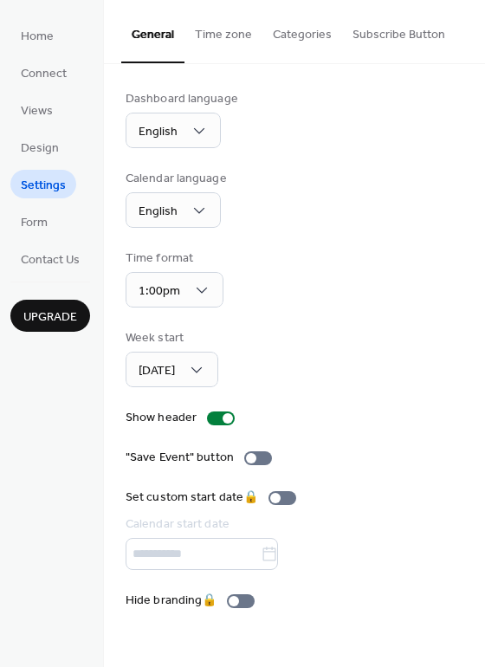
click at [216, 407] on div "Dashboard language English Calendar language English Time format 1:00pm Week st…" at bounding box center [295, 350] width 338 height 520
click at [223, 419] on div at bounding box center [228, 418] width 10 height 10
click at [223, 414] on div at bounding box center [221, 419] width 28 height 14
click at [51, 151] on span "Design" at bounding box center [40, 149] width 38 height 18
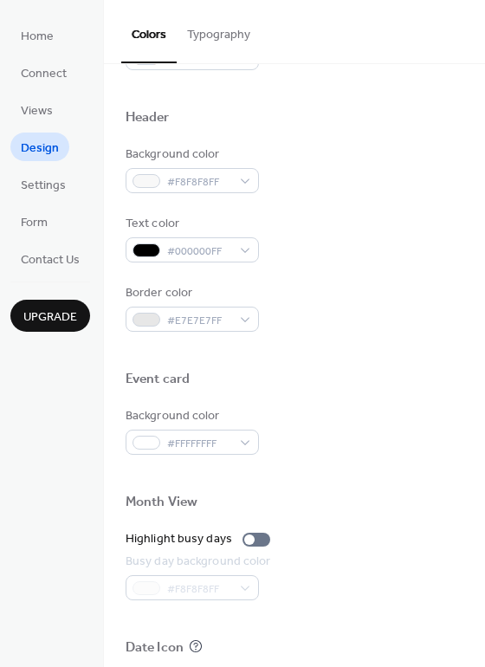
scroll to position [522, 0]
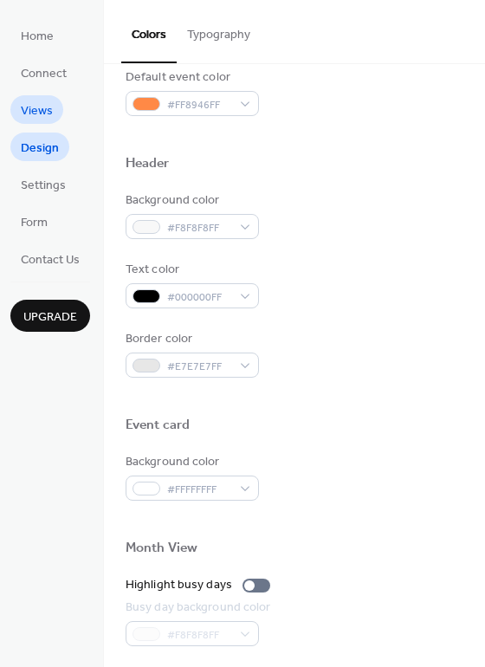
click at [33, 107] on span "Views" at bounding box center [37, 111] width 32 height 18
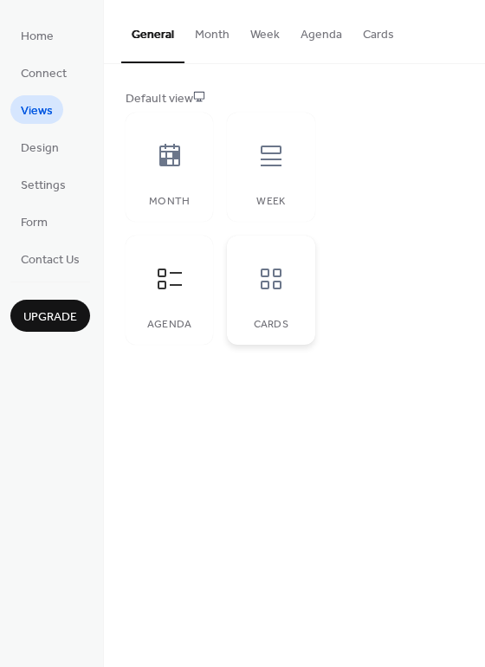
click at [294, 271] on div at bounding box center [271, 279] width 52 height 52
click at [249, 170] on div at bounding box center [271, 156] width 52 height 52
click at [179, 293] on div at bounding box center [170, 279] width 52 height 52
click at [316, 42] on button "Agenda" at bounding box center [321, 31] width 62 height 62
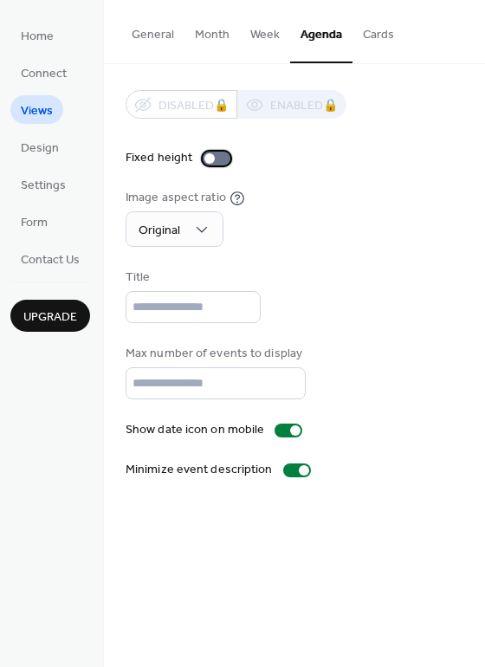
click at [211, 159] on div at bounding box center [210, 158] width 10 height 10
click at [48, 36] on span "Home" at bounding box center [37, 37] width 33 height 18
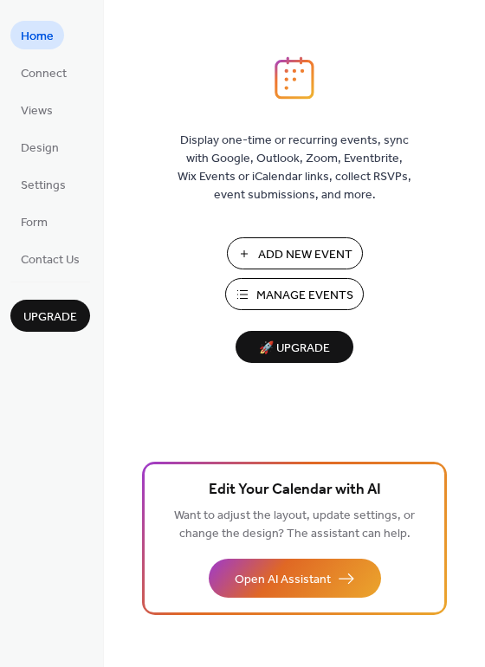
click at [294, 298] on span "Manage Events" at bounding box center [305, 296] width 97 height 18
click at [43, 230] on span "Form" at bounding box center [34, 223] width 27 height 18
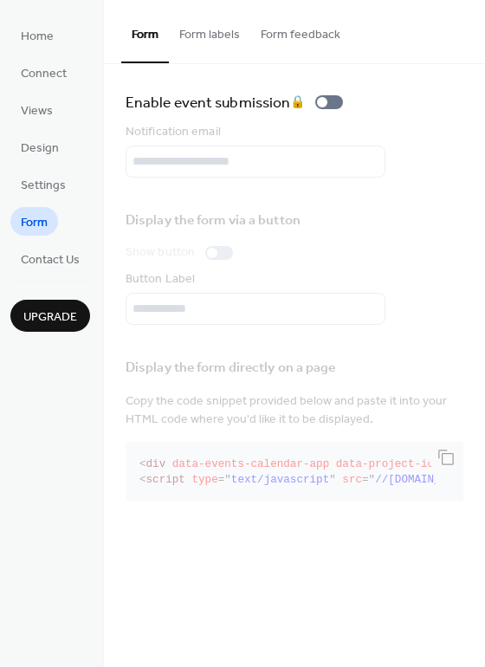
click at [44, 201] on ul "Home Connect Views Design Settings Form Contact Us" at bounding box center [50, 147] width 80 height 252
click at [43, 198] on ul "Home Connect Views Design Settings Form Contact Us" at bounding box center [50, 147] width 80 height 252
click at [42, 158] on span "Design" at bounding box center [40, 149] width 38 height 18
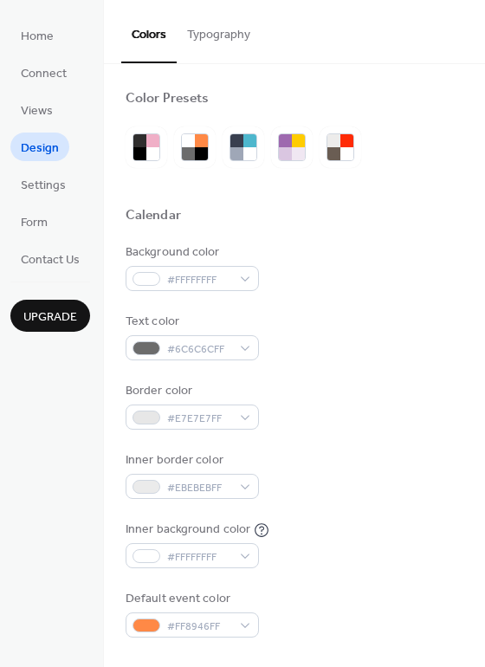
click at [222, 47] on button "Typography" at bounding box center [219, 31] width 84 height 62
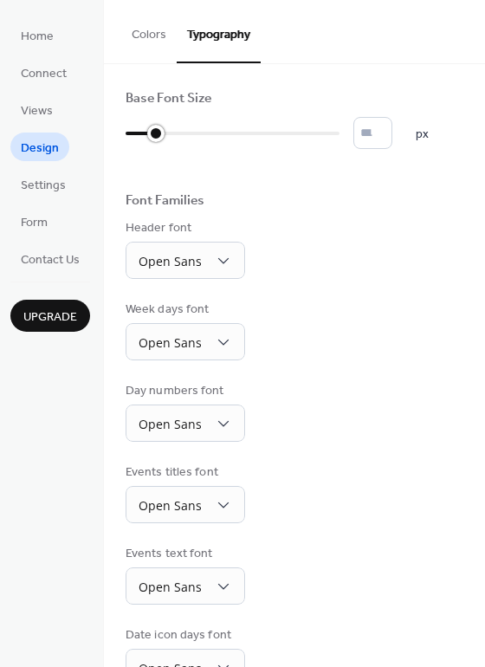
click at [151, 133] on div at bounding box center [233, 134] width 214 height 28
click at [175, 136] on div at bounding box center [233, 134] width 214 height 28
click at [197, 135] on div at bounding box center [233, 134] width 214 height 28
click at [222, 133] on div at bounding box center [233, 134] width 214 height 28
type input "**"
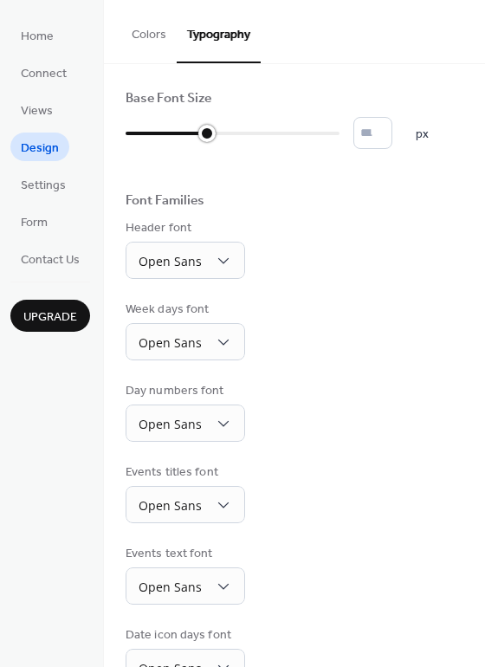
drag, startPoint x: 231, startPoint y: 133, endPoint x: 215, endPoint y: 134, distance: 16.5
click at [215, 134] on div at bounding box center [233, 134] width 214 height 28
click at [46, 104] on span "Views" at bounding box center [37, 111] width 32 height 18
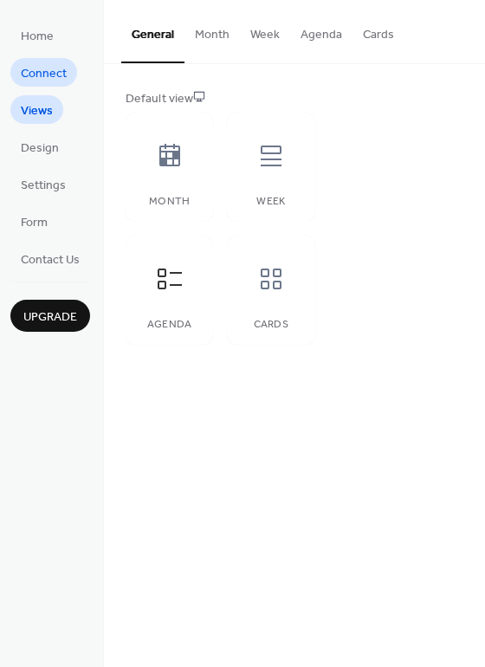
click at [49, 76] on span "Connect" at bounding box center [44, 74] width 46 height 18
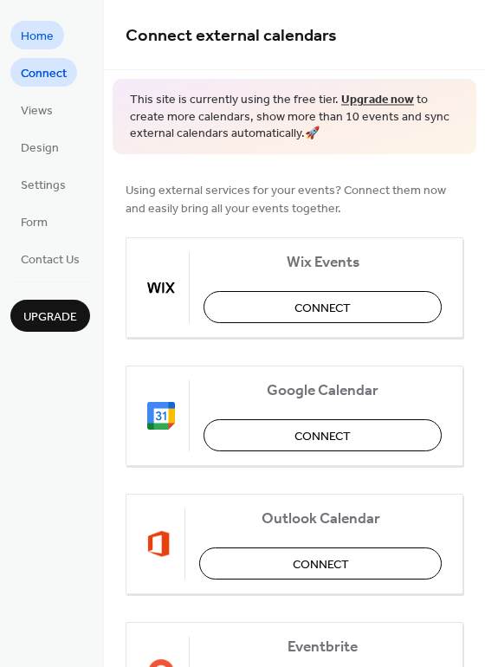
click at [36, 32] on span "Home" at bounding box center [37, 37] width 33 height 18
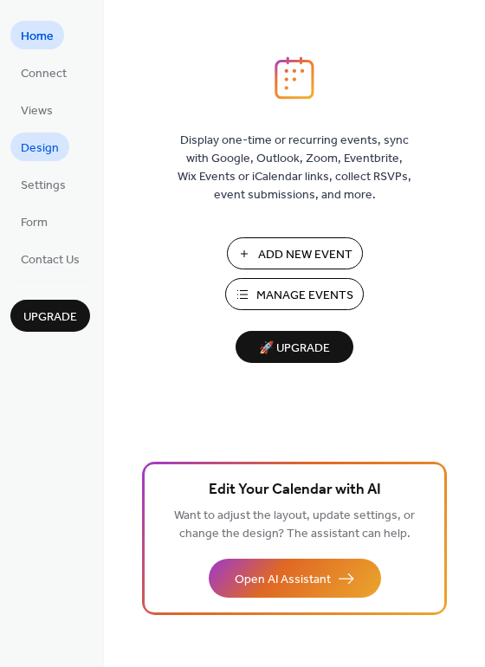
click at [42, 148] on span "Design" at bounding box center [40, 149] width 38 height 18
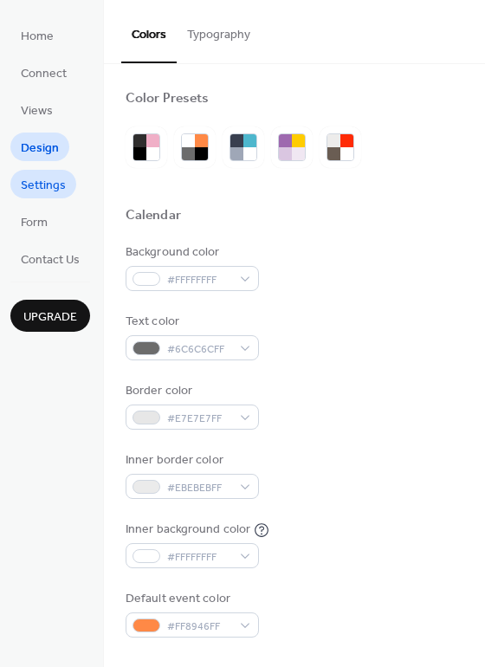
click at [51, 180] on span "Settings" at bounding box center [43, 186] width 45 height 18
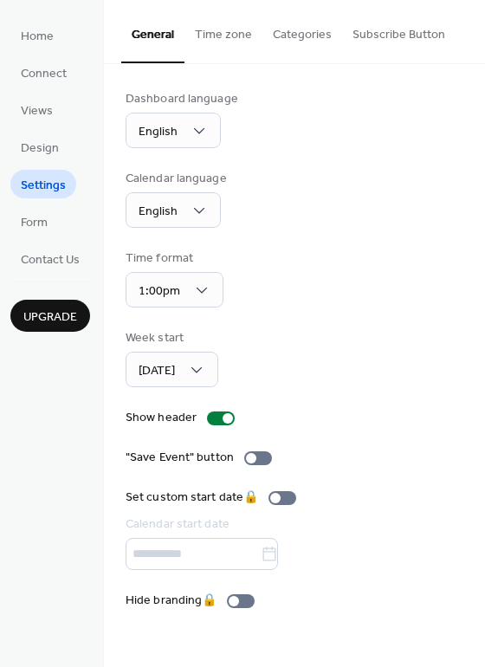
click at [381, 40] on button "Subscribe Button" at bounding box center [399, 31] width 114 height 62
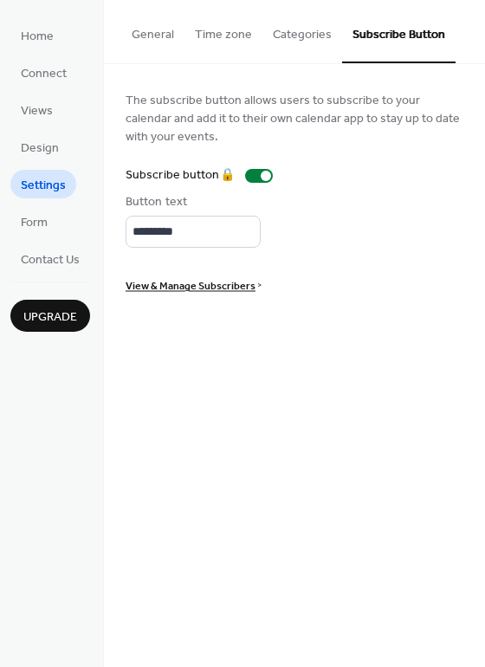
click at [304, 41] on button "Categories" at bounding box center [303, 31] width 80 height 62
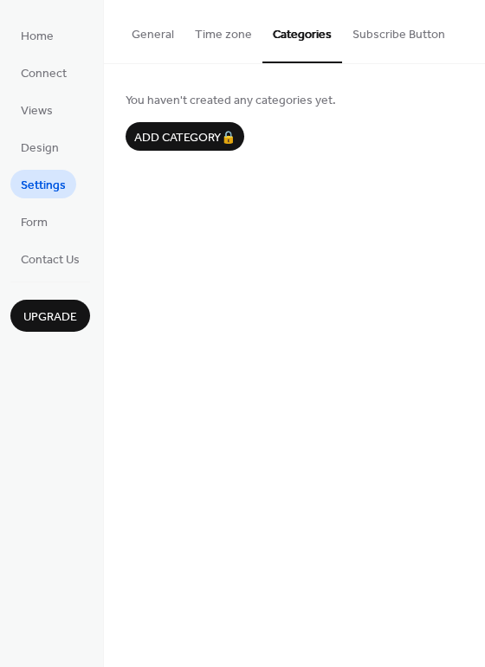
click at [209, 29] on button "Time zone" at bounding box center [224, 31] width 78 height 62
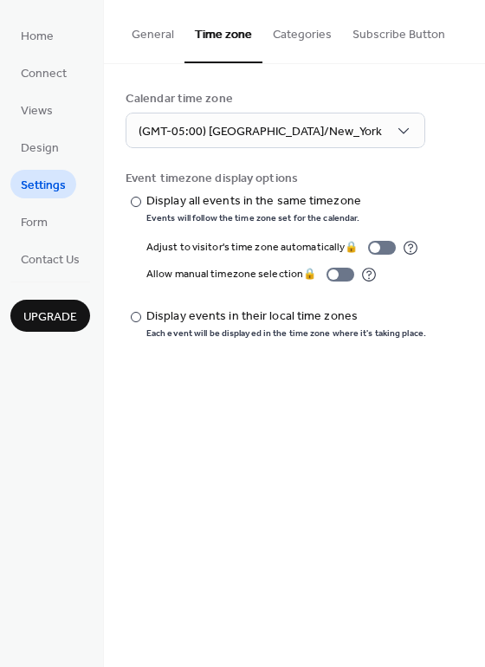
click at [140, 36] on button "General" at bounding box center [152, 31] width 63 height 62
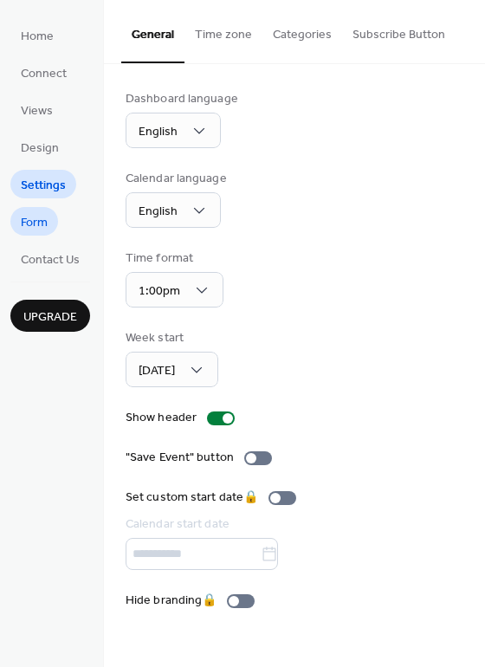
click at [45, 219] on span "Form" at bounding box center [34, 223] width 27 height 18
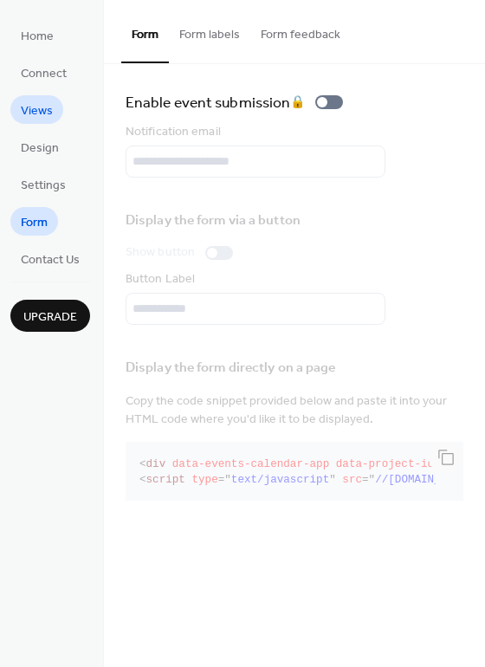
click at [38, 105] on span "Views" at bounding box center [37, 111] width 32 height 18
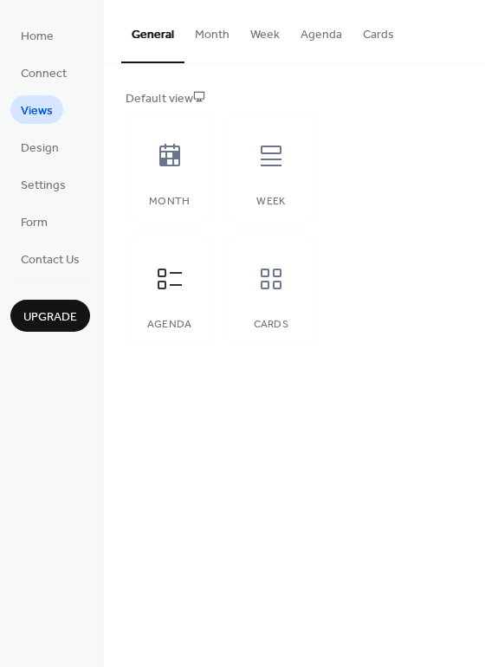
click at [211, 35] on button "Month" at bounding box center [212, 31] width 55 height 62
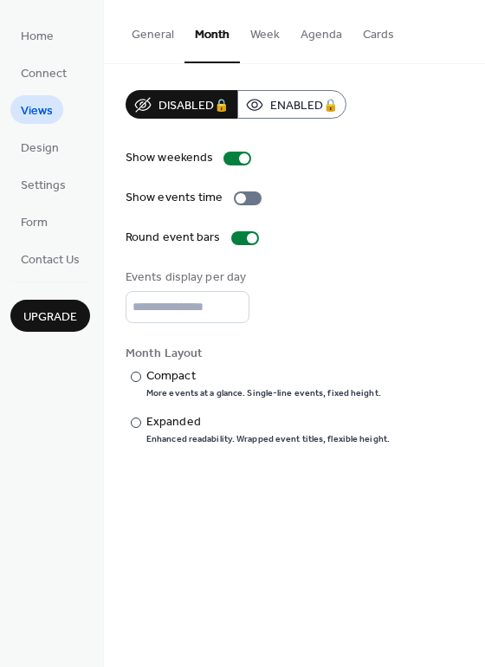
click at [262, 34] on button "Week" at bounding box center [265, 31] width 50 height 62
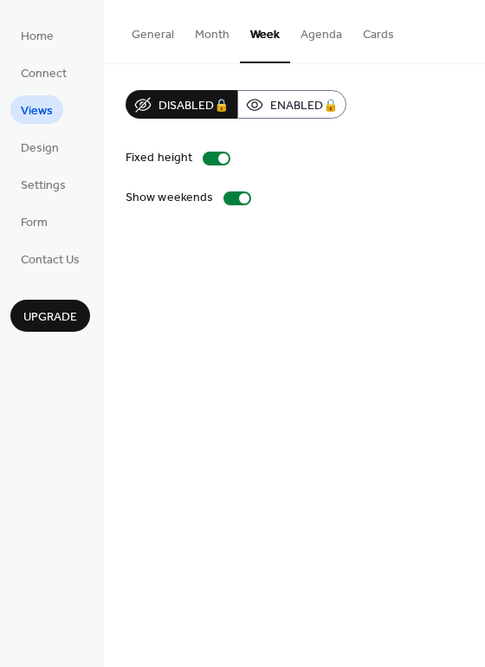
click at [303, 35] on button "Agenda" at bounding box center [321, 31] width 62 height 62
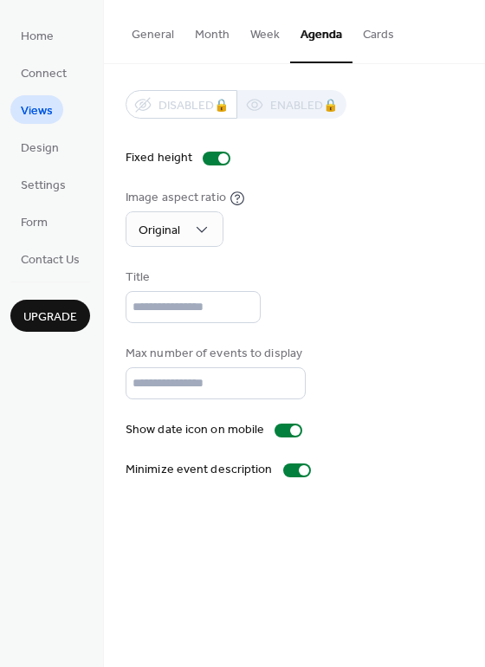
click at [373, 35] on button "Cards" at bounding box center [379, 31] width 52 height 62
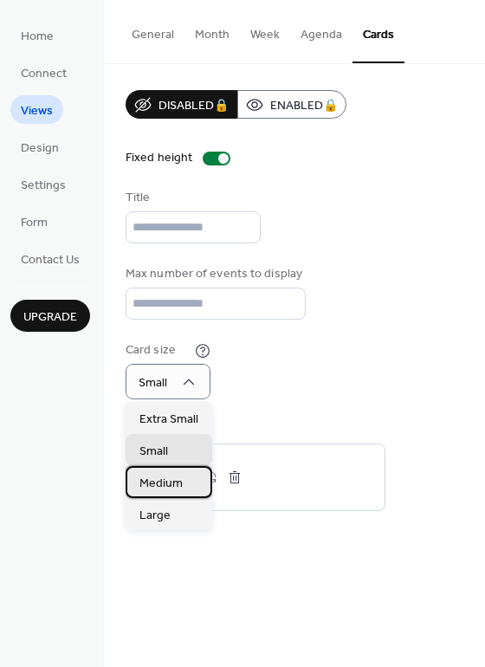
click at [162, 482] on span "Medium" at bounding box center [161, 484] width 43 height 18
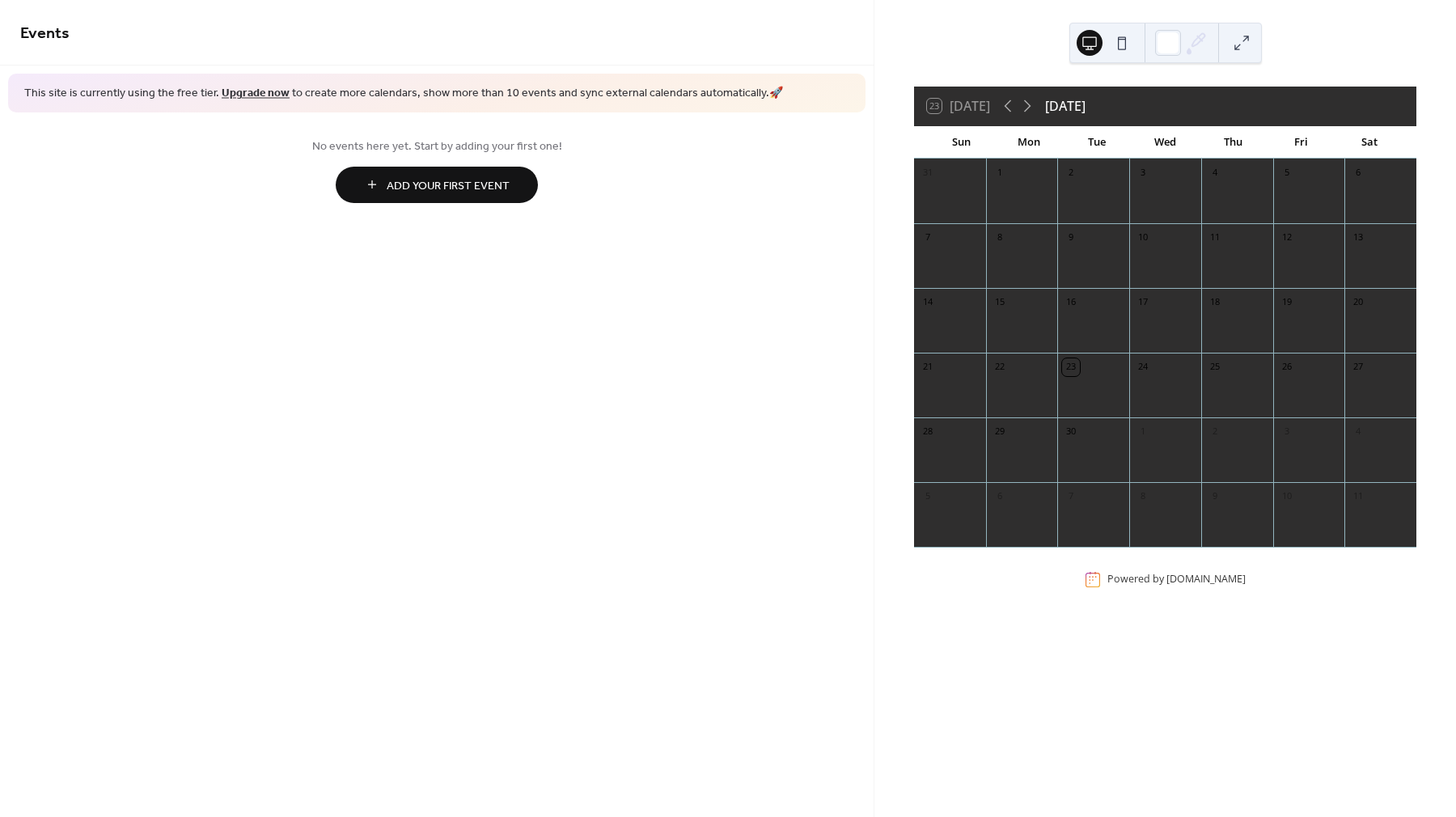
click at [423, 182] on span "Add Your First Event" at bounding box center [448, 186] width 123 height 17
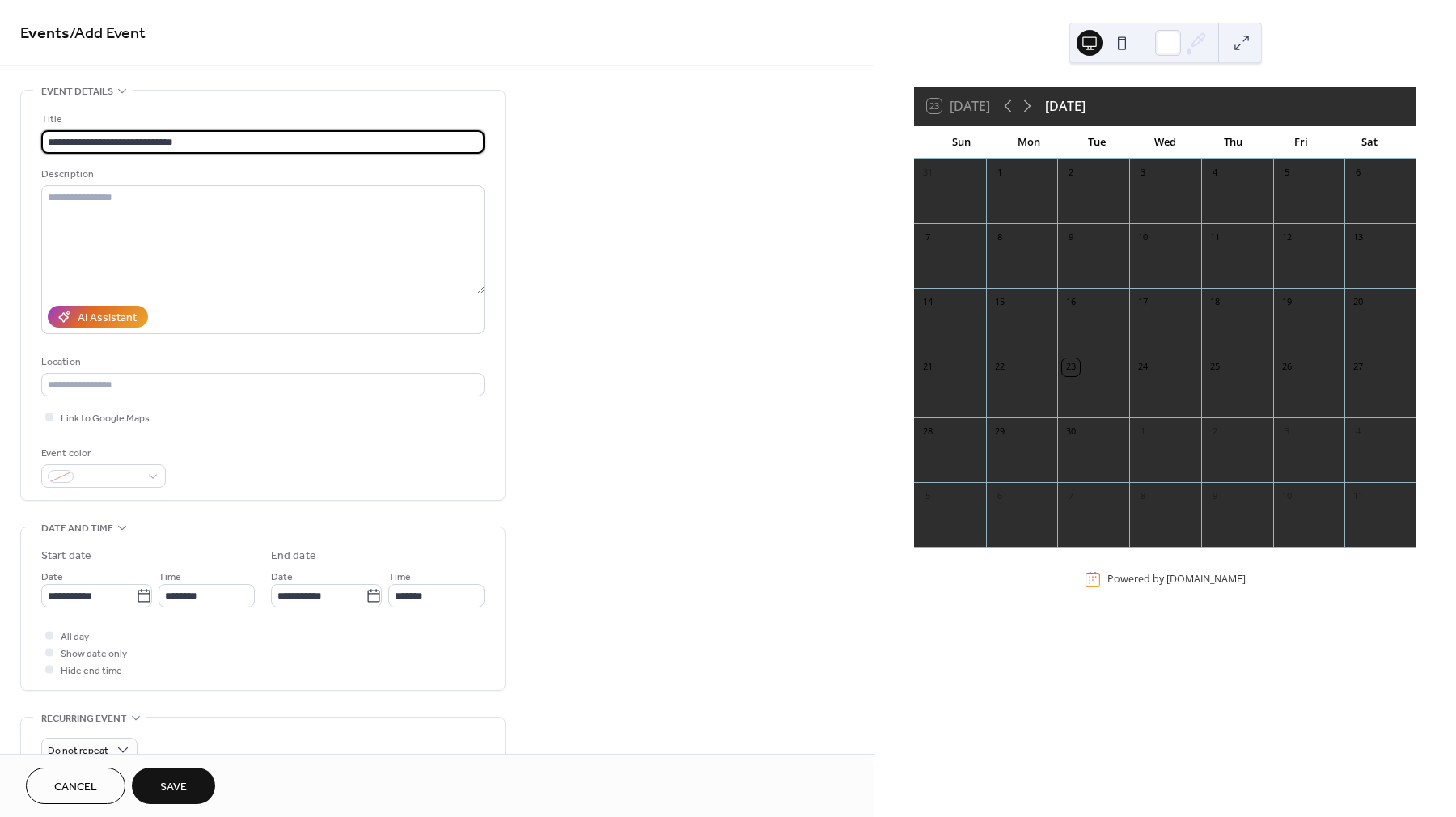
type input "**********"
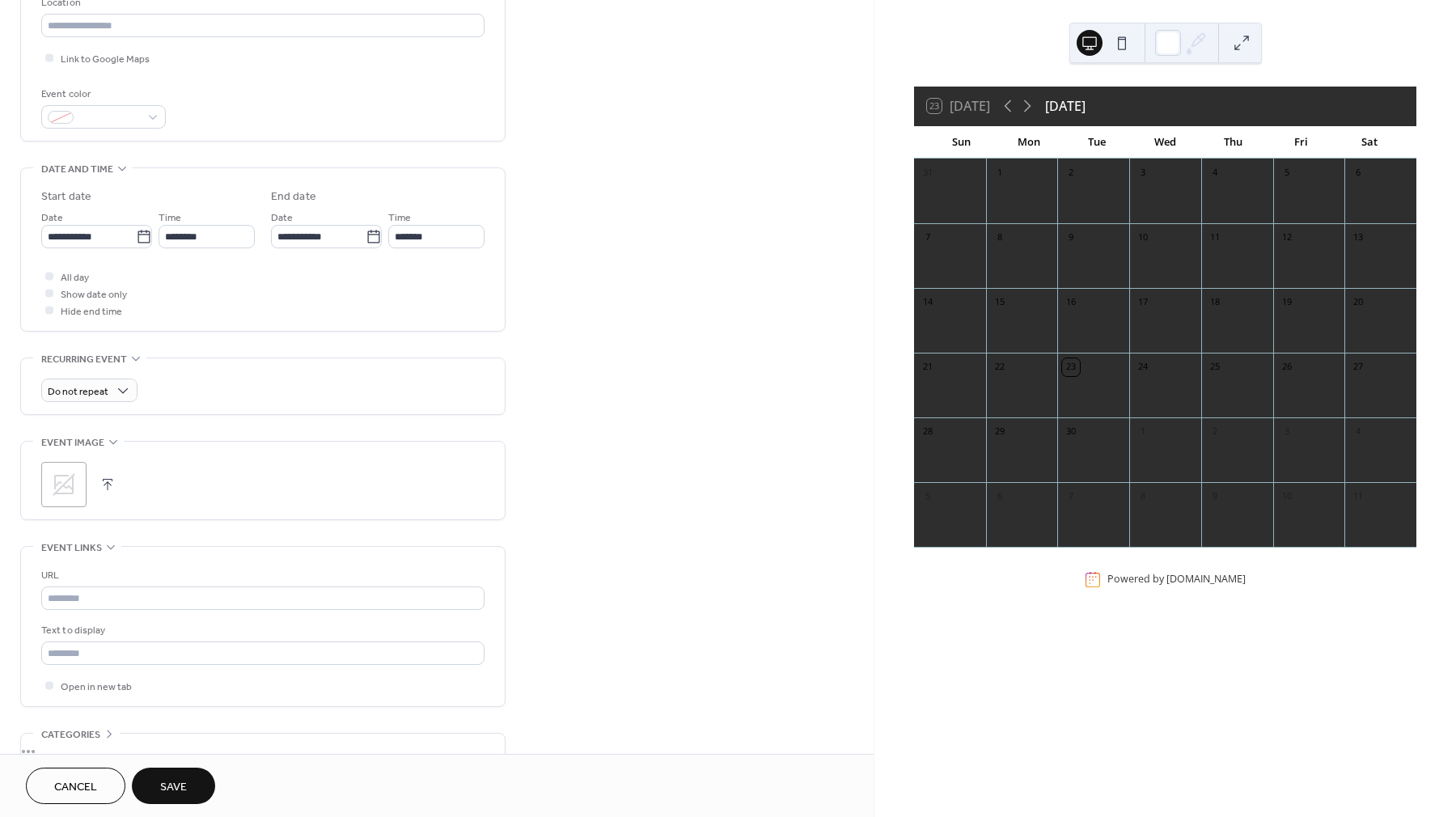
scroll to position [366, 0]
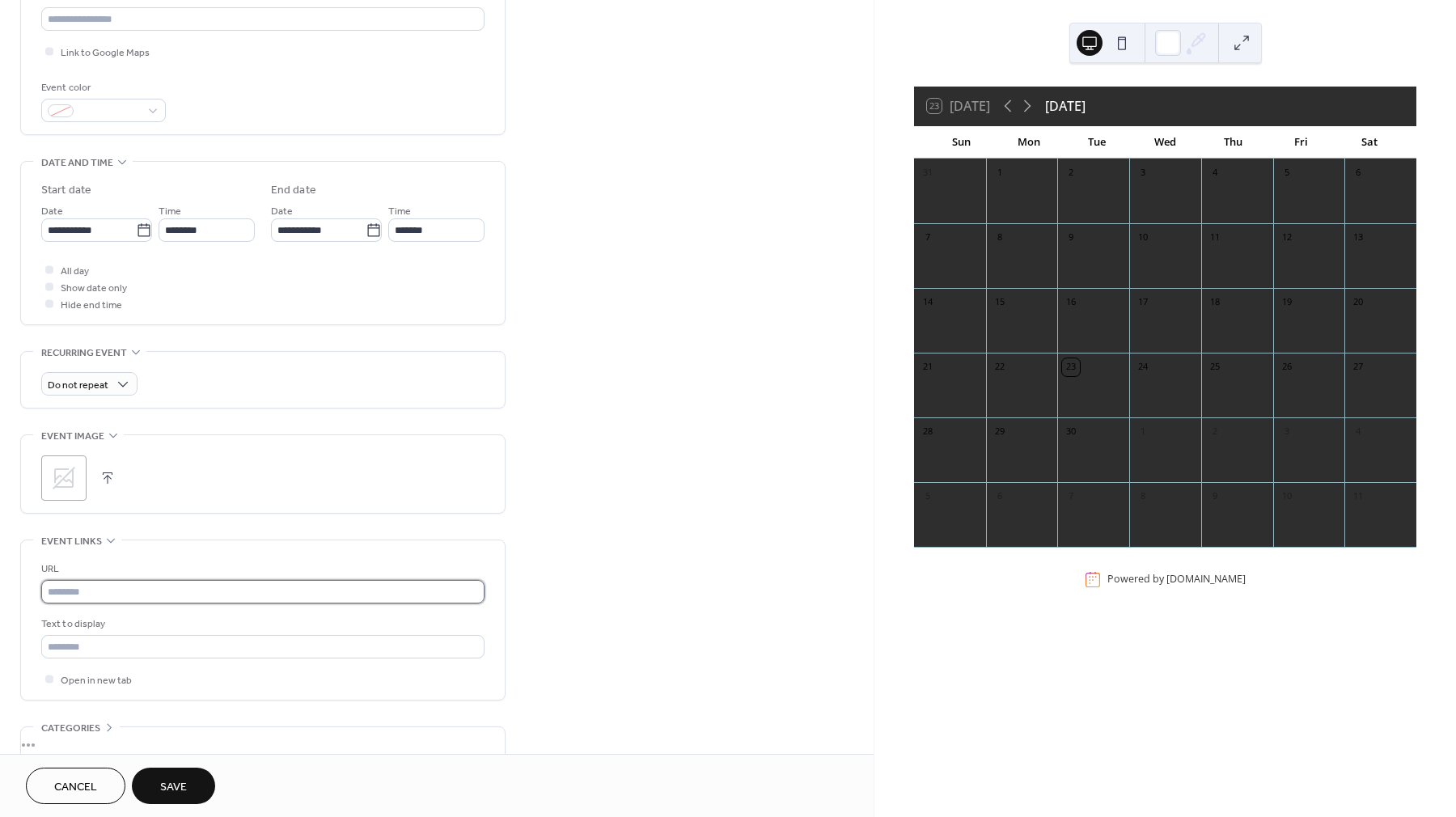
click at [87, 592] on input "text" at bounding box center [262, 591] width 443 height 23
paste input "**********"
type input "**********"
click at [78, 490] on div ";" at bounding box center [63, 478] width 46 height 46
click at [136, 229] on icon at bounding box center [144, 230] width 16 height 16
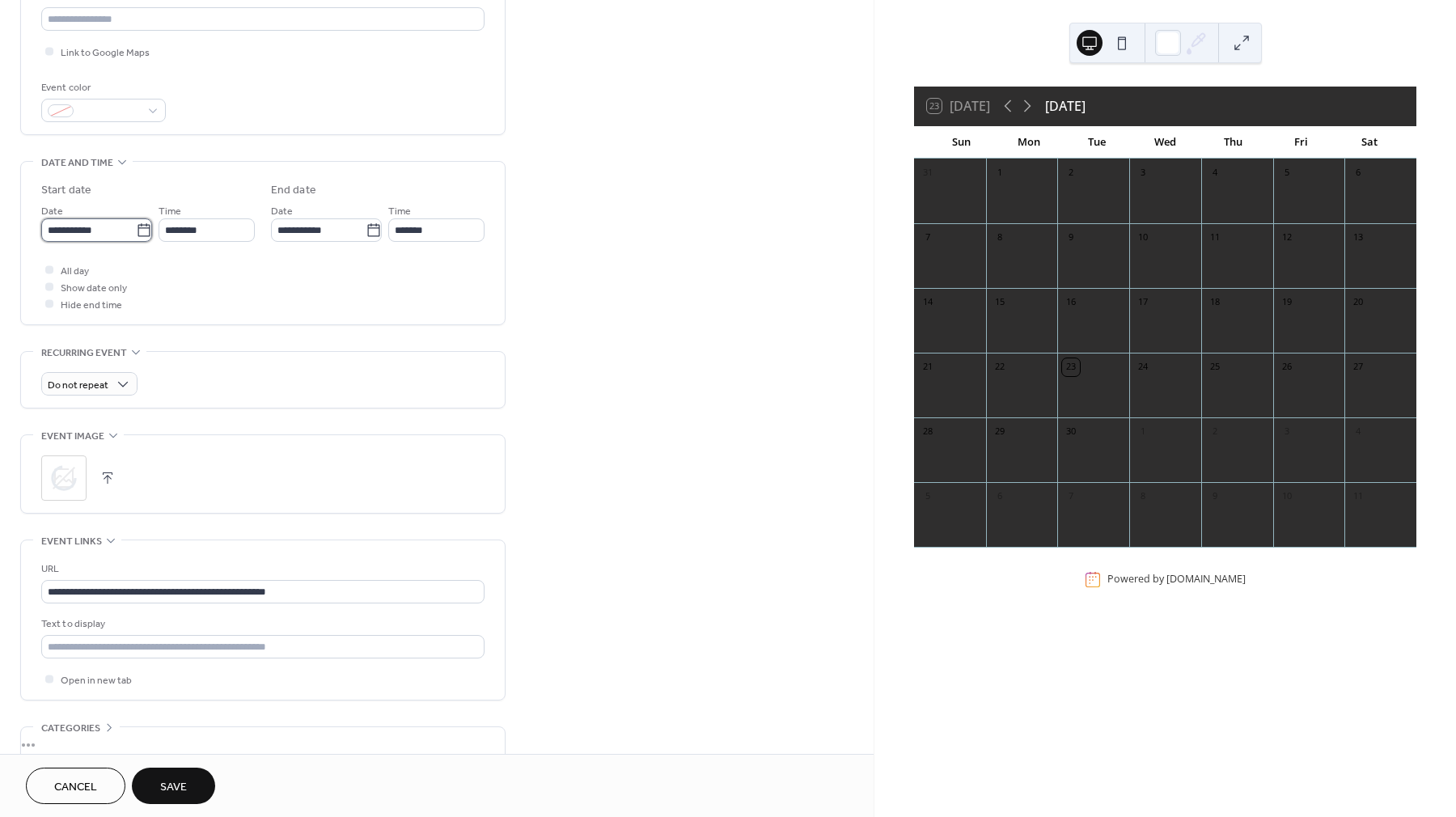
click at [136, 229] on input "**********" at bounding box center [88, 230] width 94 height 23
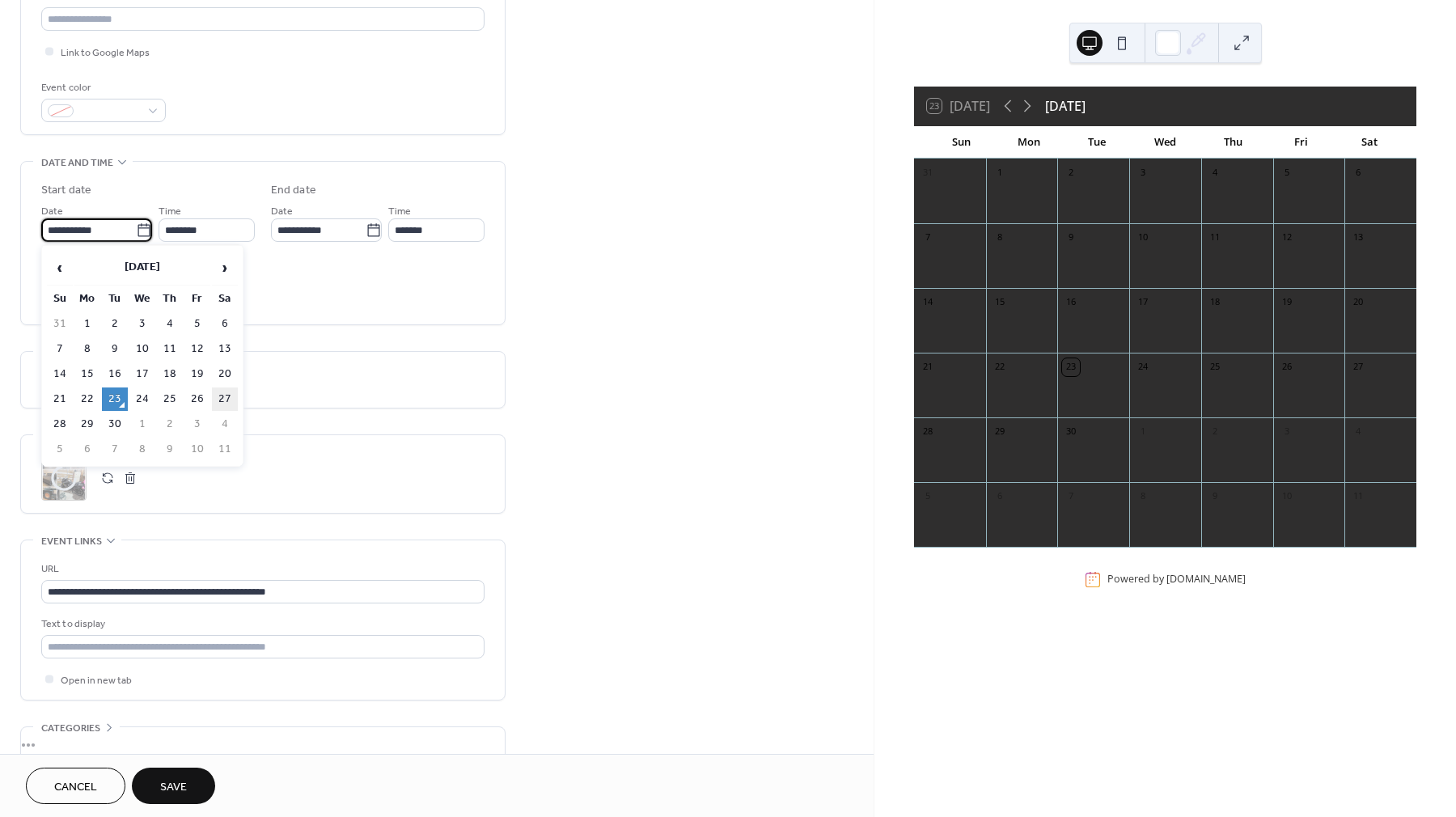
click at [227, 398] on td "27" at bounding box center [225, 399] width 26 height 23
type input "**********"
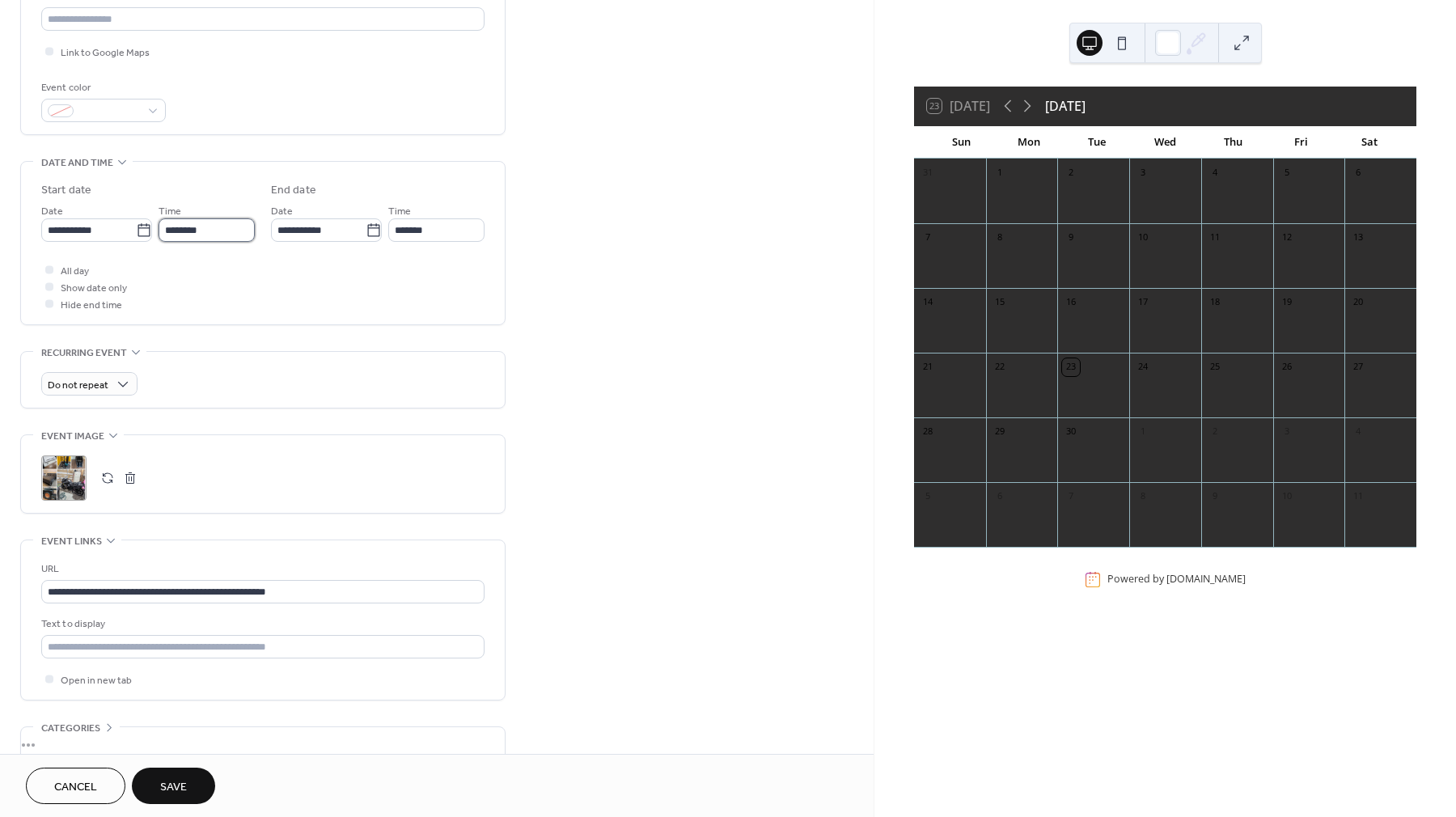
click at [197, 232] on input "********" at bounding box center [206, 230] width 96 height 23
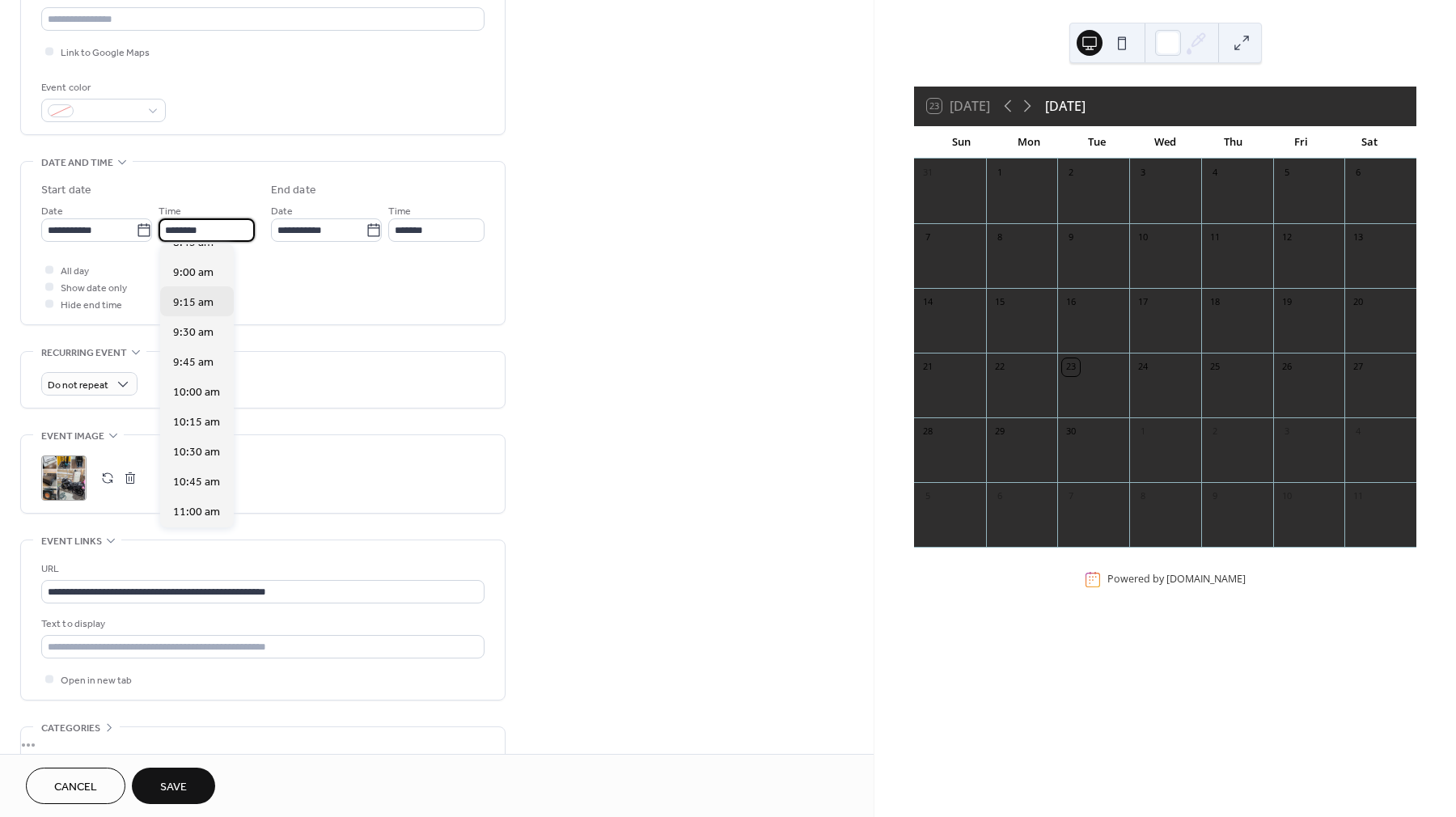
scroll to position [1064, 0]
click at [184, 278] on span "9:00 am" at bounding box center [192, 274] width 40 height 17
type input "*******"
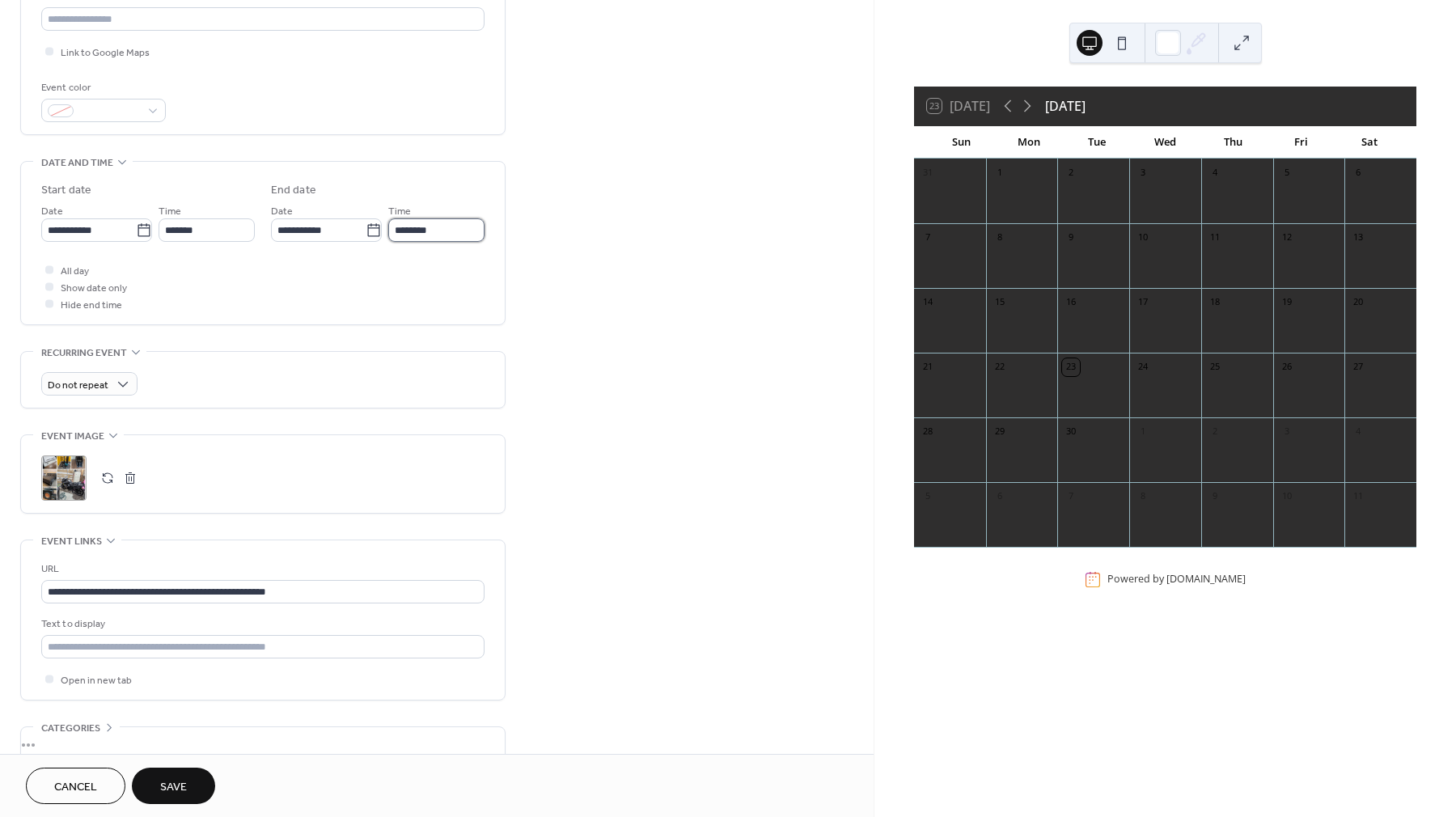
click at [449, 234] on input "********" at bounding box center [436, 230] width 96 height 23
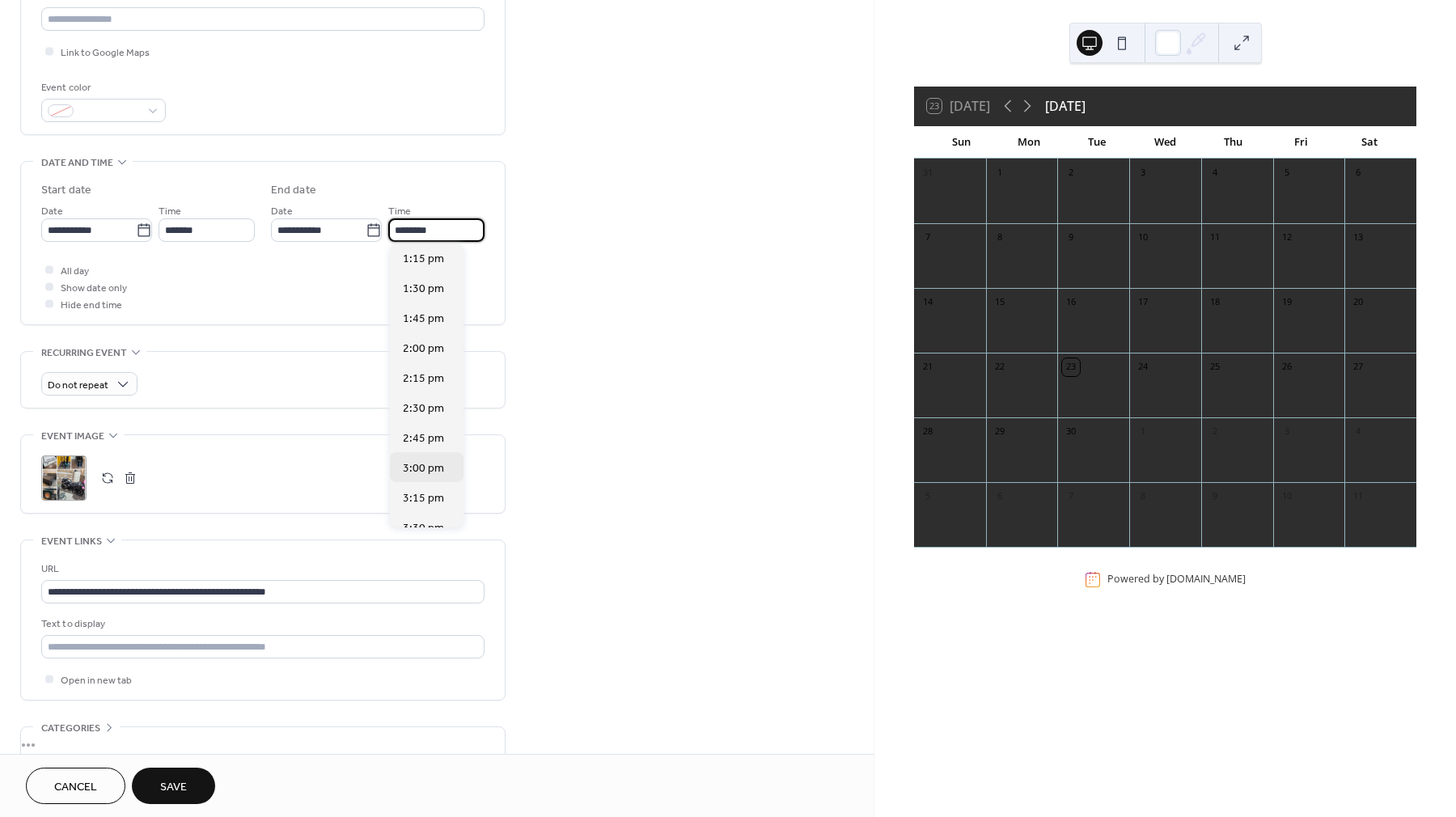
scroll to position [482, 0]
click at [413, 523] on span "3:30 pm" at bounding box center [424, 528] width 41 height 17
type input "*******"
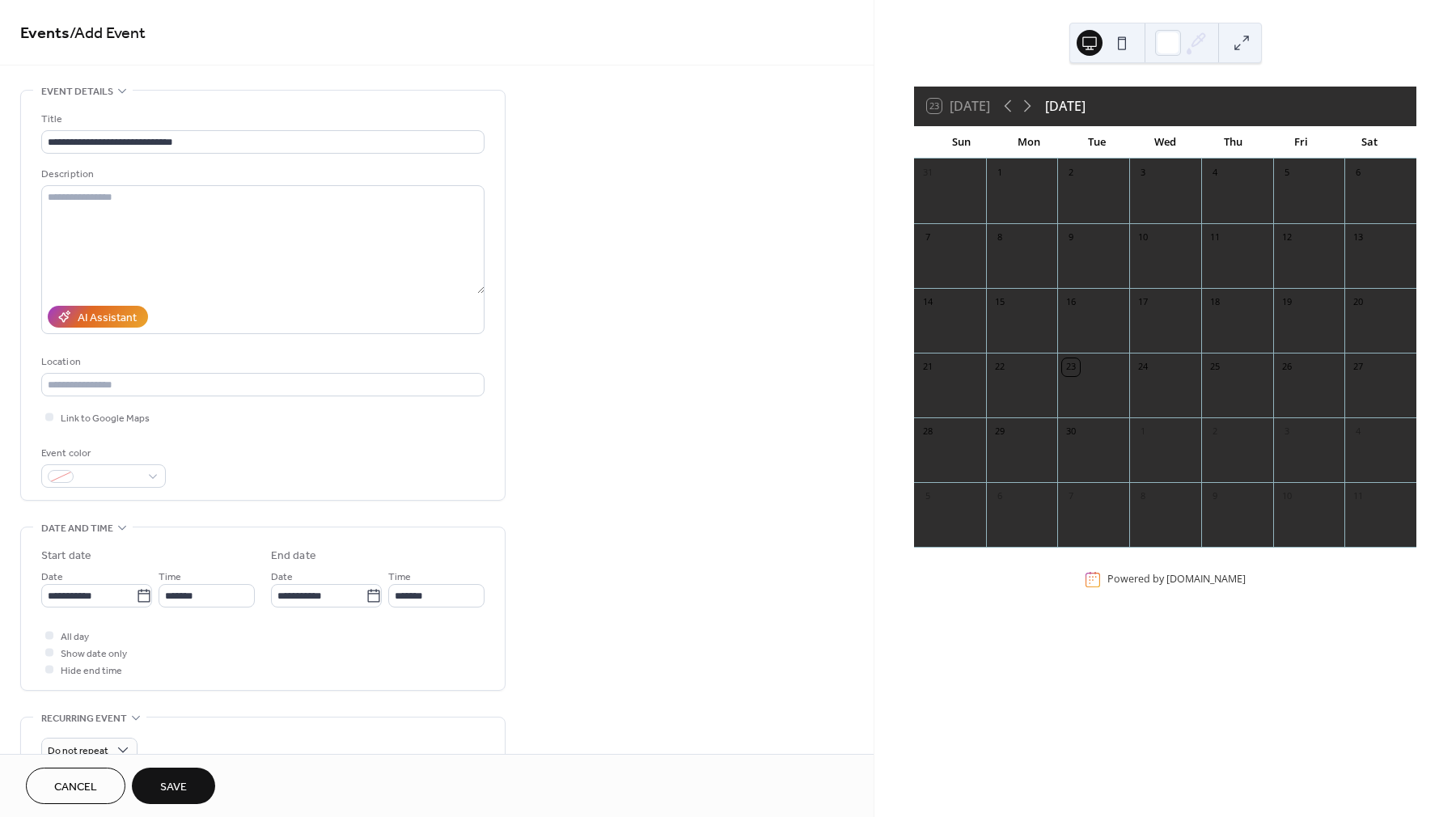
scroll to position [451, 0]
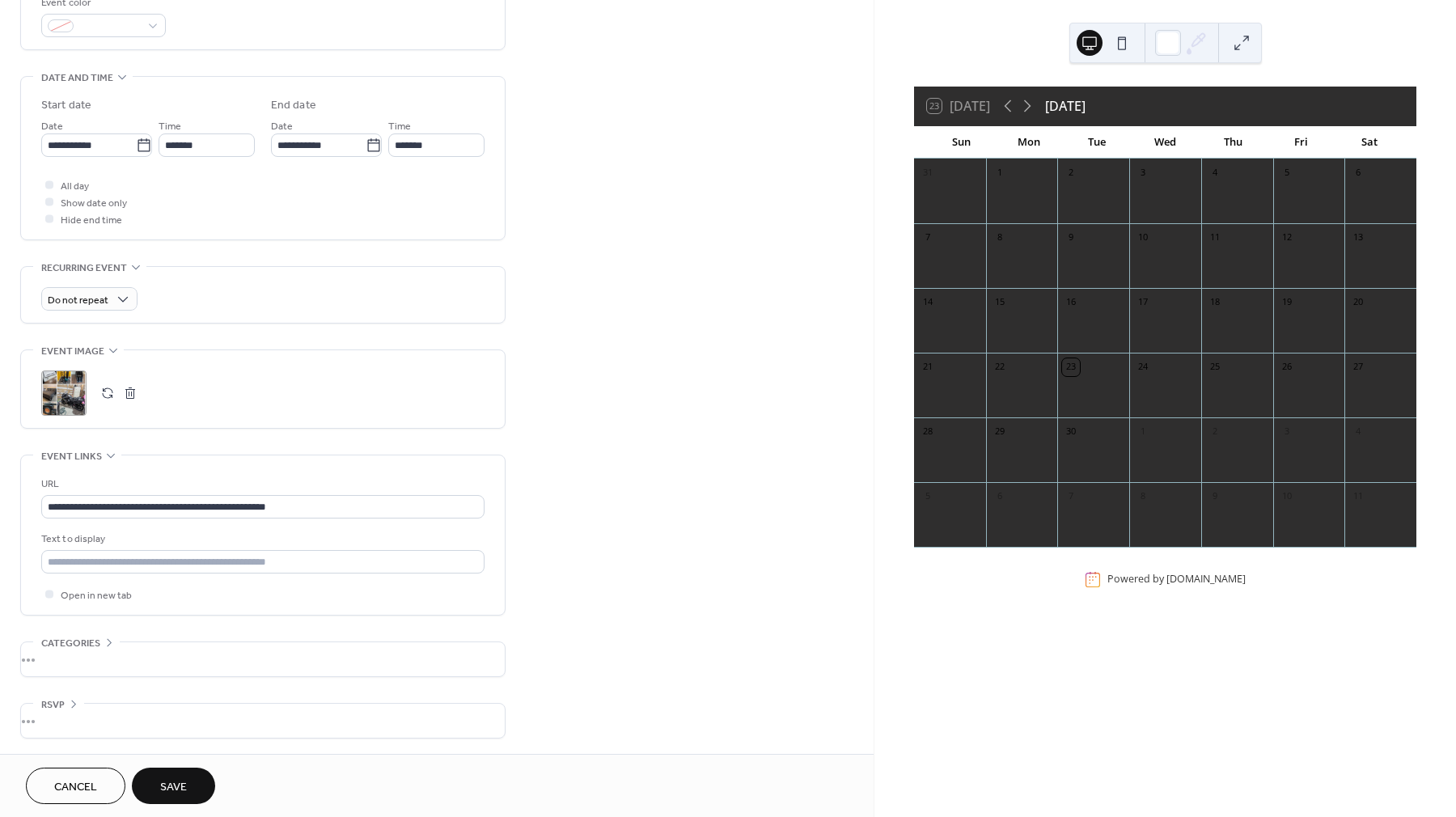
click at [190, 794] on button "Save" at bounding box center [173, 786] width 83 height 36
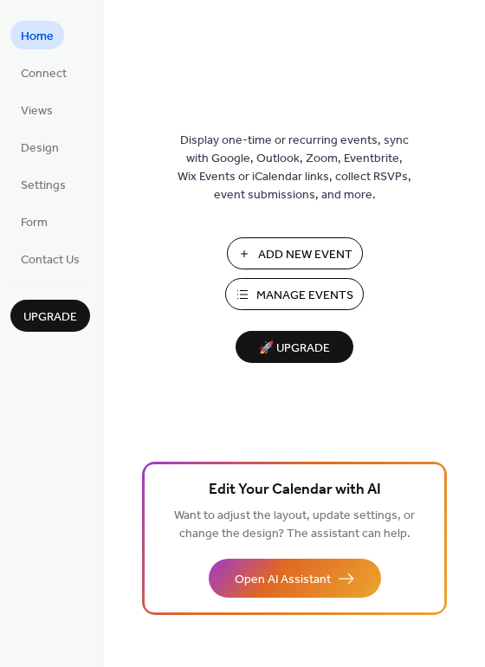
click at [291, 251] on span "Add New Event" at bounding box center [305, 255] width 94 height 18
click at [48, 113] on span "Views" at bounding box center [37, 111] width 32 height 18
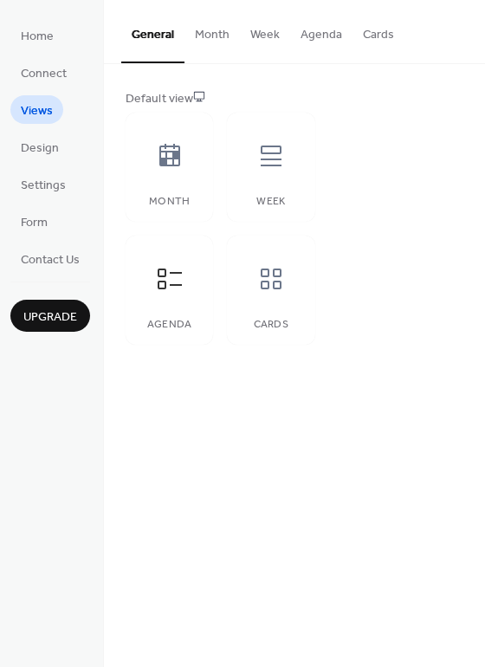
click at [322, 34] on button "Agenda" at bounding box center [321, 31] width 62 height 62
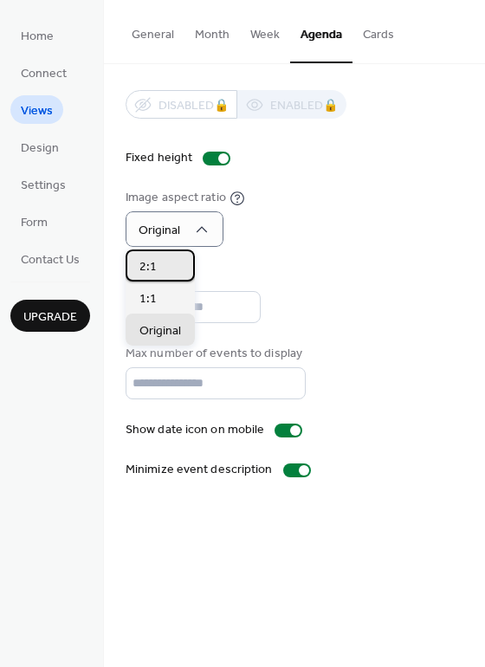
click at [149, 270] on span "2:1" at bounding box center [148, 267] width 17 height 18
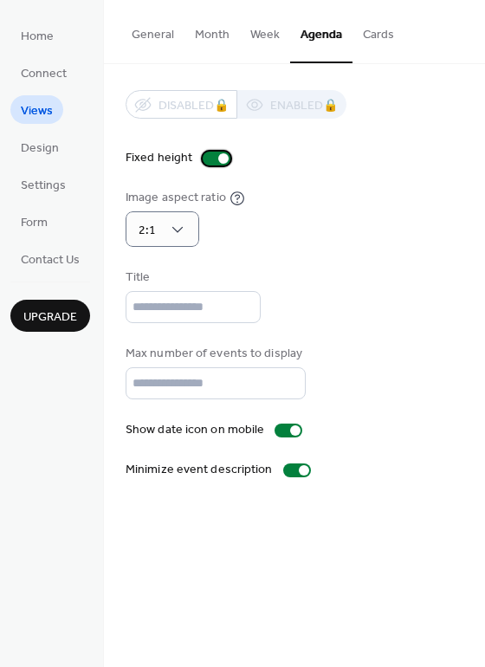
click at [213, 158] on div at bounding box center [217, 159] width 28 height 14
click at [43, 149] on span "Design" at bounding box center [40, 149] width 38 height 18
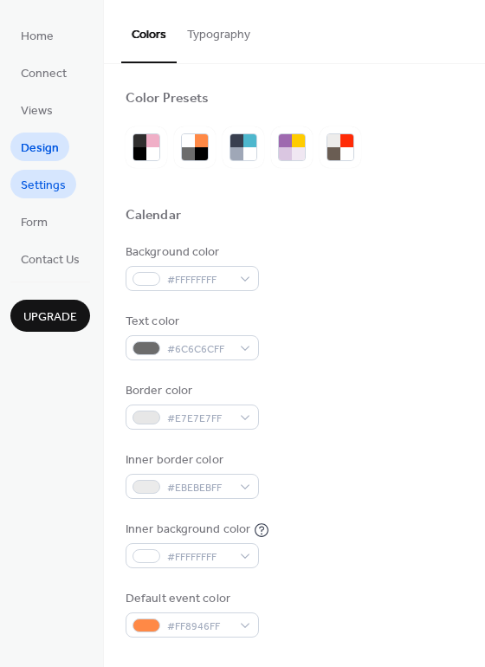
click at [39, 179] on span "Settings" at bounding box center [43, 186] width 45 height 18
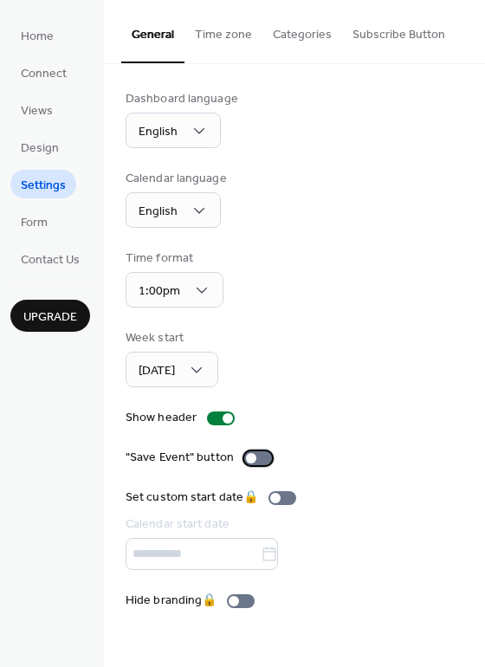
click at [257, 458] on div at bounding box center [258, 459] width 28 height 14
click at [318, 40] on button "Categories" at bounding box center [303, 31] width 80 height 62
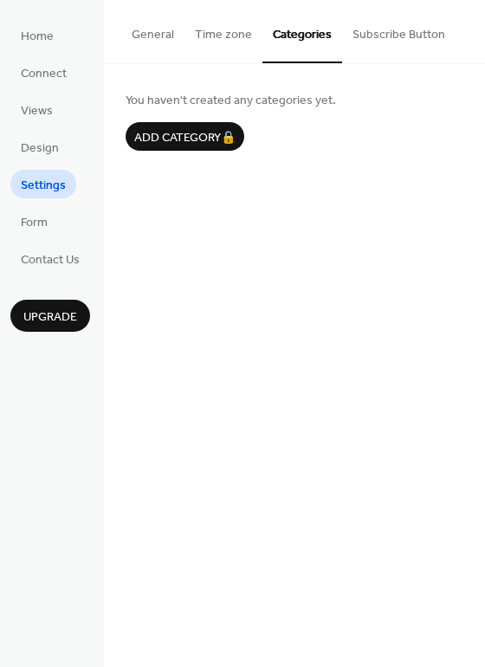
click at [391, 37] on button "Subscribe Button" at bounding box center [399, 31] width 114 height 62
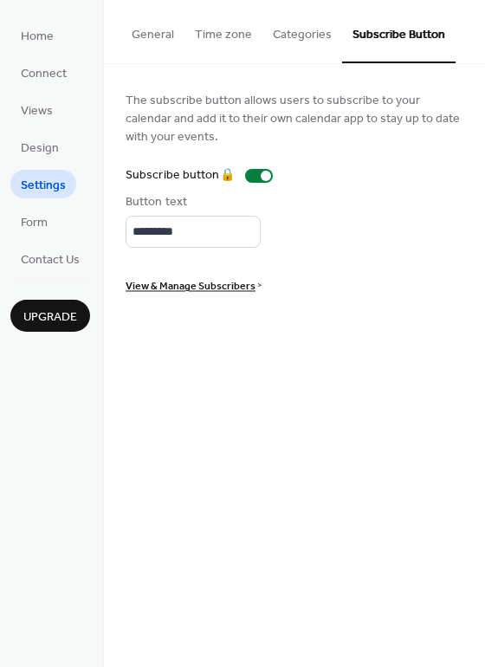
click at [247, 28] on button "Time zone" at bounding box center [224, 31] width 78 height 62
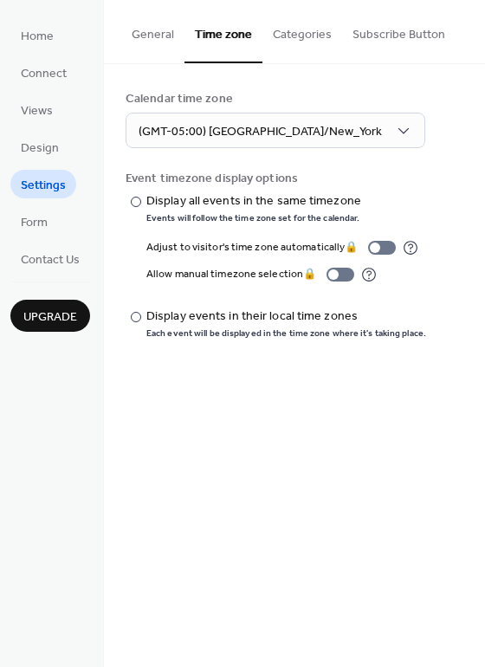
click at [136, 29] on button "General" at bounding box center [152, 31] width 63 height 62
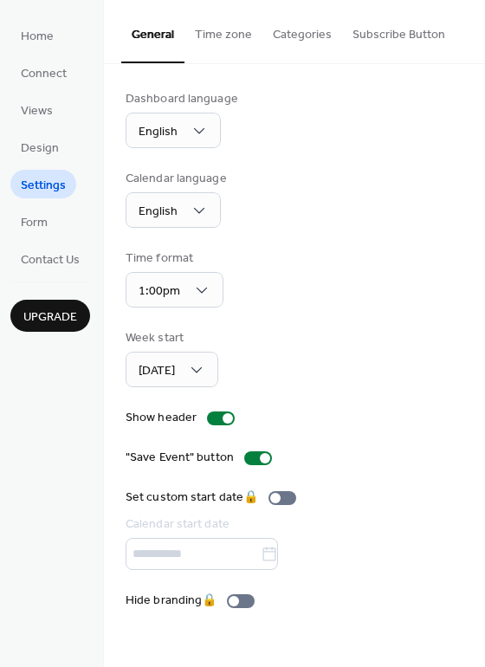
click at [219, 36] on button "Time zone" at bounding box center [224, 31] width 78 height 62
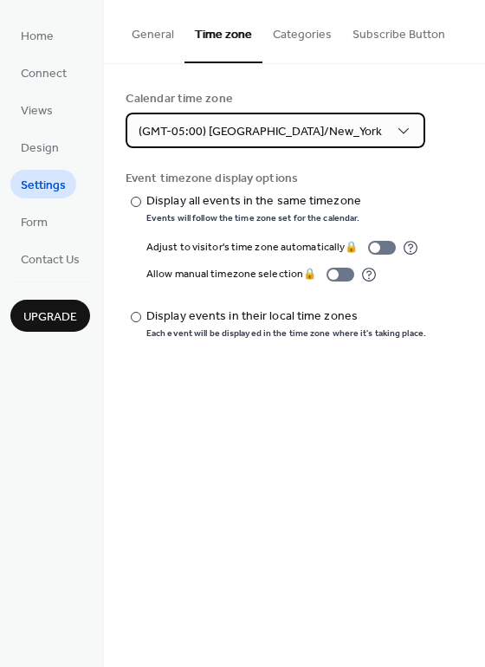
click at [221, 137] on span "(GMT-05:00) [GEOGRAPHIC_DATA]/New_York" at bounding box center [261, 131] width 244 height 23
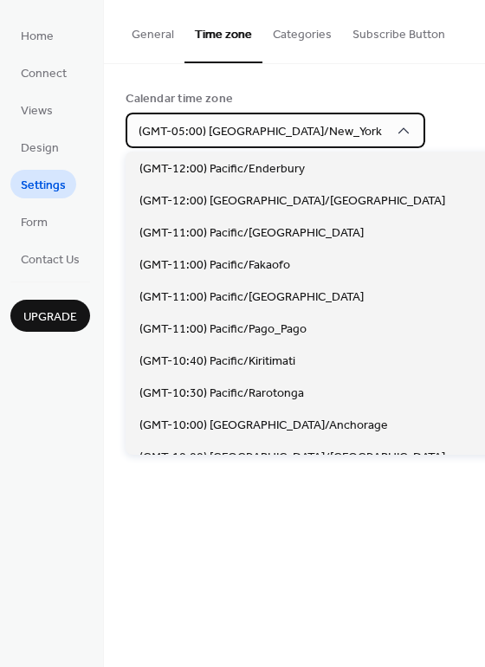
scroll to position [1442, 0]
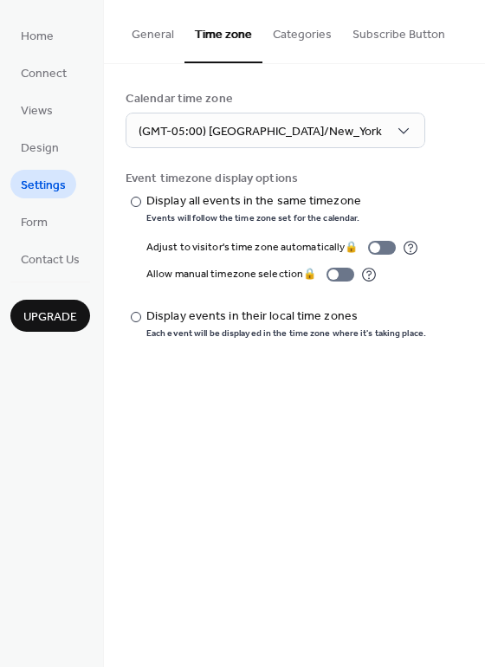
click at [283, 92] on div "Calendar time zone" at bounding box center [293, 99] width 335 height 18
click at [158, 37] on button "General" at bounding box center [152, 31] width 63 height 62
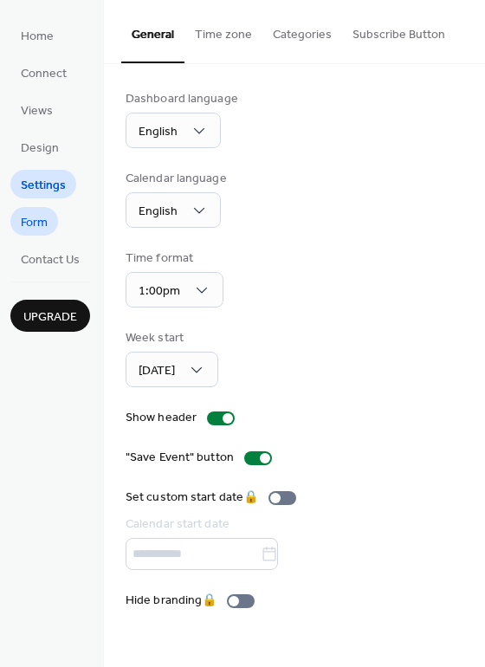
click at [29, 230] on span "Form" at bounding box center [34, 223] width 27 height 18
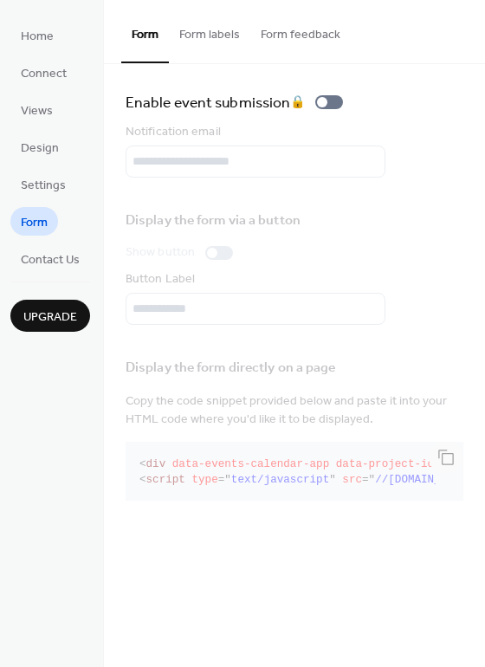
click at [290, 30] on button "Form feedback" at bounding box center [301, 31] width 101 height 62
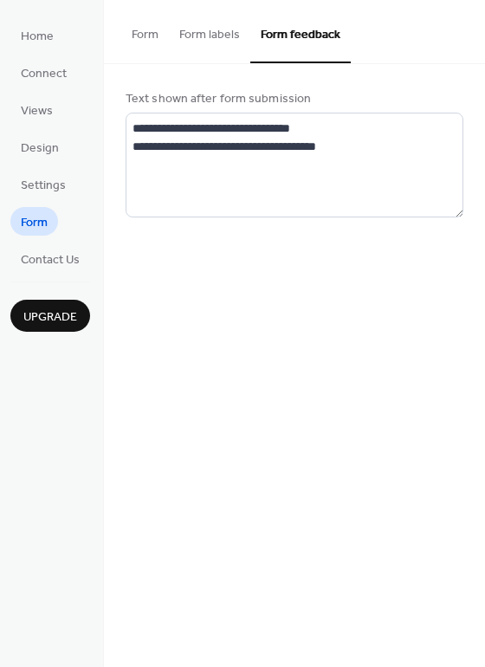
click at [212, 24] on button "Form labels" at bounding box center [209, 31] width 81 height 62
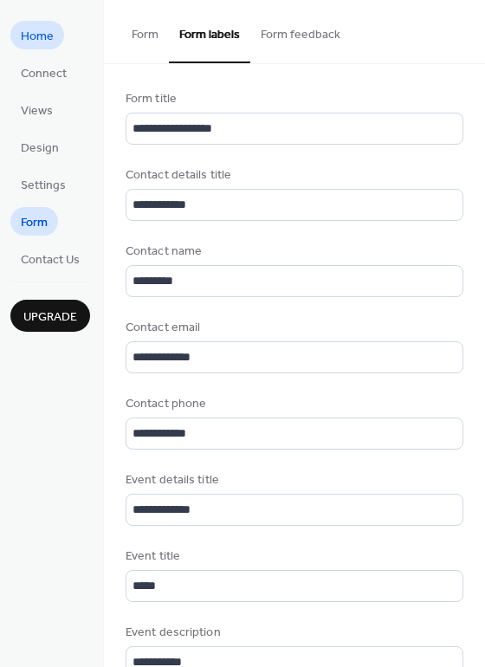
click at [29, 35] on span "Home" at bounding box center [37, 37] width 33 height 18
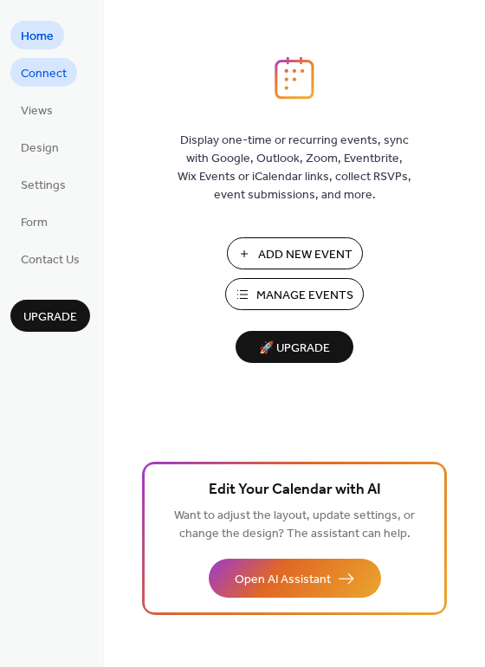
click at [39, 72] on span "Connect" at bounding box center [44, 74] width 46 height 18
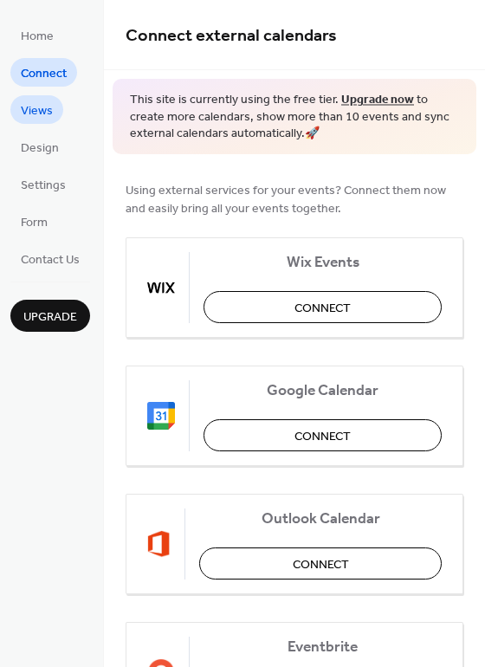
click at [45, 102] on span "Views" at bounding box center [37, 111] width 32 height 18
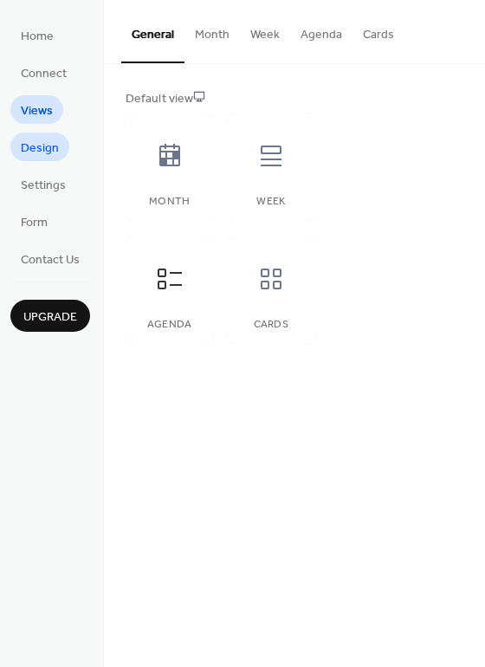
click at [41, 150] on span "Design" at bounding box center [40, 149] width 38 height 18
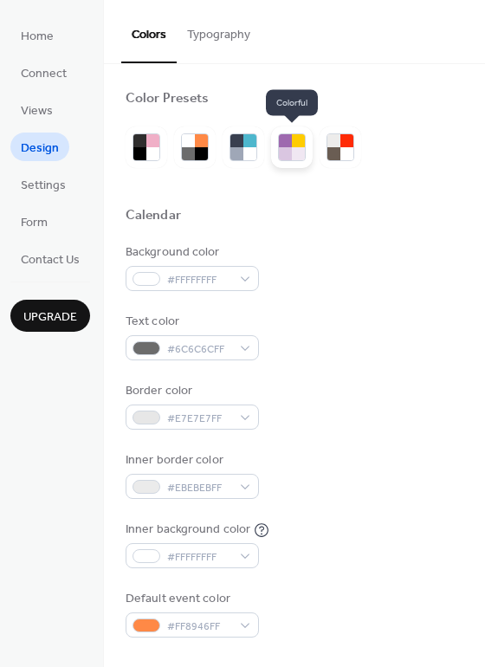
click at [301, 152] on div at bounding box center [298, 153] width 13 height 13
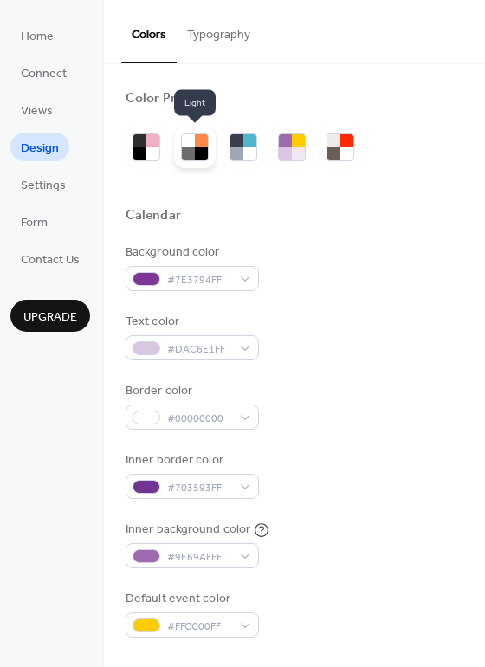
click at [192, 152] on div at bounding box center [188, 153] width 13 height 13
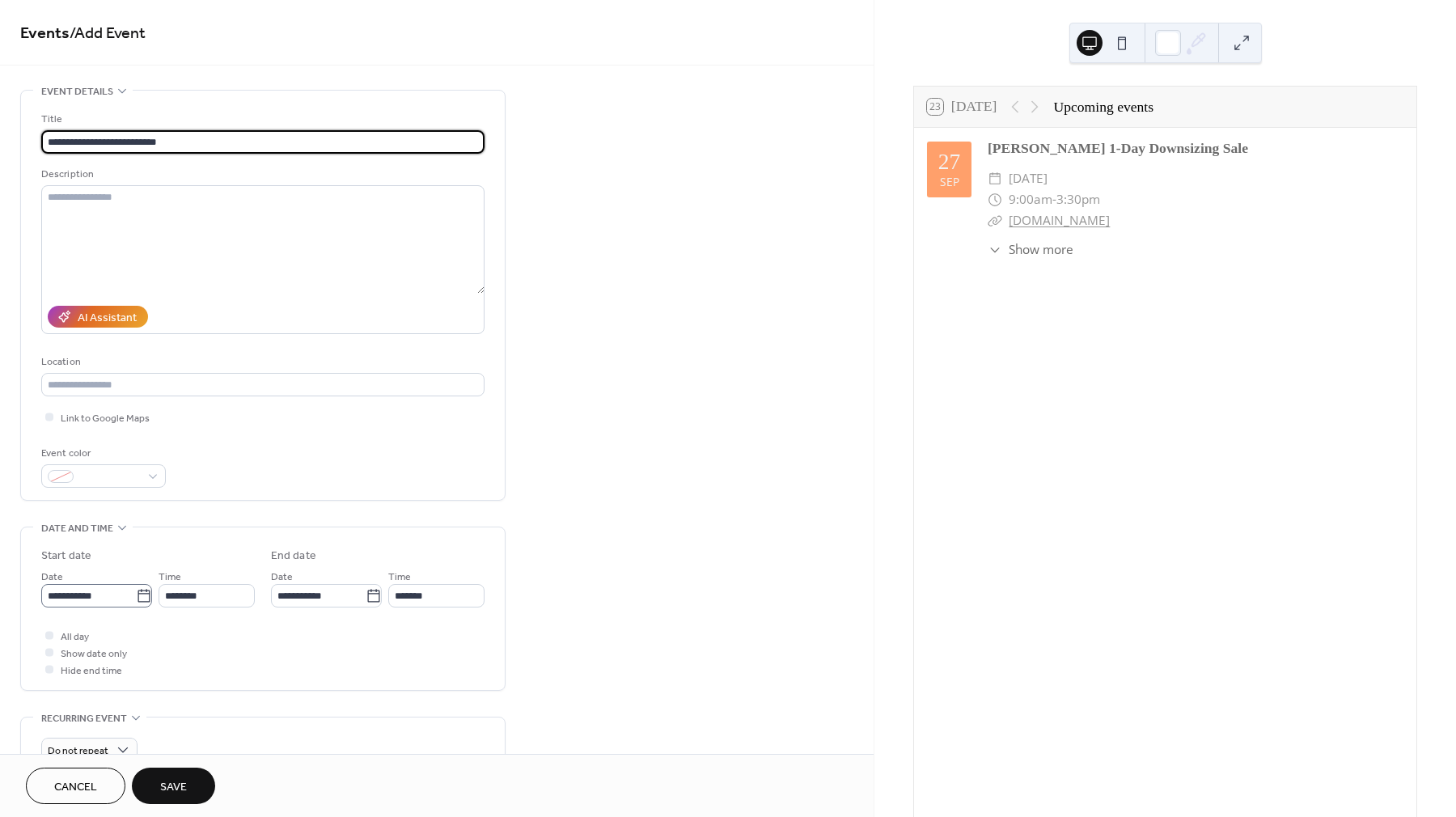
type input "**********"
click at [105, 595] on input "**********" at bounding box center [88, 596] width 94 height 23
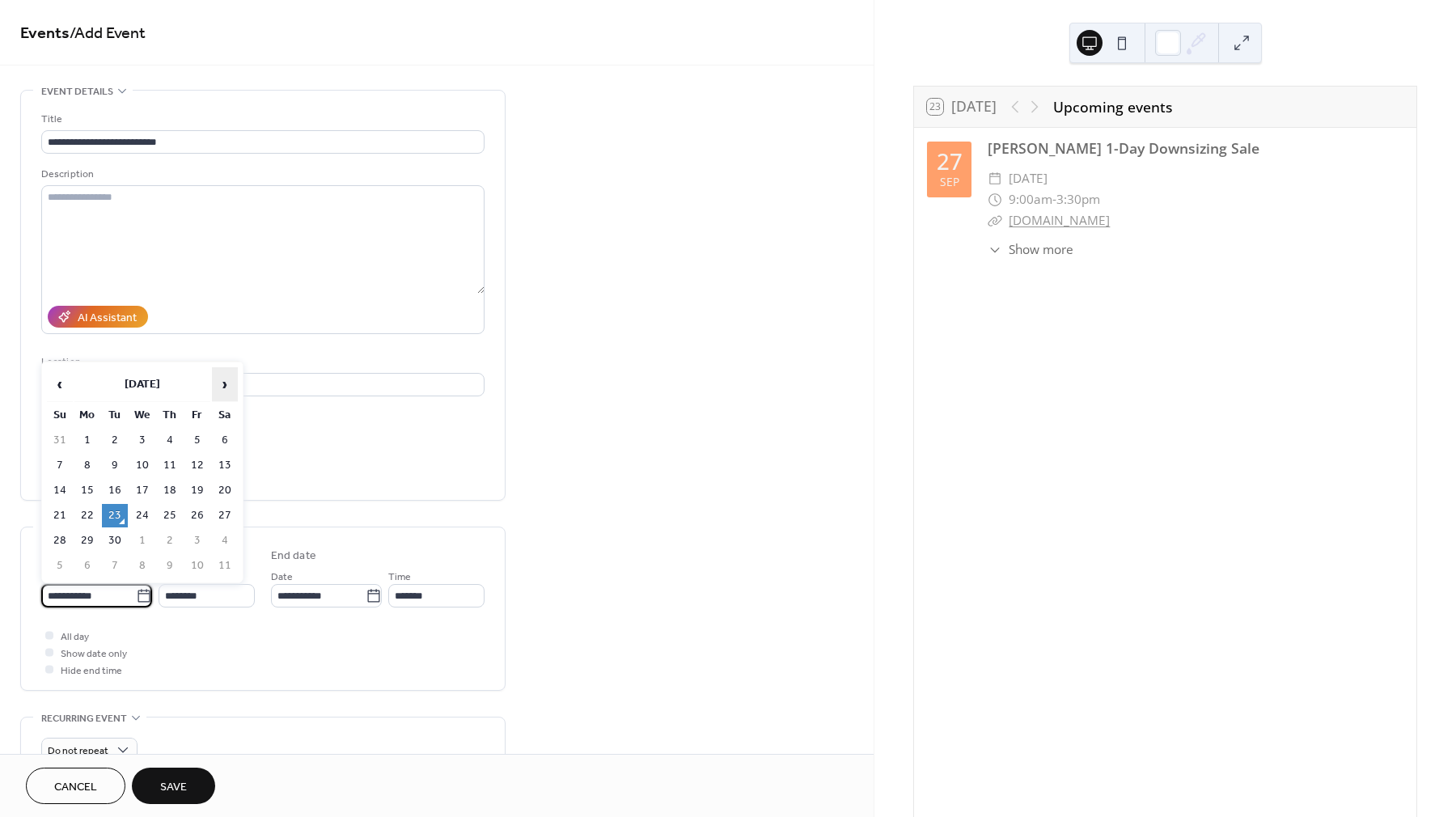
click at [231, 381] on span "›" at bounding box center [225, 384] width 24 height 33
click at [212, 458] on td "11" at bounding box center [225, 465] width 26 height 23
type input "**********"
click at [73, 587] on input "**********" at bounding box center [88, 596] width 94 height 23
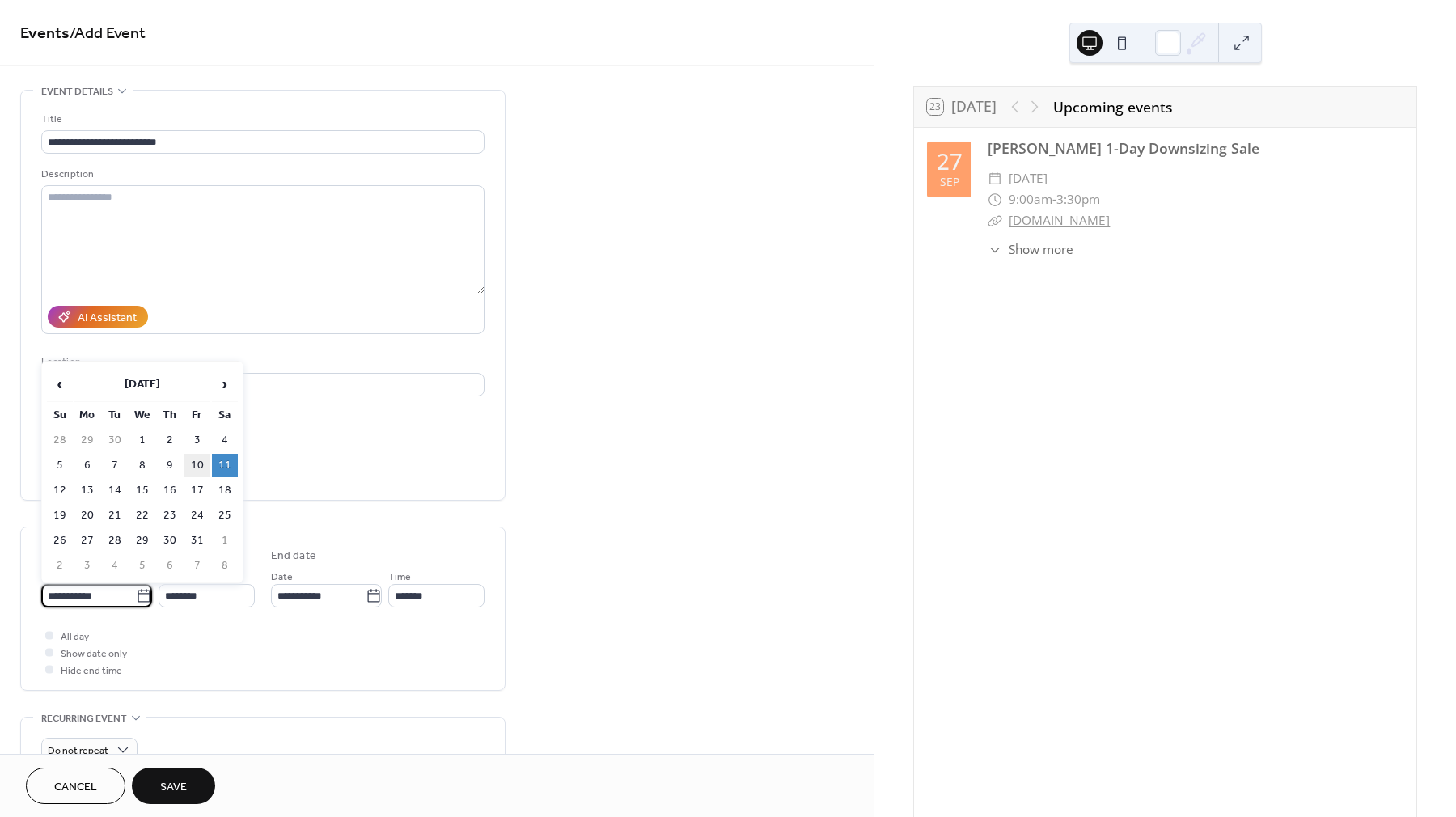
click at [198, 463] on td "10" at bounding box center [198, 465] width 26 height 23
type input "**********"
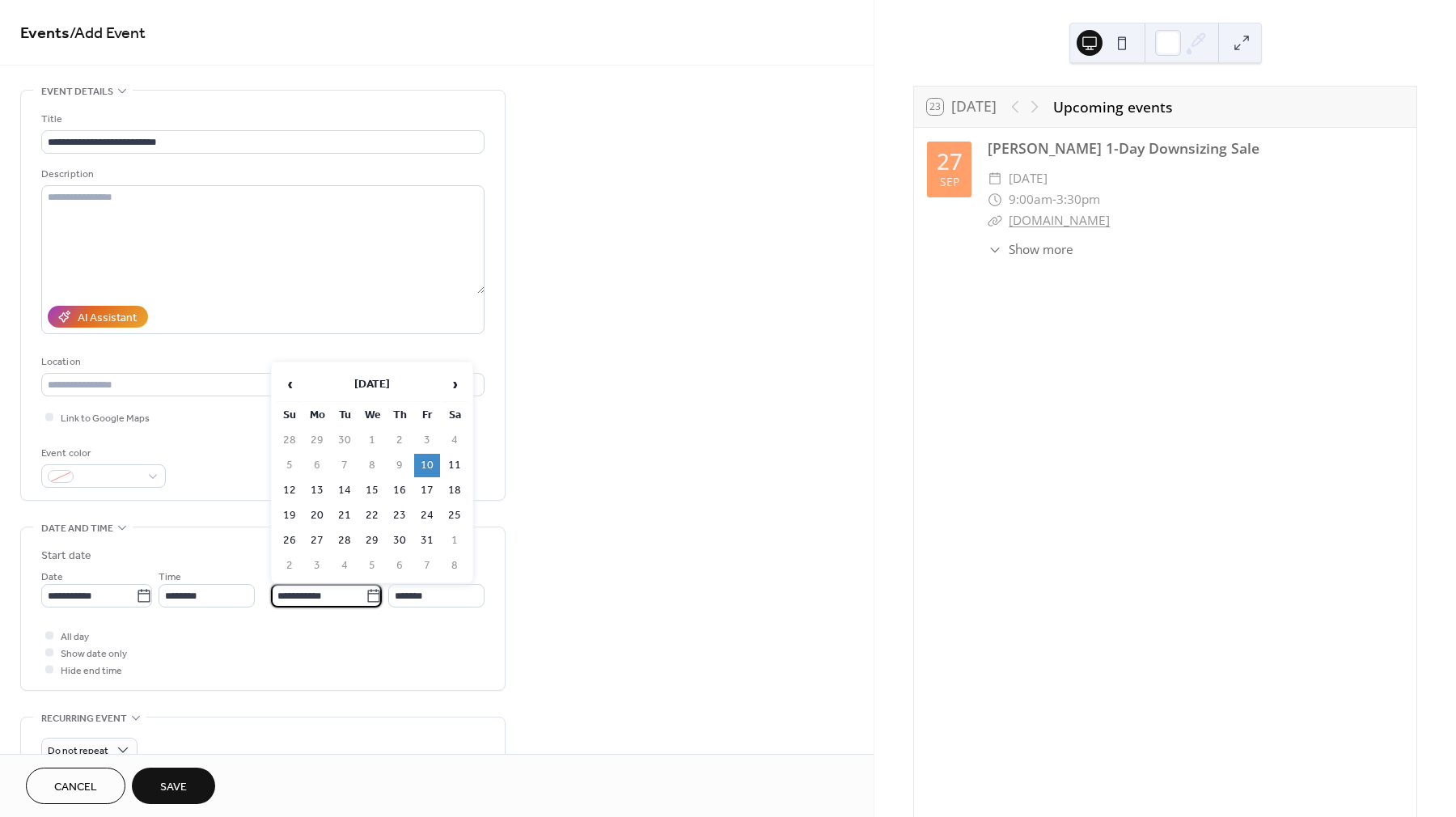
click at [316, 587] on input "**********" at bounding box center [317, 596] width 94 height 23
click at [291, 487] on td "12" at bounding box center [289, 490] width 26 height 23
type input "**********"
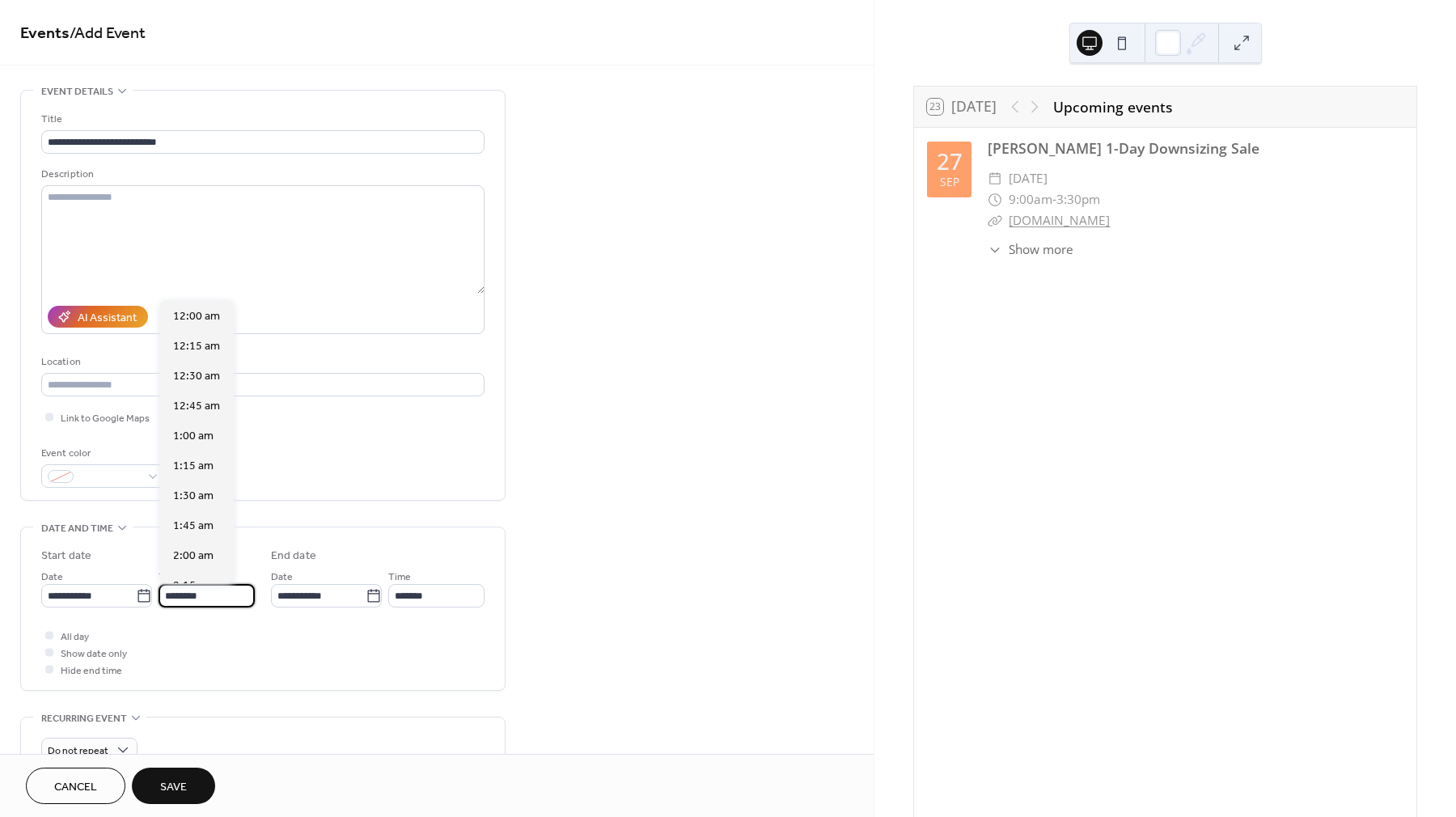
click at [182, 595] on input "********" at bounding box center [206, 596] width 96 height 23
click at [189, 444] on span "9:00 am" at bounding box center [192, 452] width 40 height 17
type input "*******"
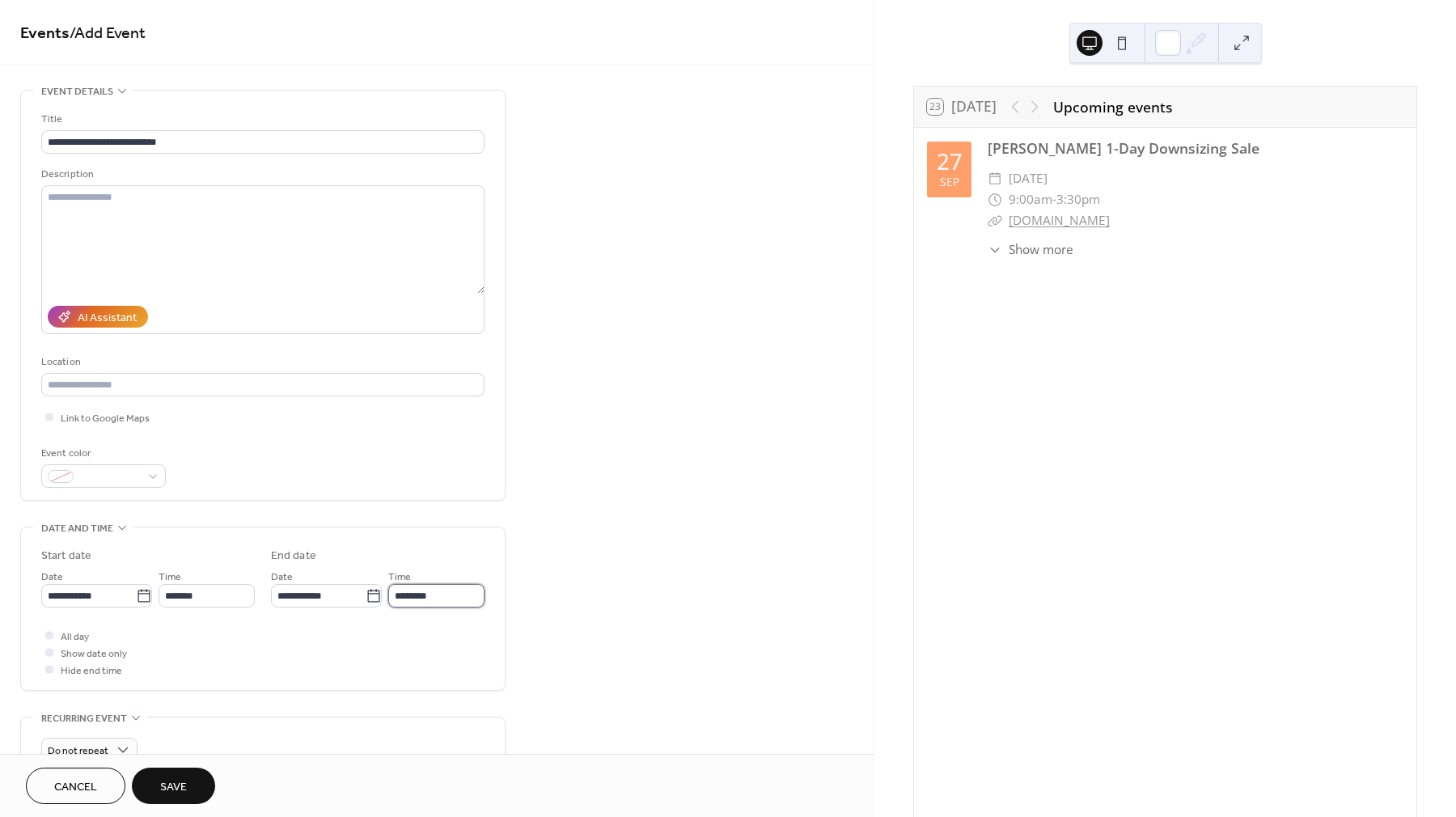
click at [434, 586] on input "********" at bounding box center [436, 596] width 96 height 23
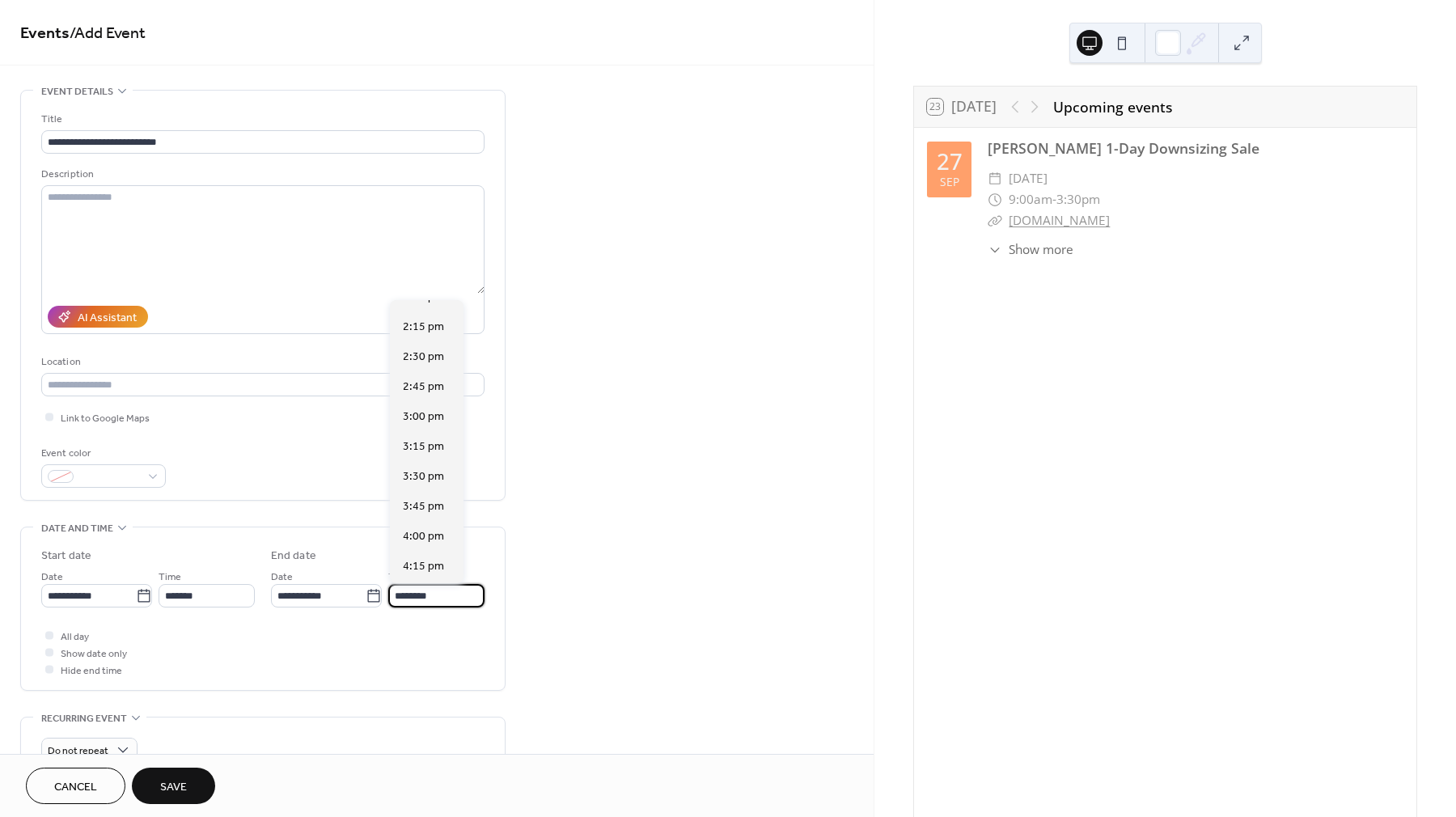
scroll to position [1697, 0]
click at [425, 468] on span "3:30 pm" at bounding box center [424, 476] width 41 height 17
type input "*******"
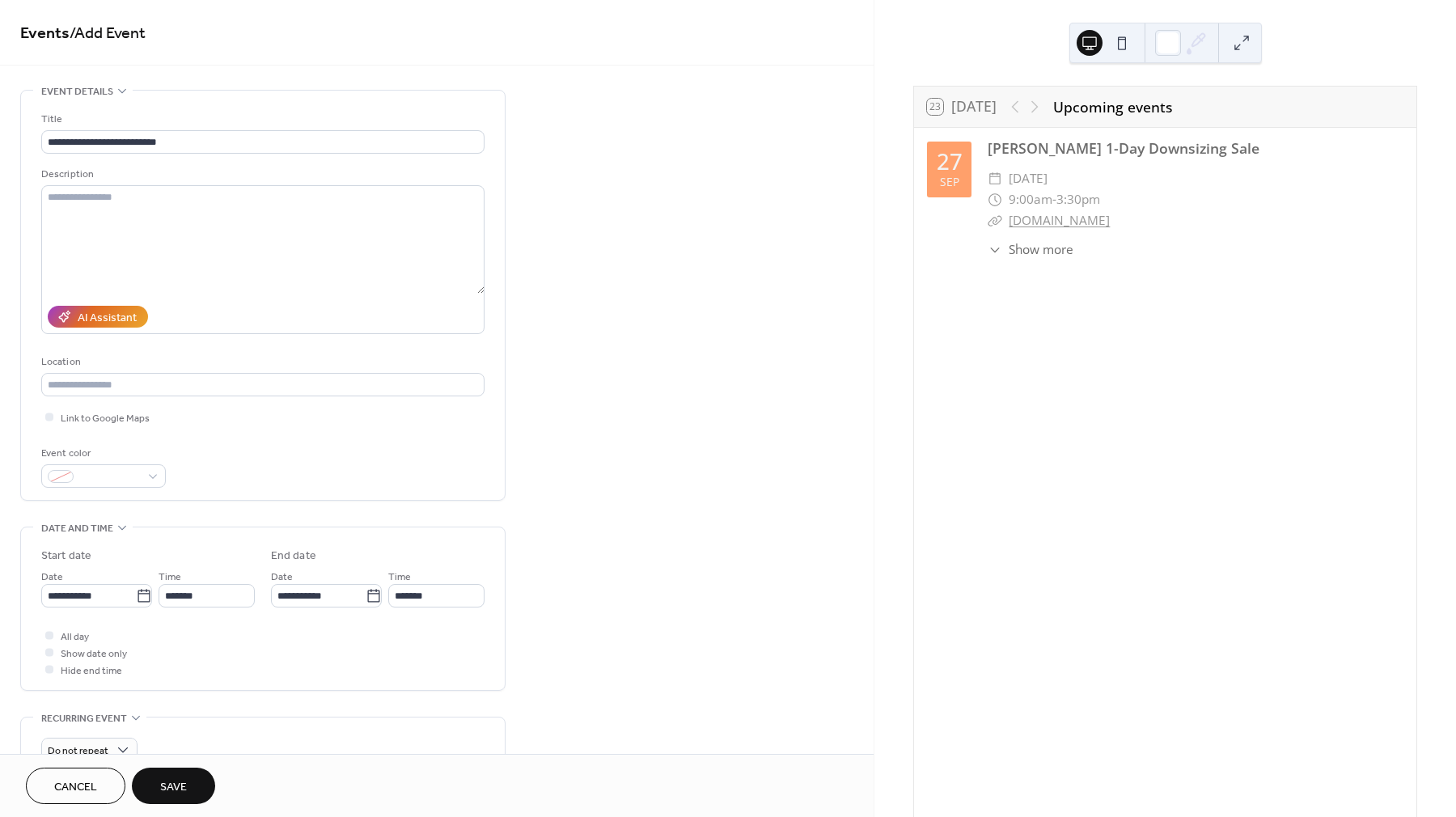
click at [247, 676] on div "All day Show date only Hide end time" at bounding box center [262, 653] width 443 height 51
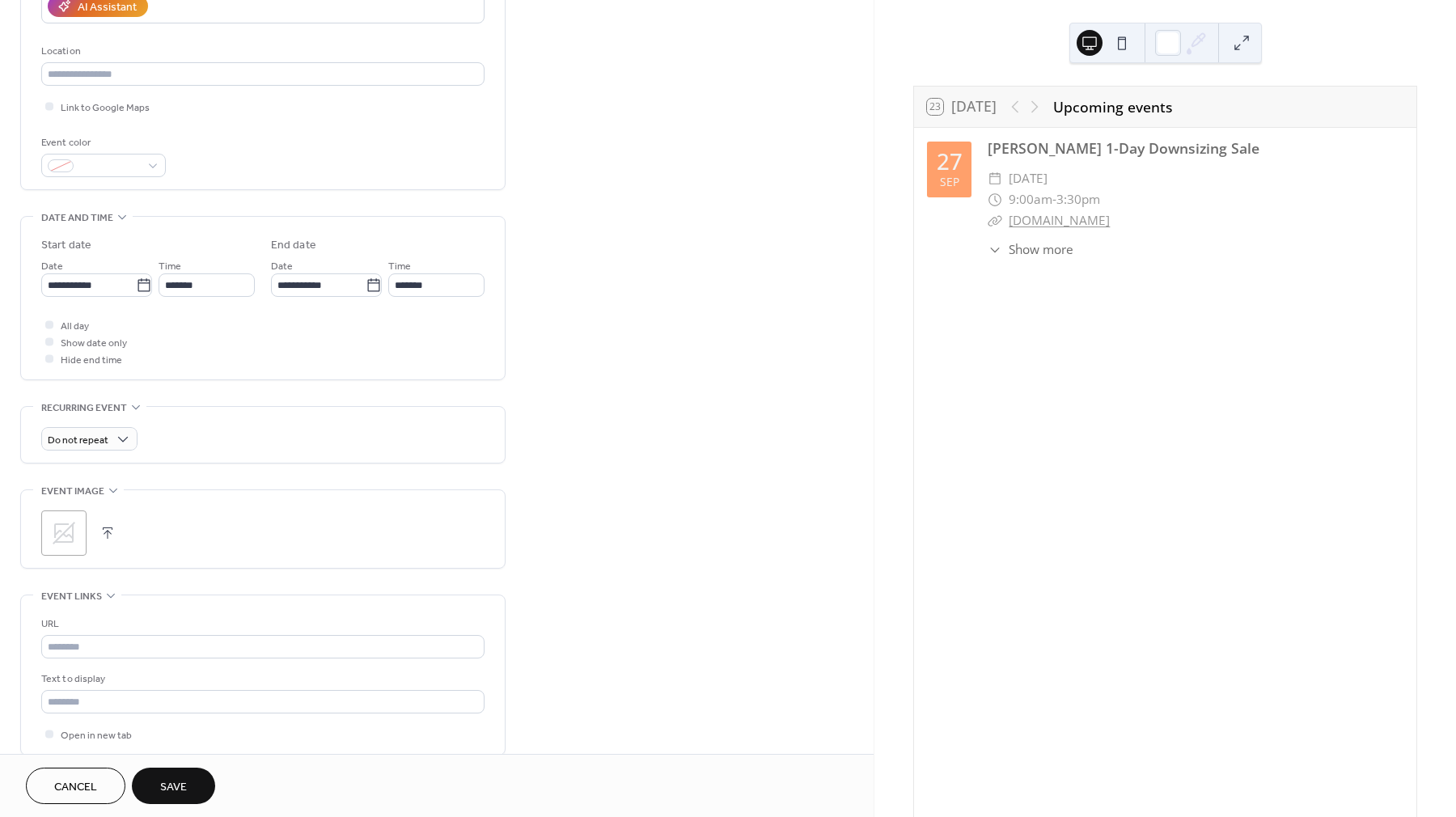
scroll to position [330, 0]
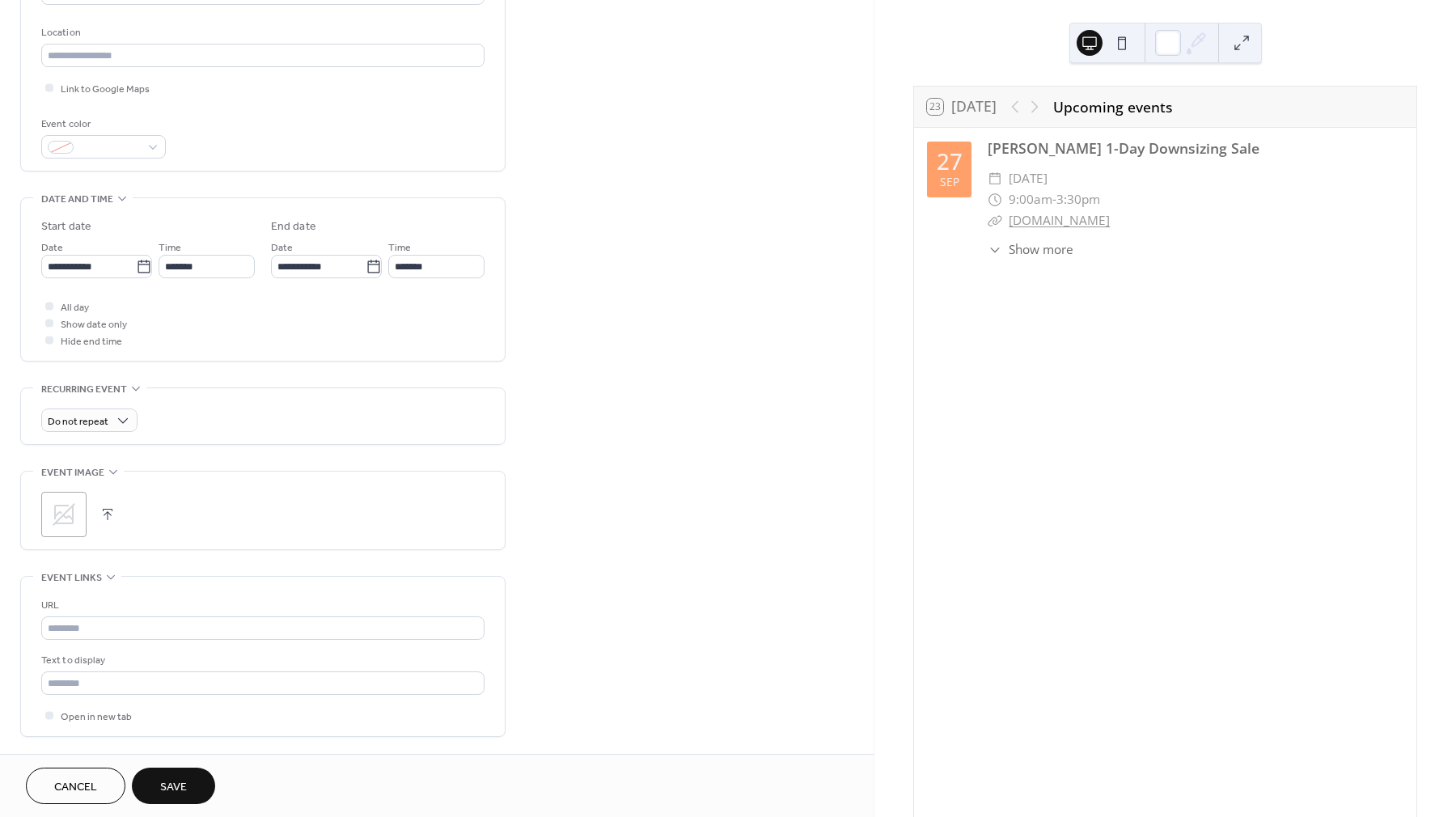
click at [59, 520] on icon at bounding box center [64, 514] width 26 height 26
click at [146, 623] on input "text" at bounding box center [262, 627] width 443 height 23
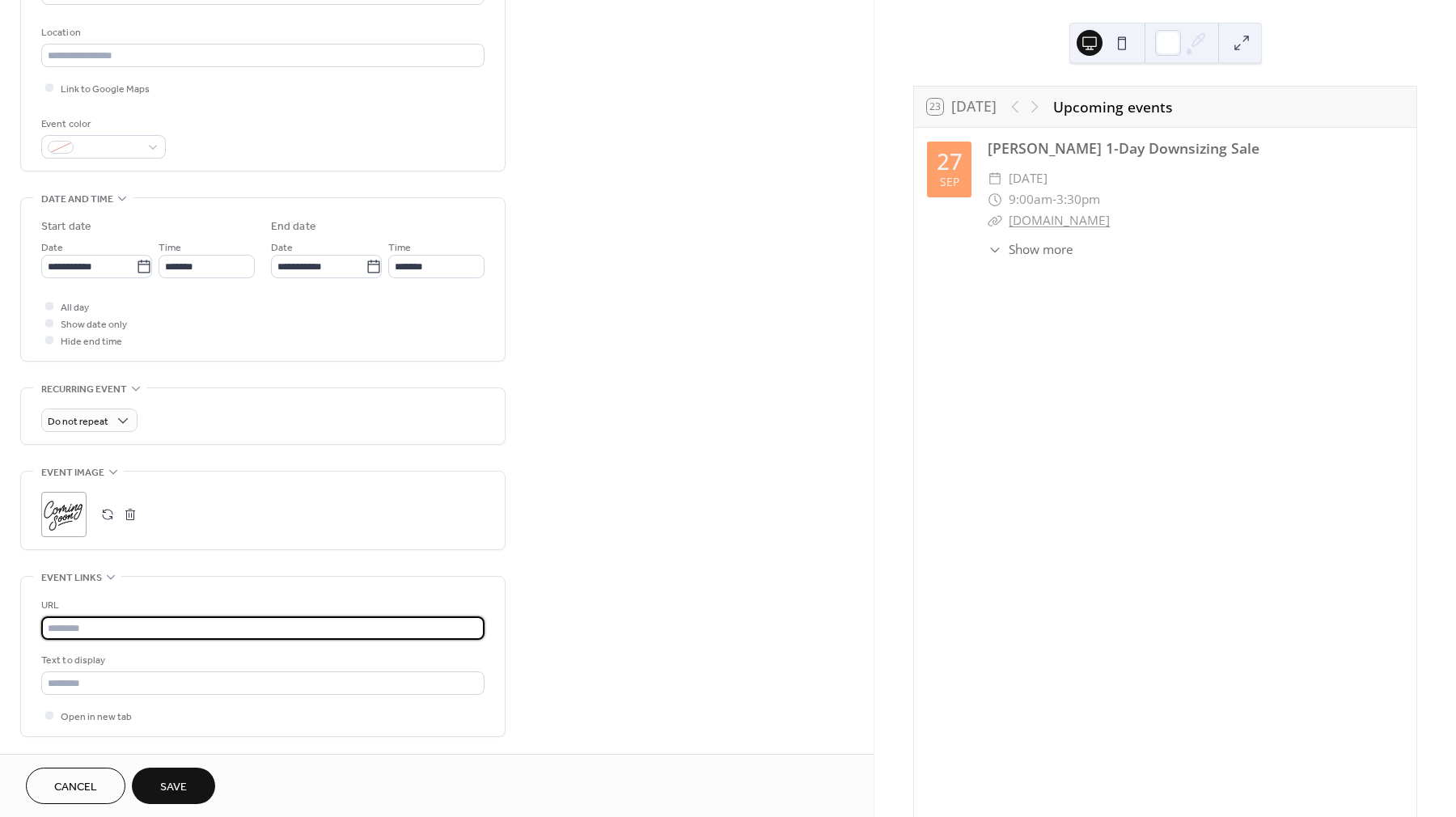
paste input "**********"
type input "**********"
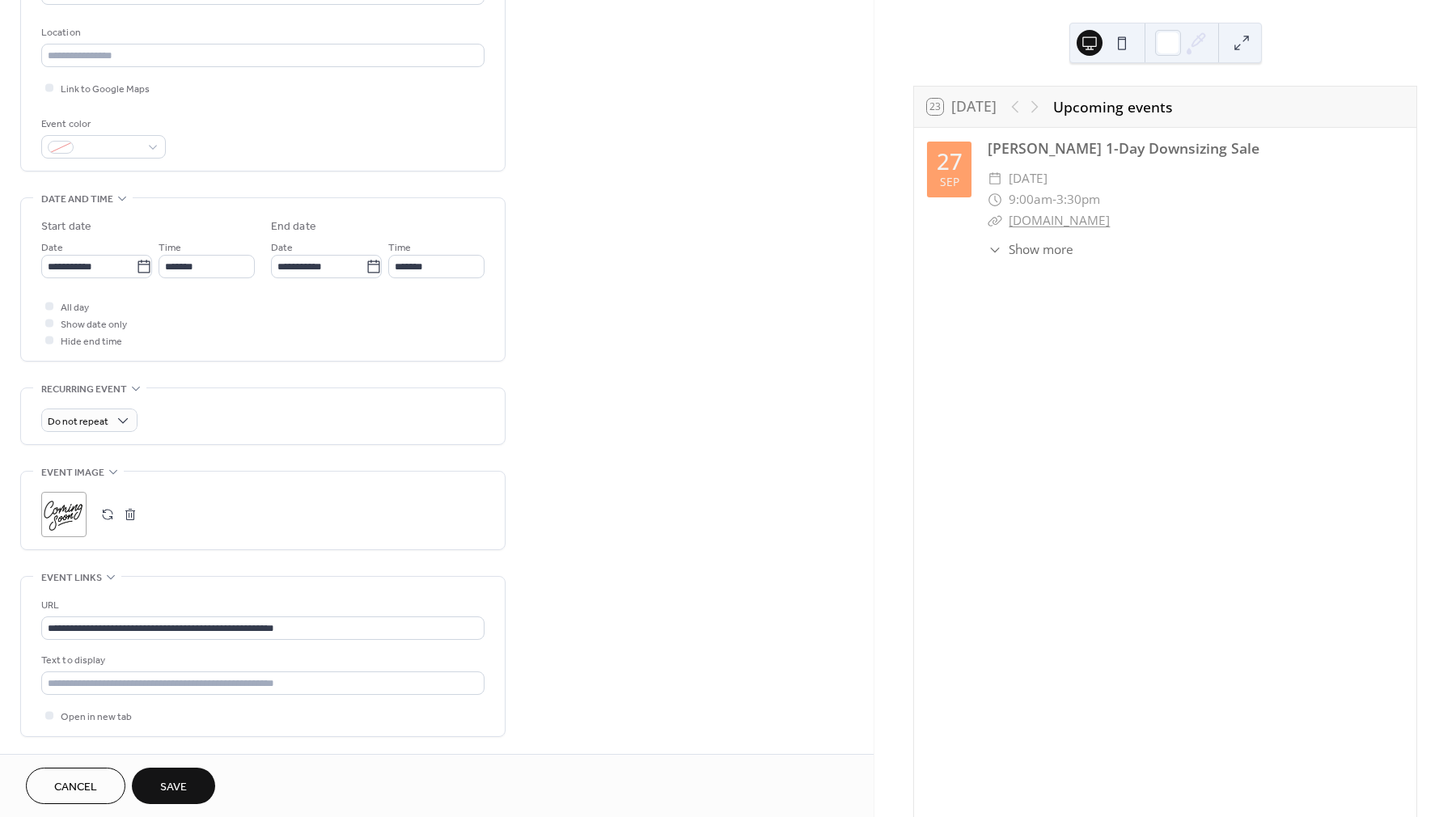
click at [174, 796] on span "Save" at bounding box center [174, 788] width 27 height 17
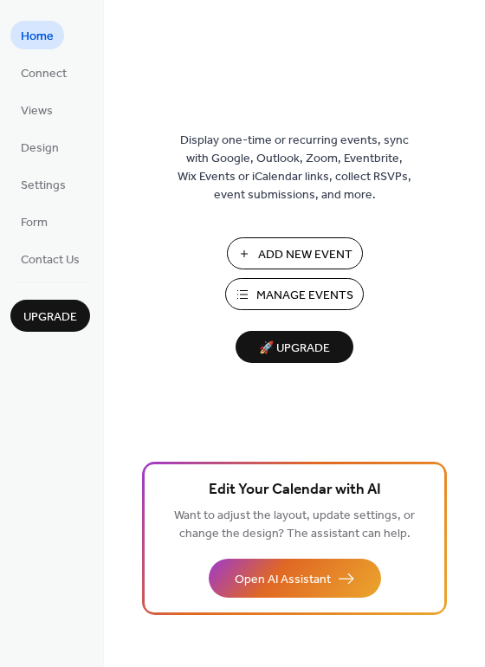
click at [309, 303] on span "Manage Events" at bounding box center [305, 296] width 97 height 18
click at [52, 154] on span "Design" at bounding box center [40, 149] width 38 height 18
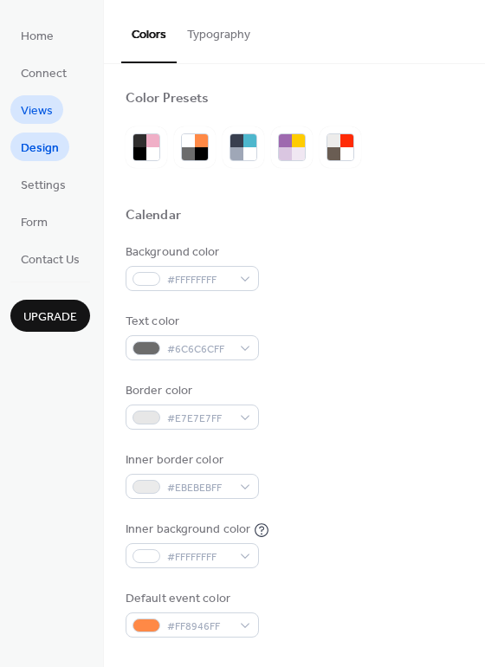
click at [45, 119] on span "Views" at bounding box center [37, 111] width 32 height 18
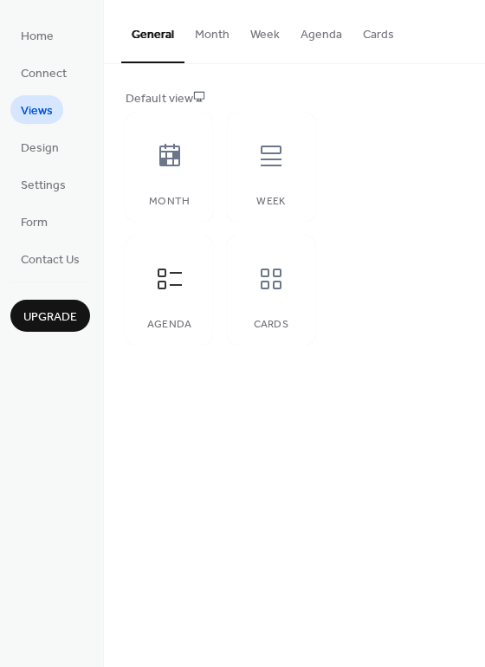
click at [322, 39] on button "Agenda" at bounding box center [321, 31] width 62 height 62
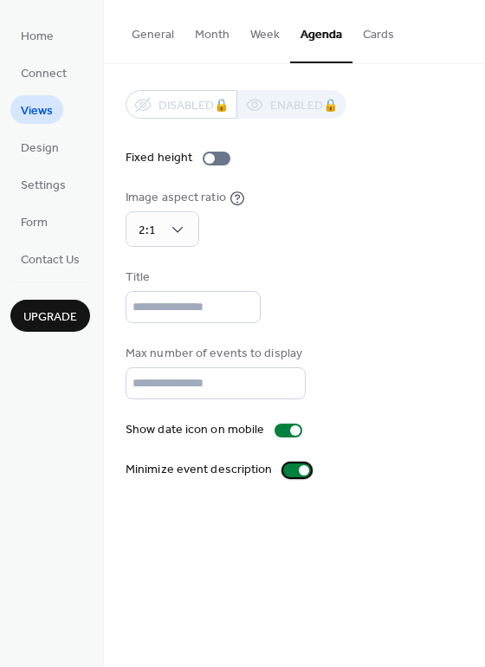
click at [283, 467] on div at bounding box center [297, 471] width 28 height 14
click at [143, 231] on span "2:1" at bounding box center [147, 230] width 17 height 23
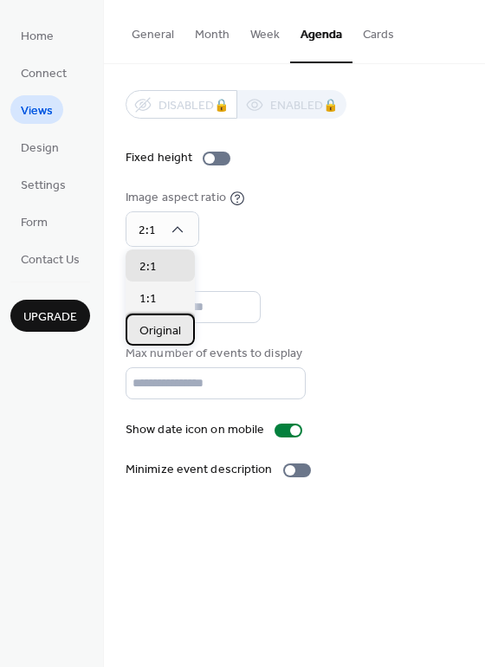
click at [153, 335] on span "Original" at bounding box center [161, 331] width 42 height 18
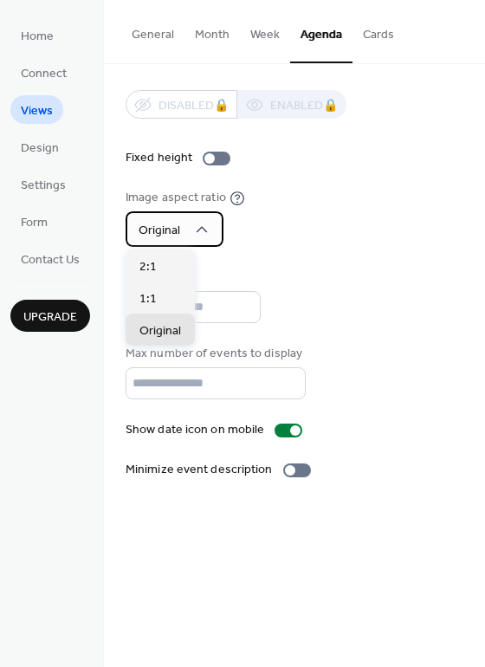
click at [153, 234] on span "Original" at bounding box center [160, 230] width 42 height 23
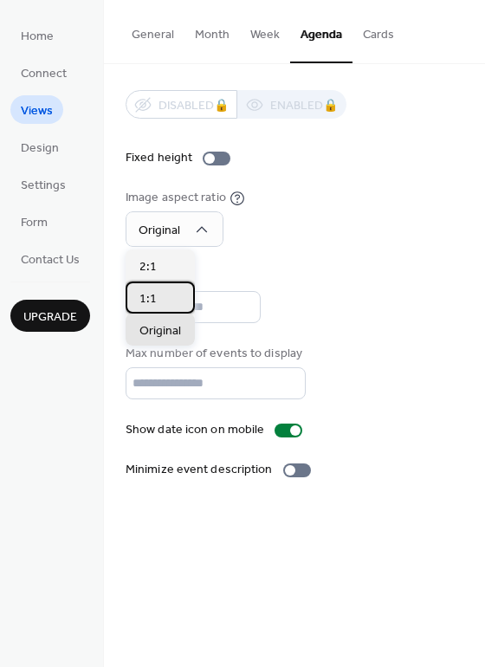
click at [149, 297] on span "1:1" at bounding box center [148, 299] width 17 height 18
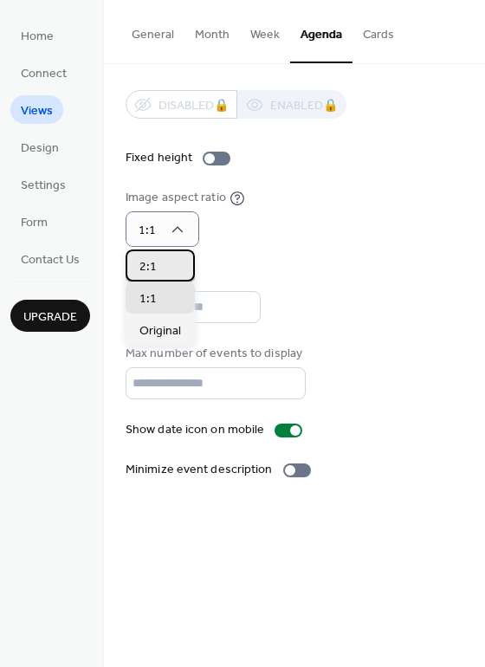
click at [166, 259] on div "2:1" at bounding box center [160, 266] width 69 height 32
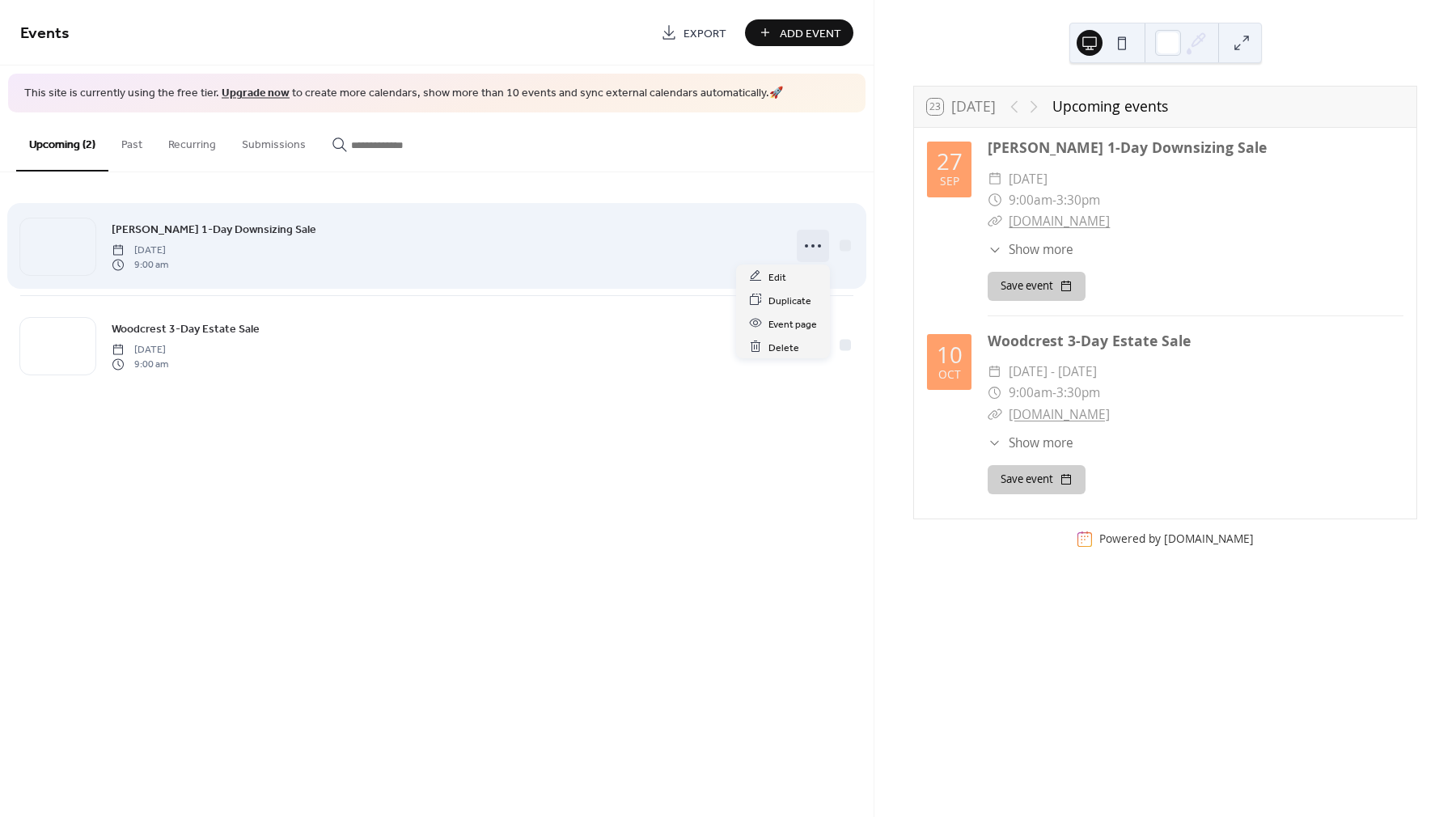
click at [815, 247] on icon at bounding box center [813, 247] width 26 height 26
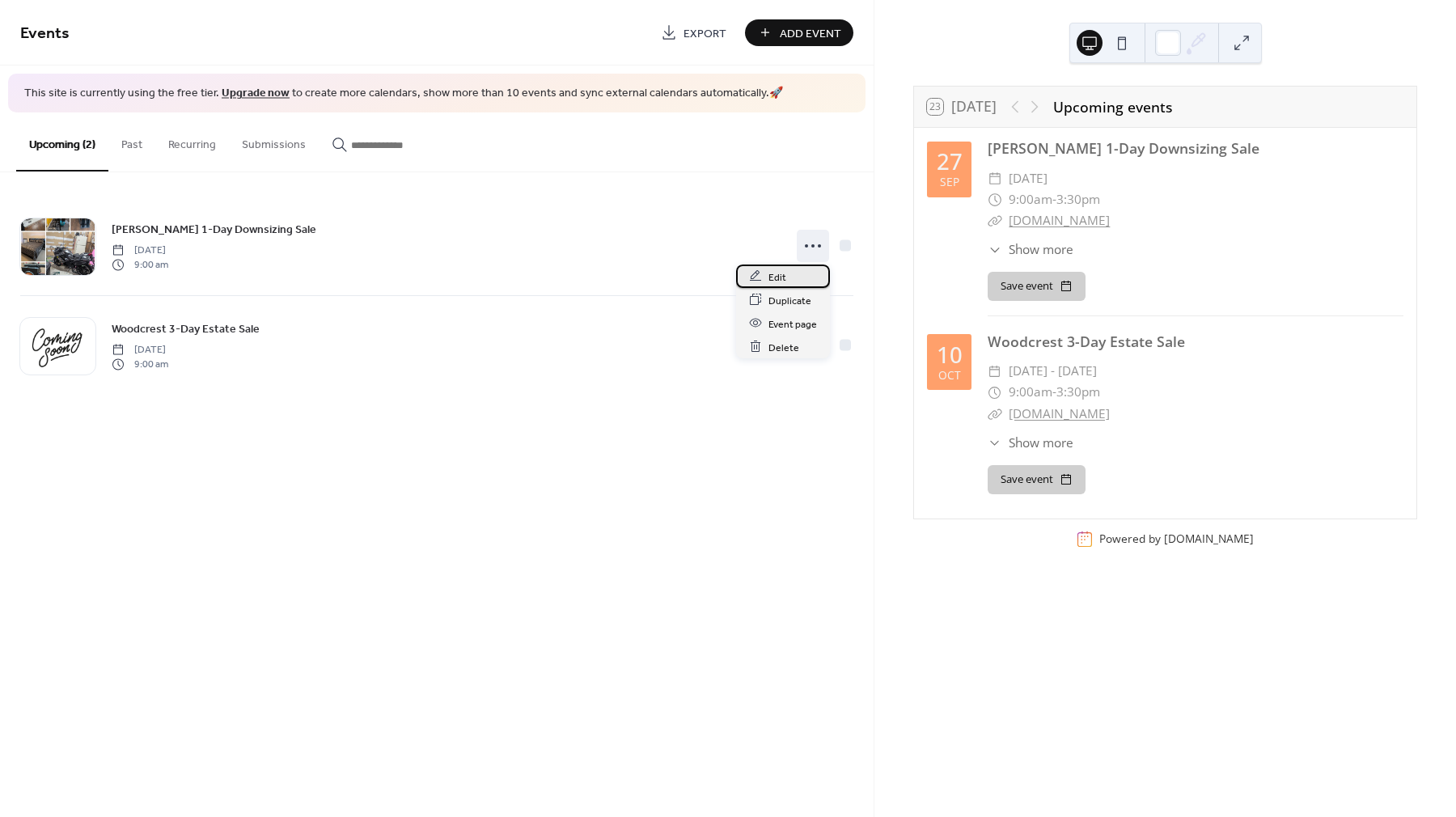
click at [780, 281] on span "Edit" at bounding box center [777, 277] width 18 height 17
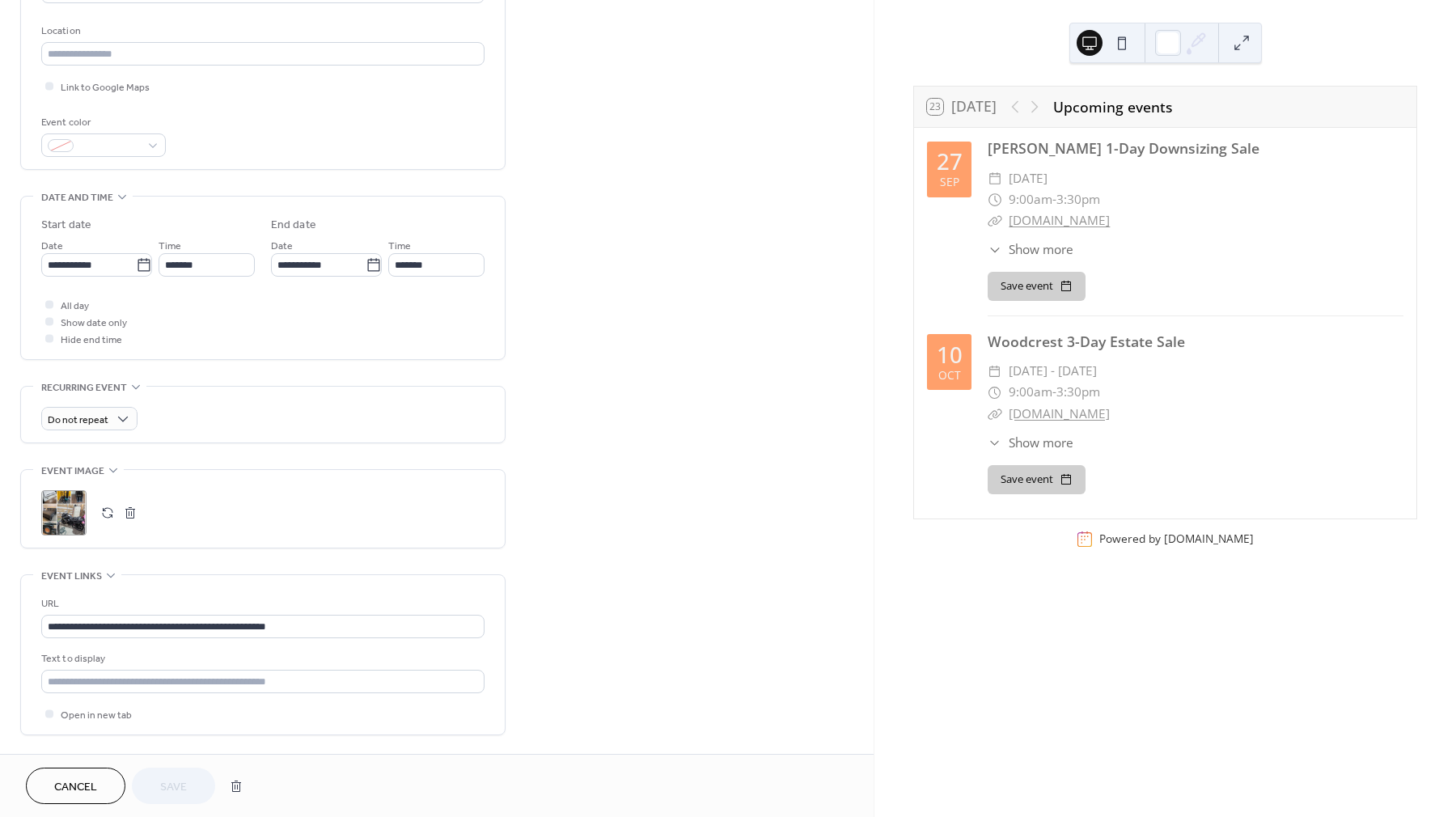
scroll to position [451, 0]
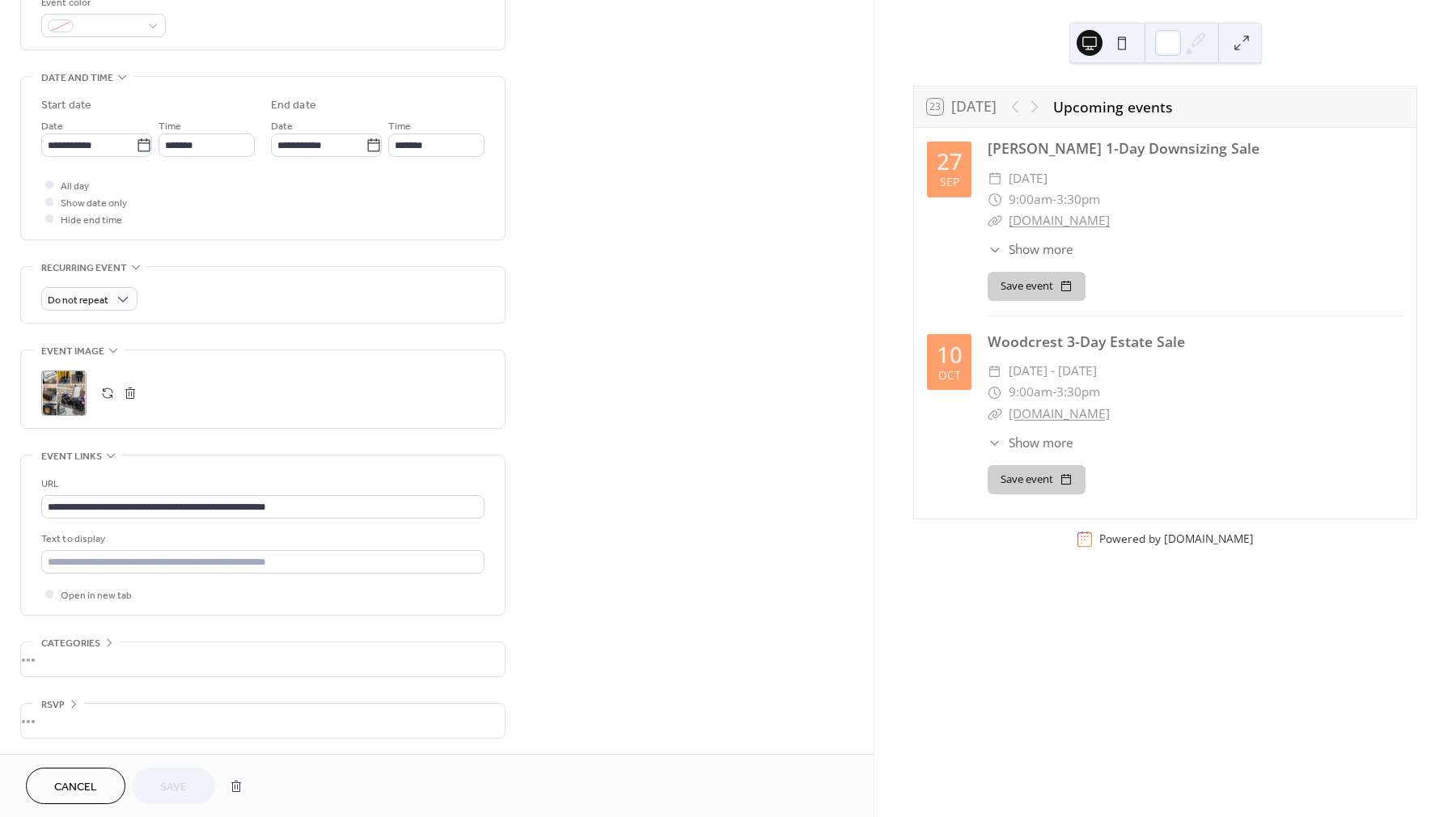
click at [63, 655] on div "•••" at bounding box center [263, 659] width 483 height 34
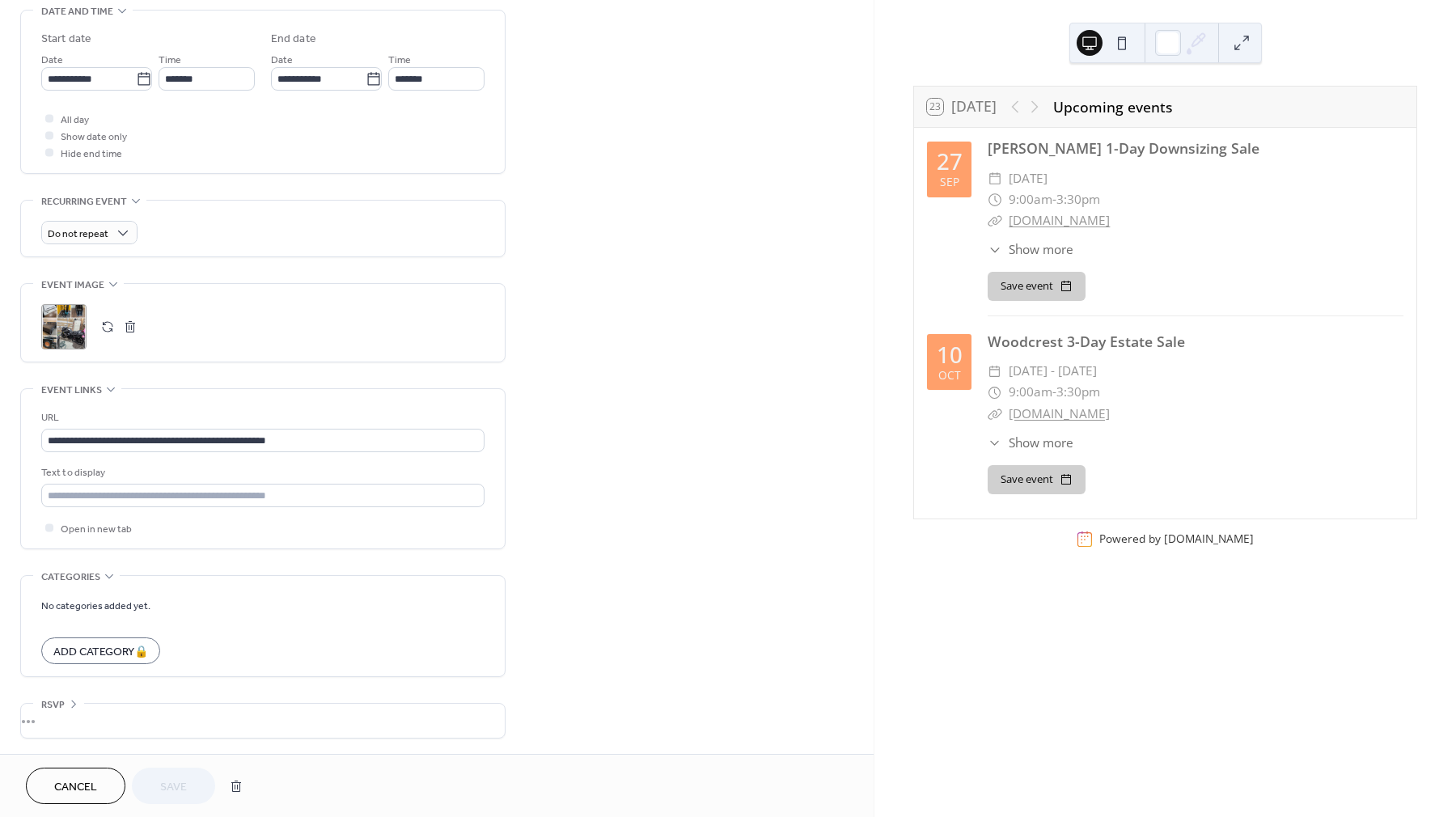
click at [59, 710] on div "•••" at bounding box center [263, 721] width 483 height 34
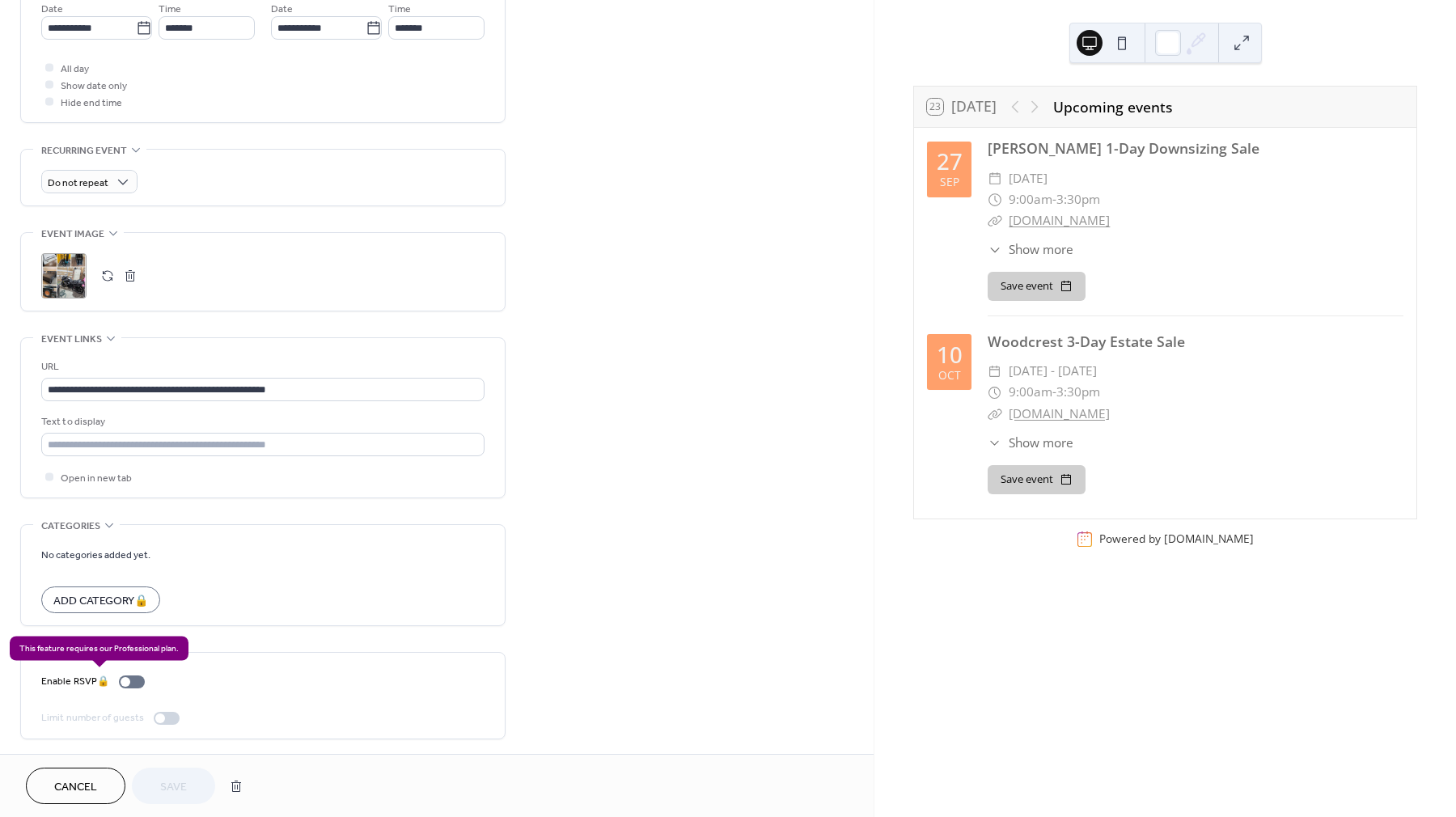
click at [133, 677] on div "Enable RSVP 🔒" at bounding box center [96, 682] width 110 height 17
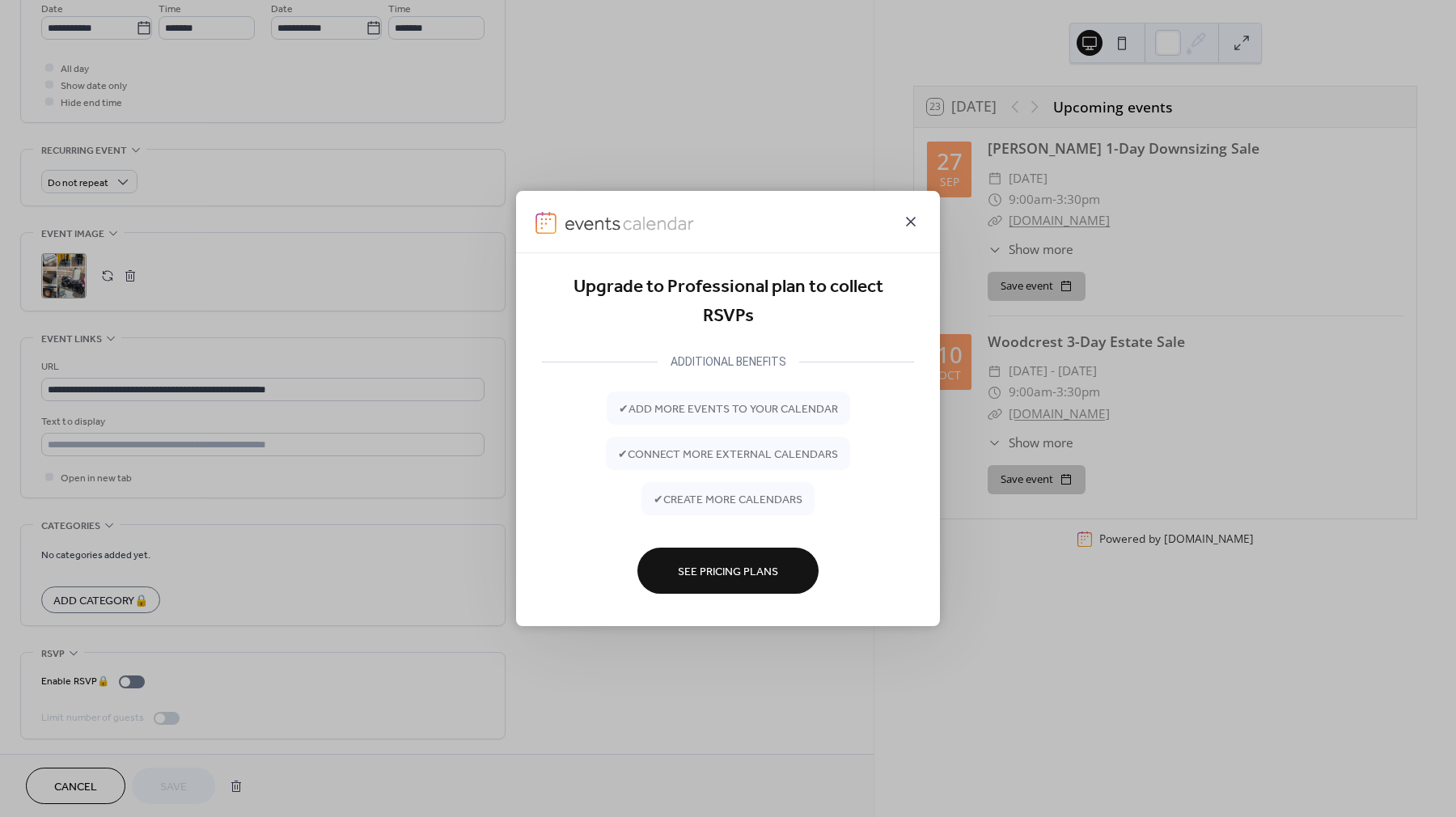
click at [902, 219] on icon at bounding box center [911, 221] width 20 height 20
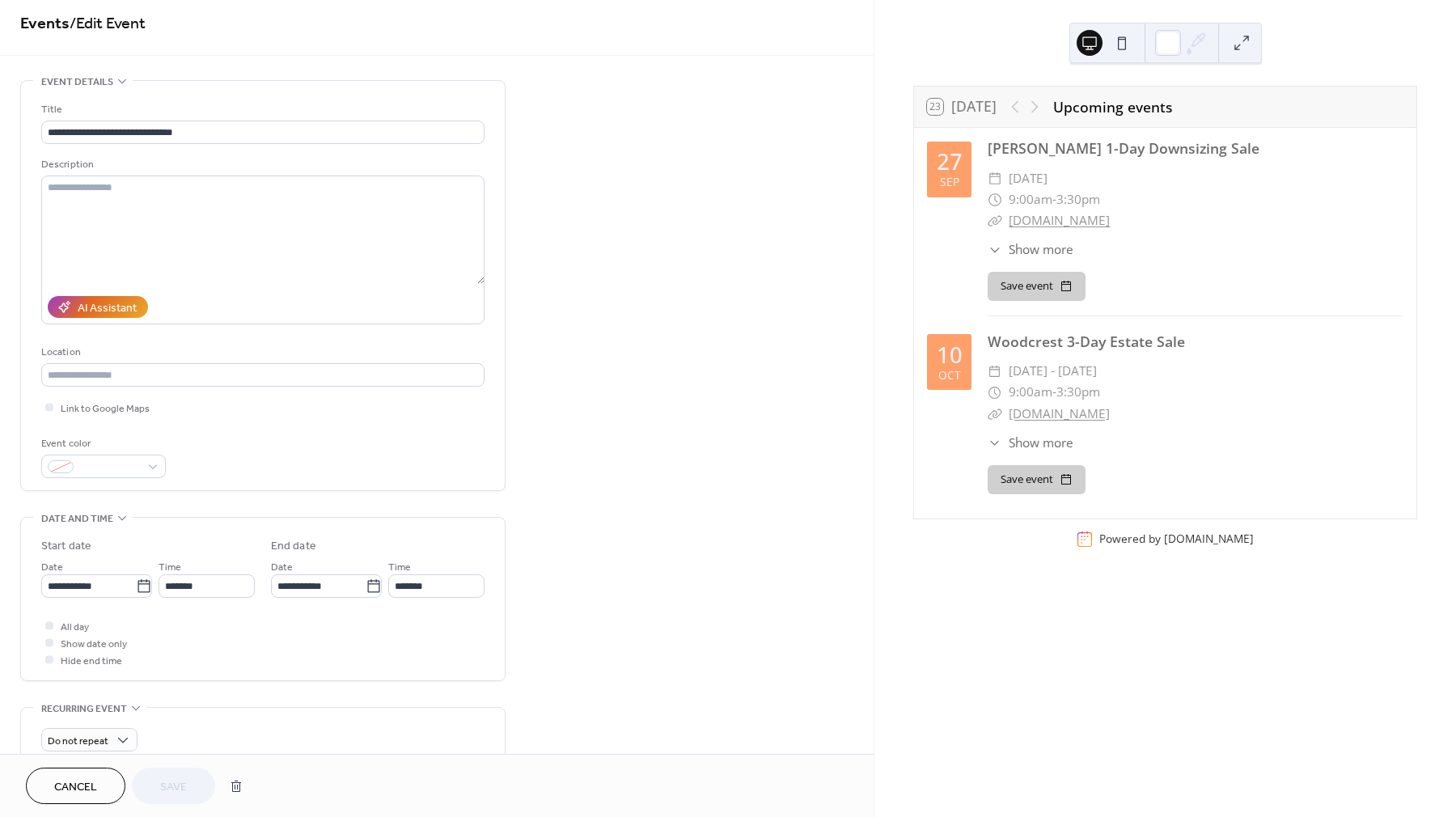
scroll to position [0, 0]
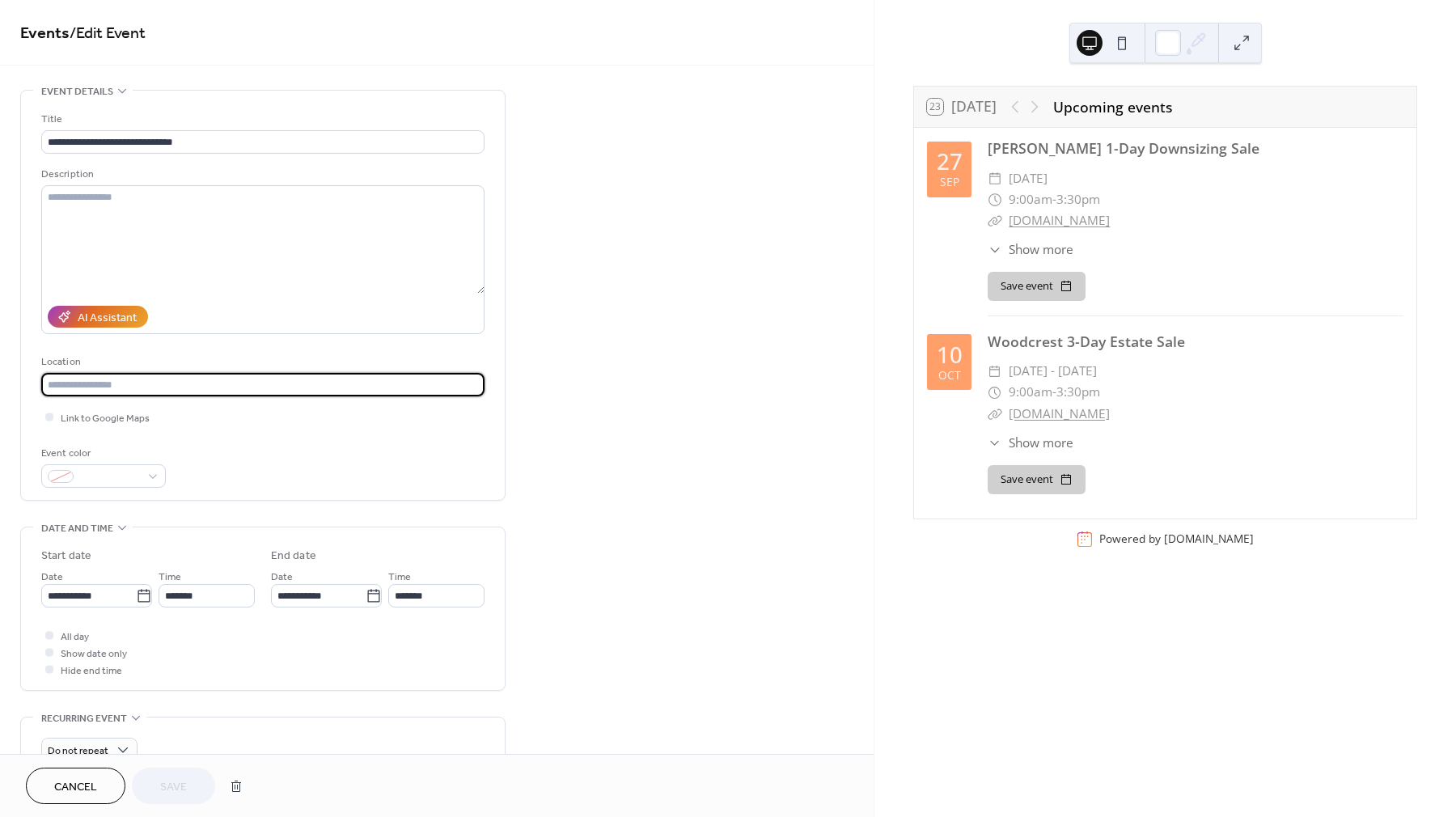
click at [81, 383] on input "text" at bounding box center [262, 385] width 443 height 23
type input "**********"
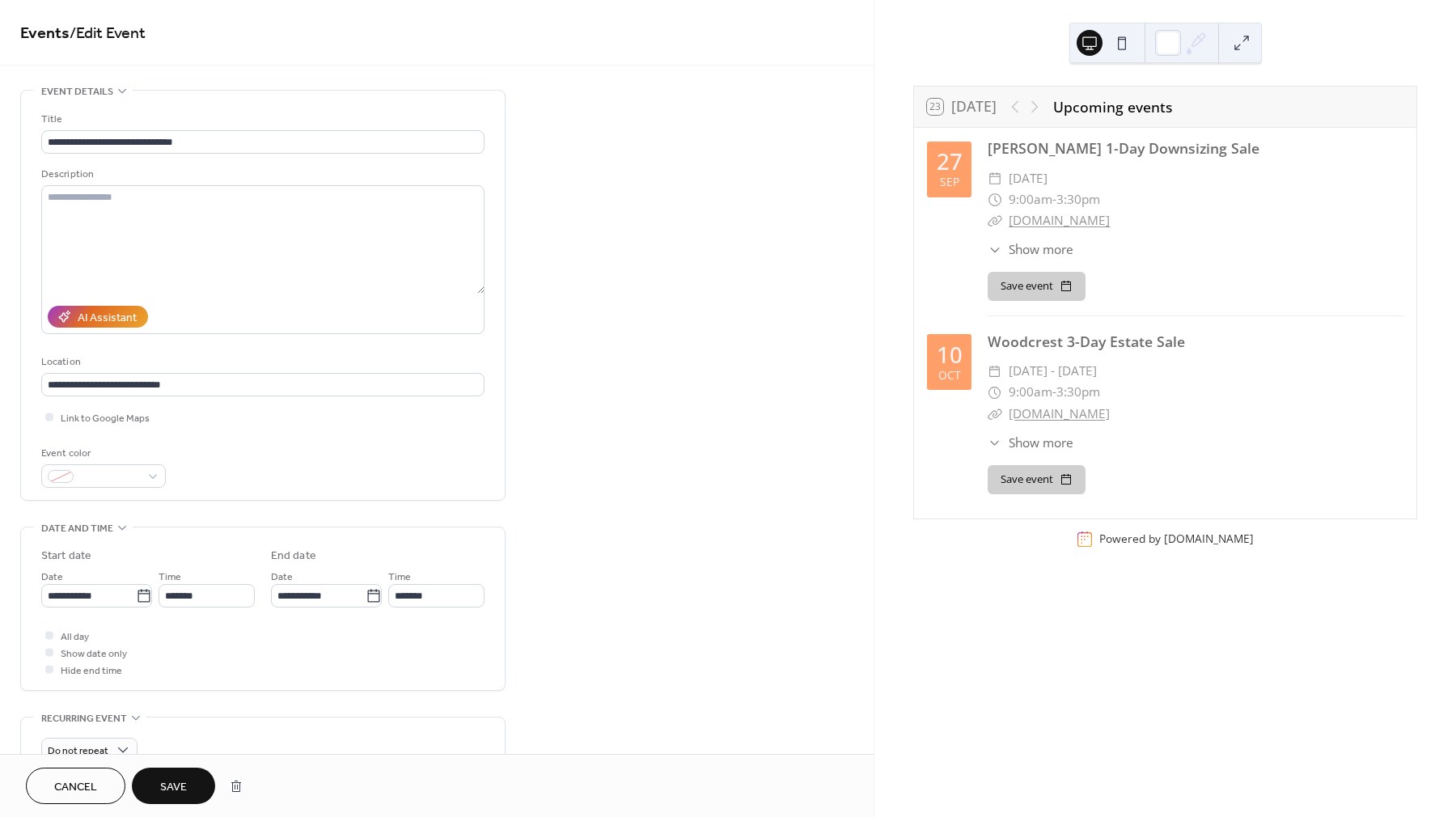
click at [69, 429] on div "**********" at bounding box center [262, 300] width 443 height 377
click at [53, 416] on div at bounding box center [49, 416] width 16 height 16
click at [130, 386] on input "**********" at bounding box center [262, 385] width 443 height 23
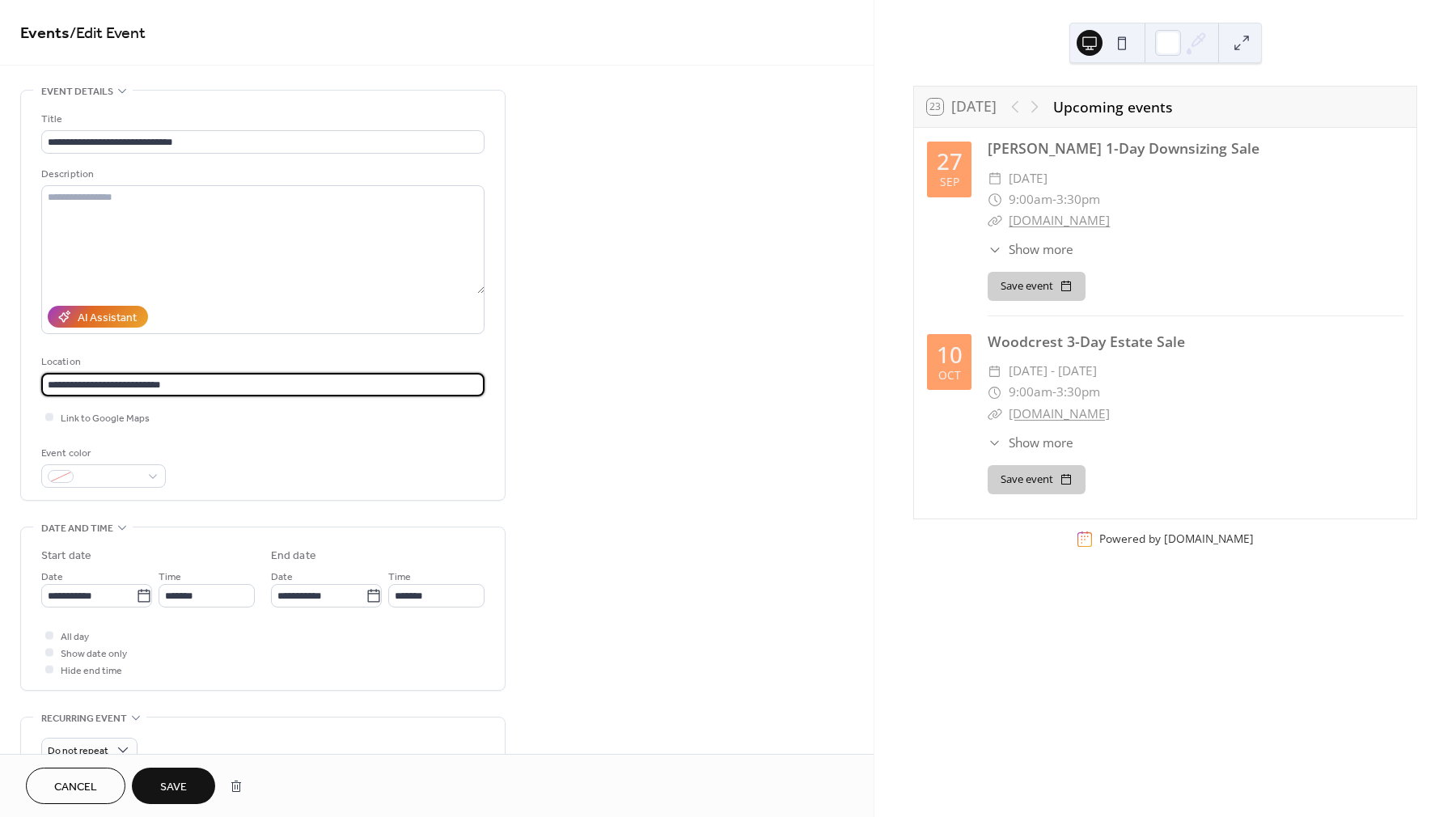
click at [178, 388] on input "**********" at bounding box center [262, 385] width 443 height 23
click at [1057, 251] on span "Show more" at bounding box center [1041, 249] width 64 height 19
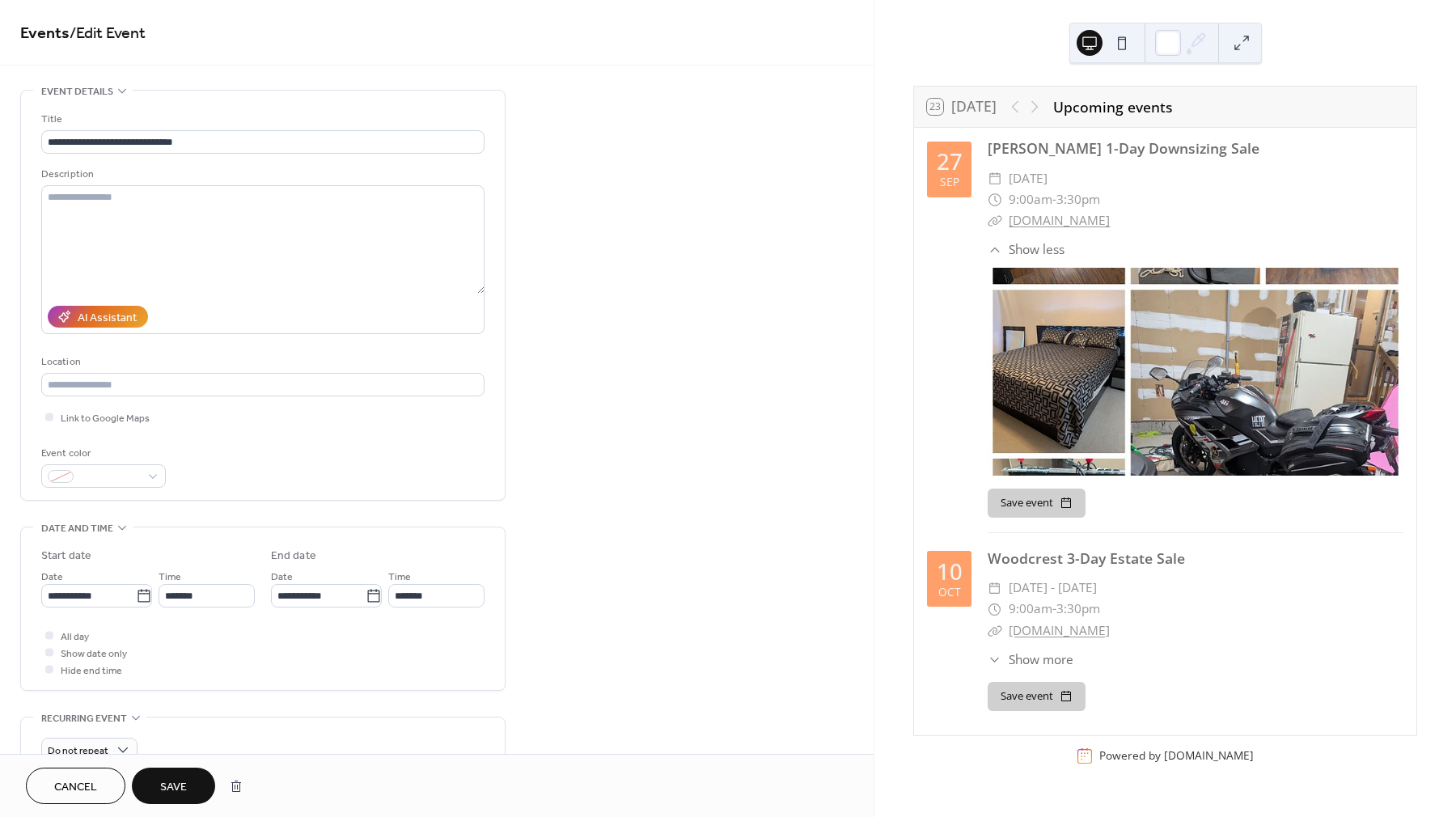
click at [1031, 656] on span "Show more" at bounding box center [1041, 660] width 64 height 19
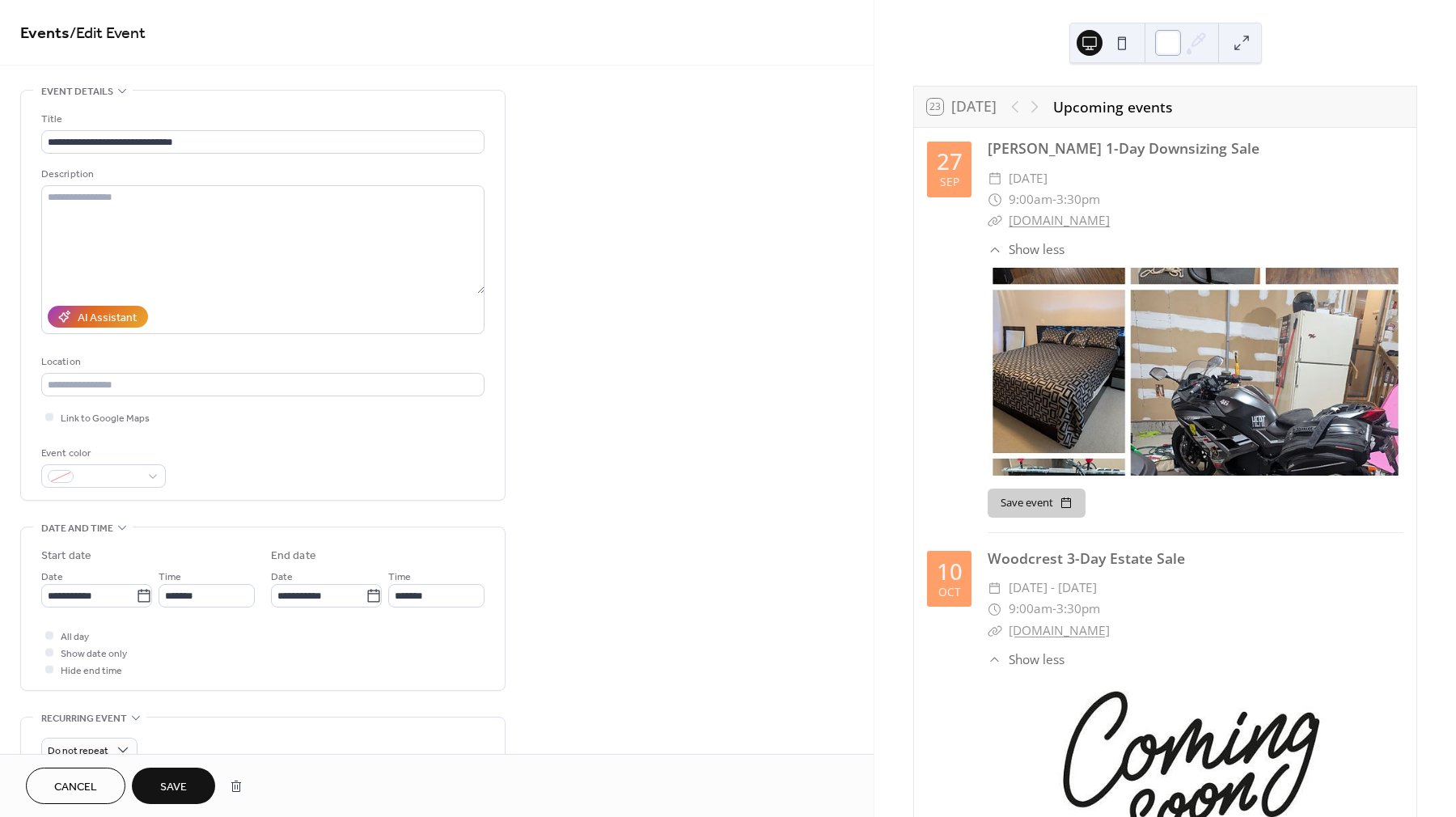
click at [1170, 40] on div at bounding box center [1169, 43] width 26 height 26
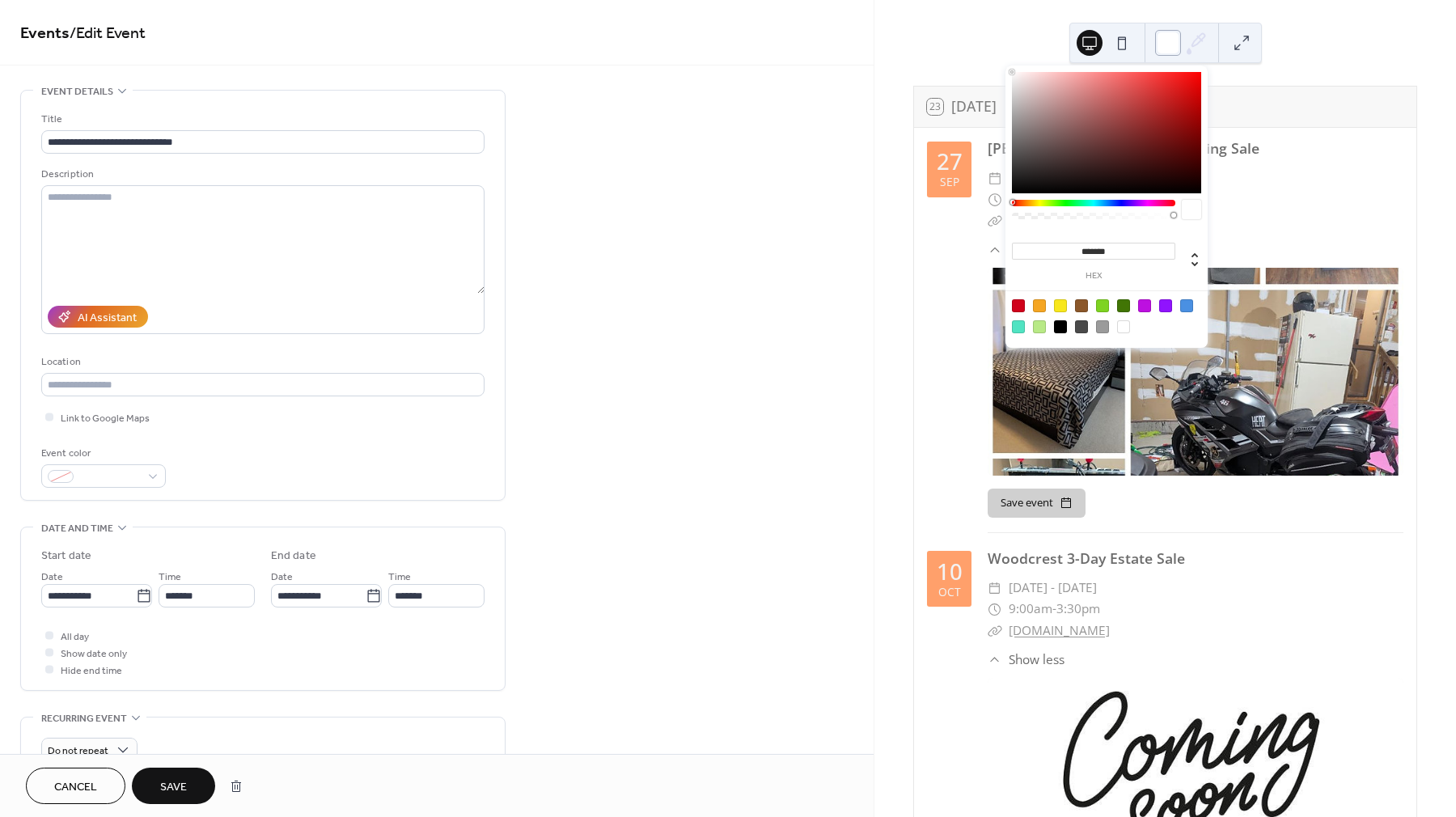
click at [1170, 40] on div at bounding box center [1169, 43] width 26 height 26
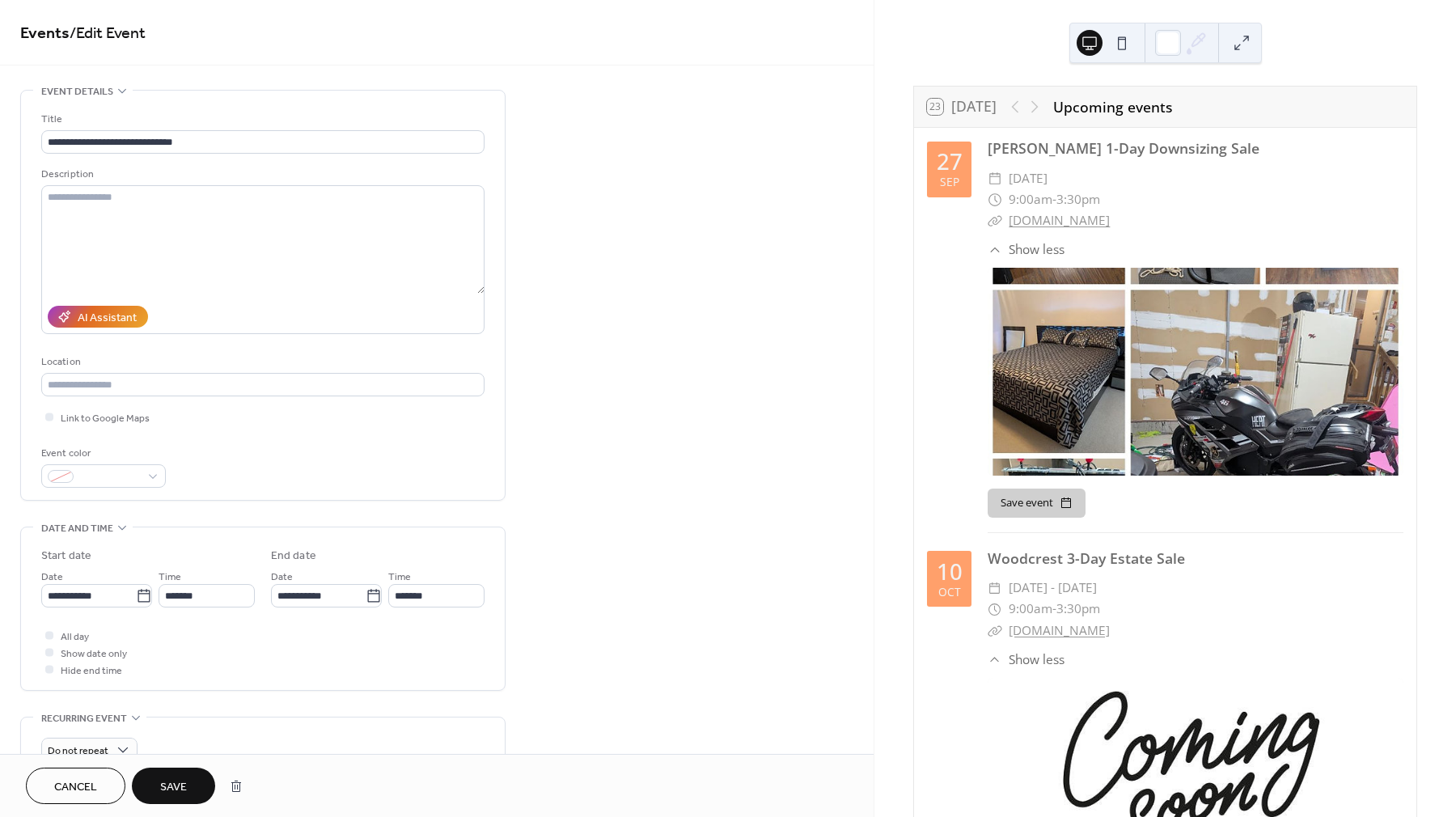
scroll to position [192, 0]
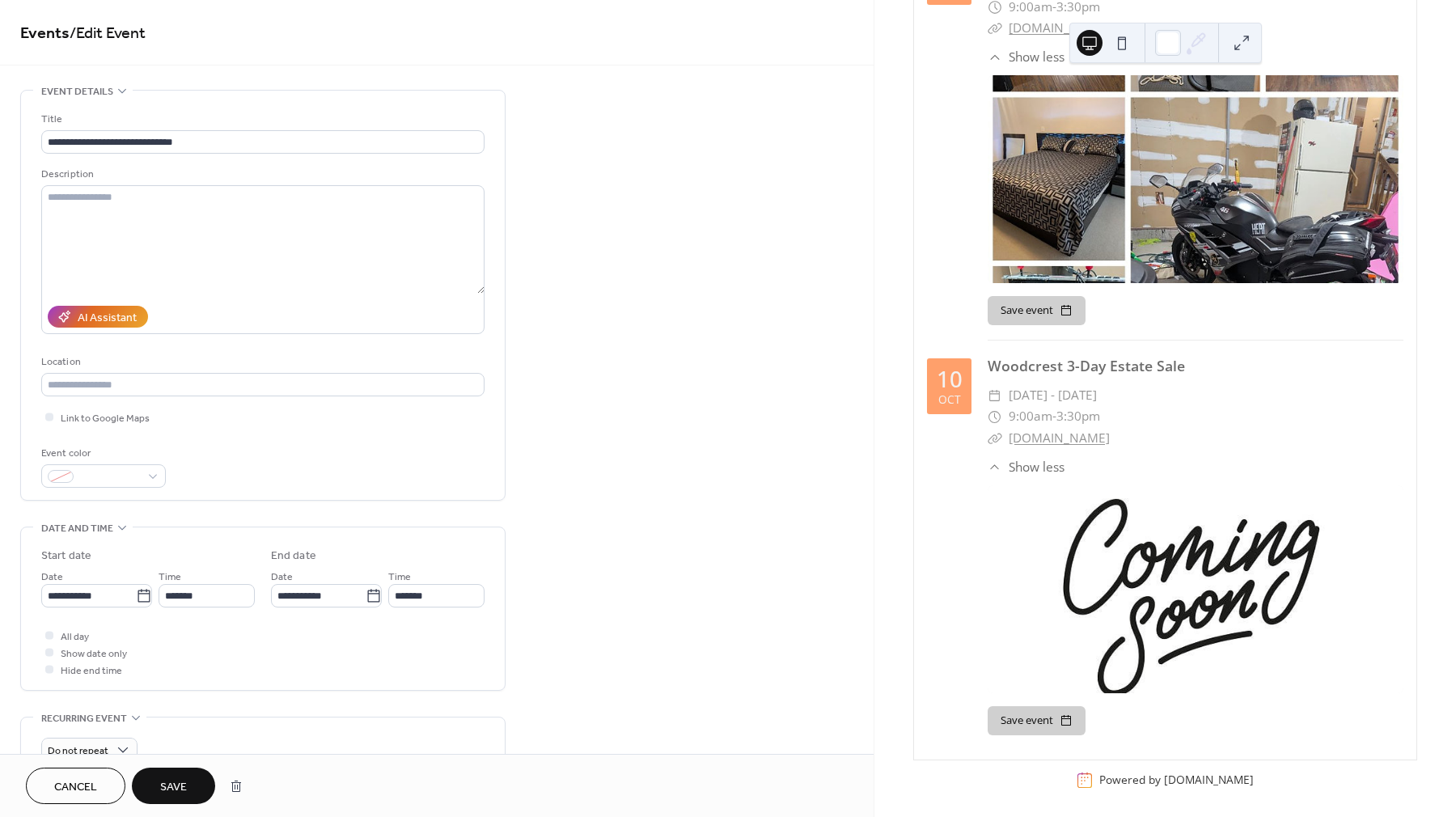
click at [194, 779] on button "Save" at bounding box center [173, 786] width 83 height 36
